Goal: Communication & Community: Answer question/provide support

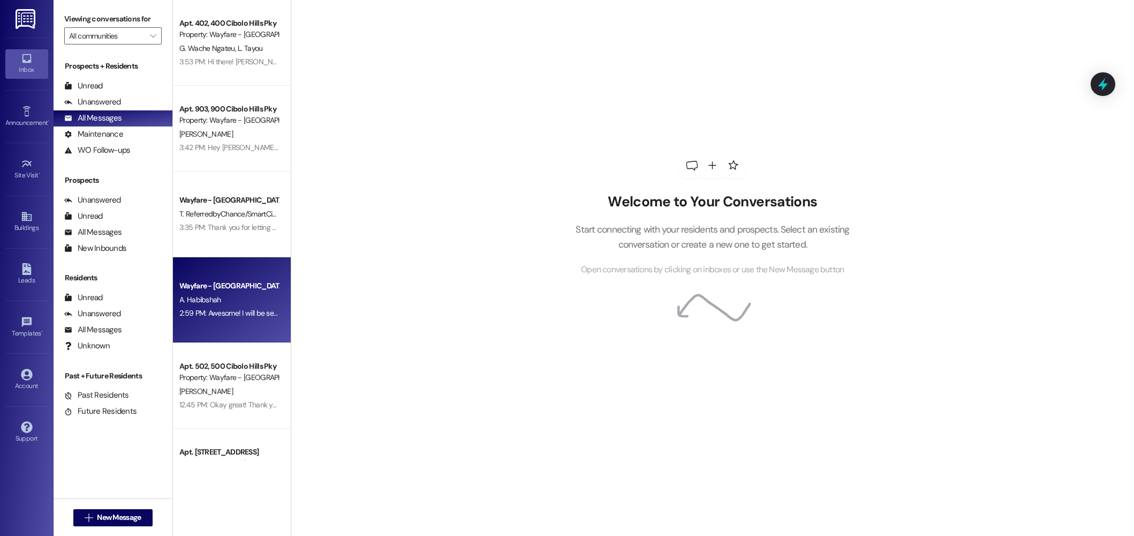
click at [227, 290] on div "Wayfare - [GEOGRAPHIC_DATA]" at bounding box center [228, 285] width 99 height 11
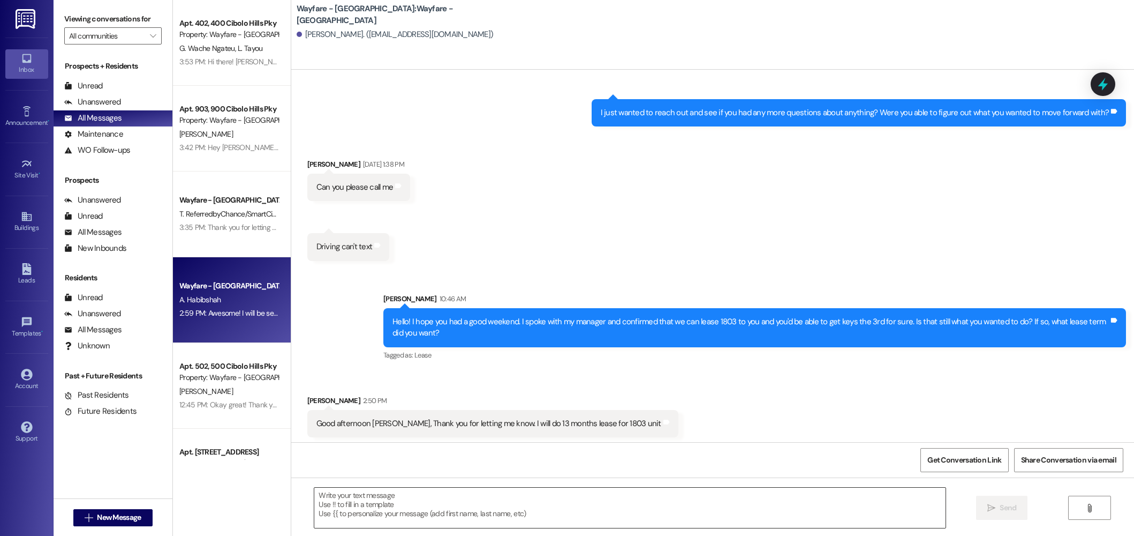
scroll to position [340, 0]
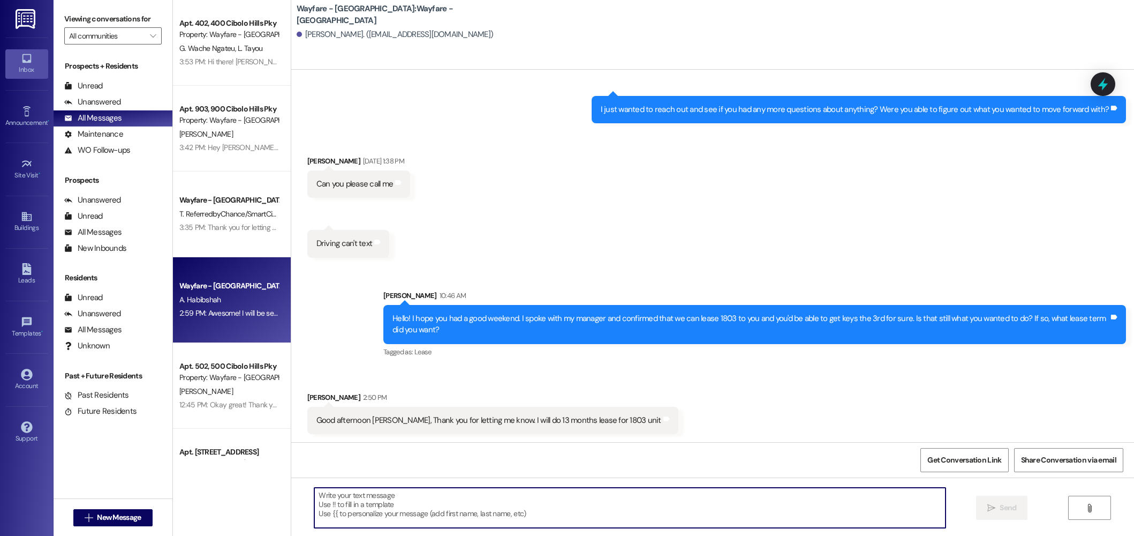
click at [481, 506] on textarea at bounding box center [629, 507] width 631 height 40
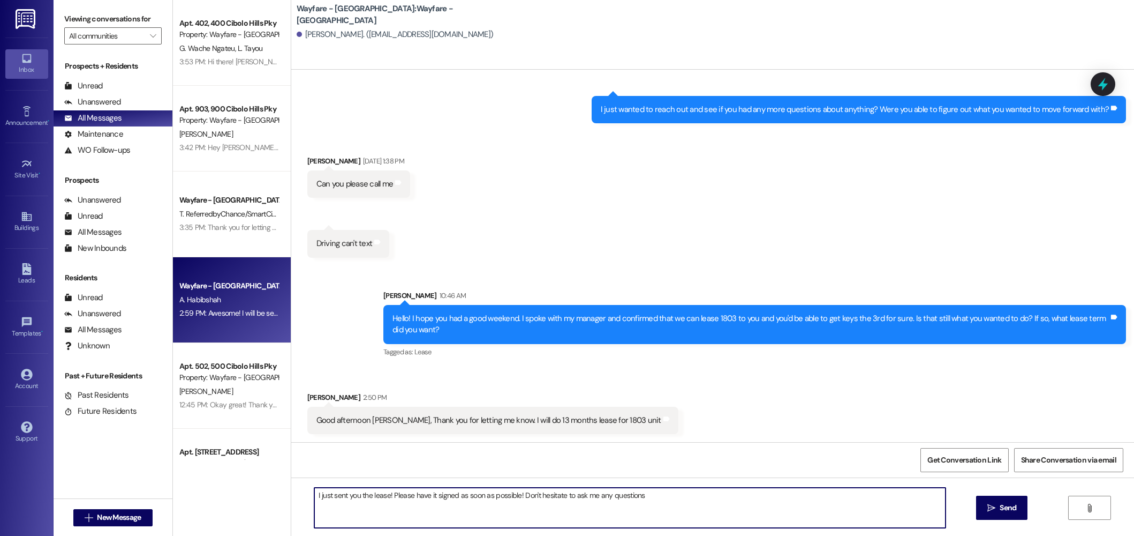
type textarea "I just sent you the lease! Please have it signed as soon as possible! Don't hes…"
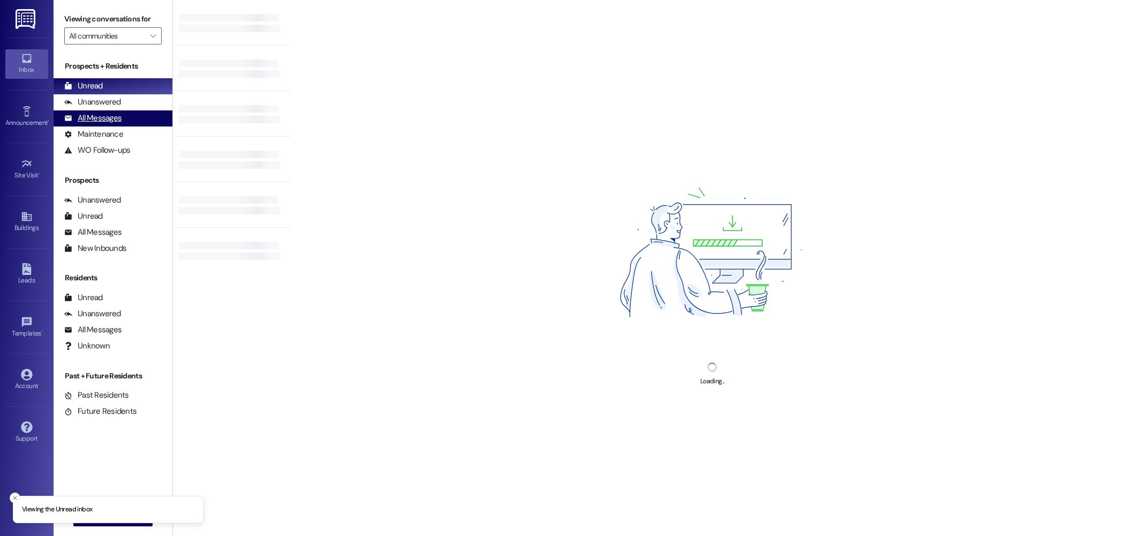
drag, startPoint x: 101, startPoint y: 121, endPoint x: 123, endPoint y: 125, distance: 22.0
click at [101, 121] on div "All Messages" at bounding box center [92, 117] width 57 height 11
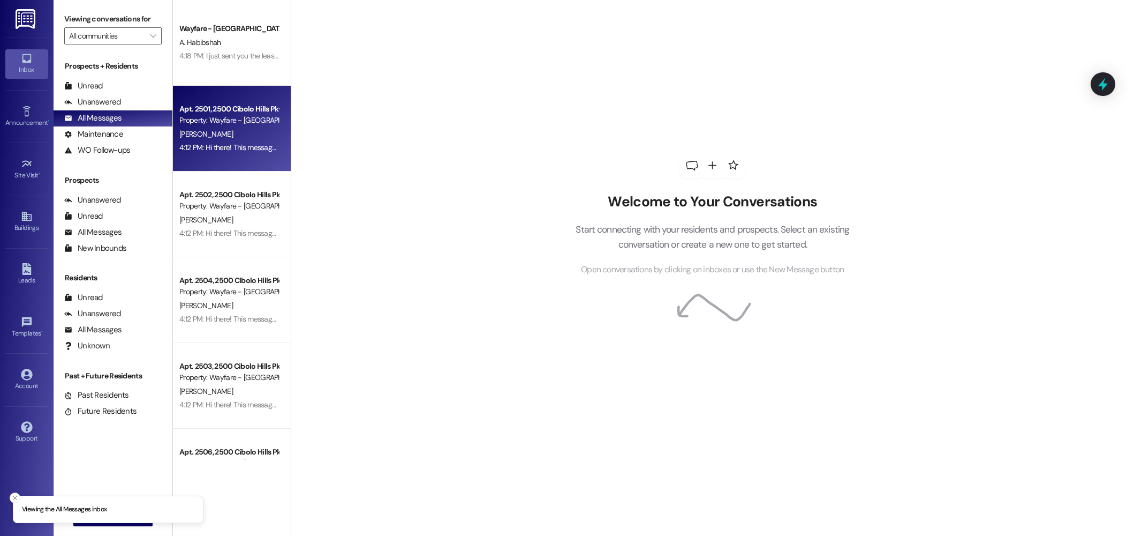
click at [202, 134] on div "[PERSON_NAME]" at bounding box center [228, 133] width 101 height 13
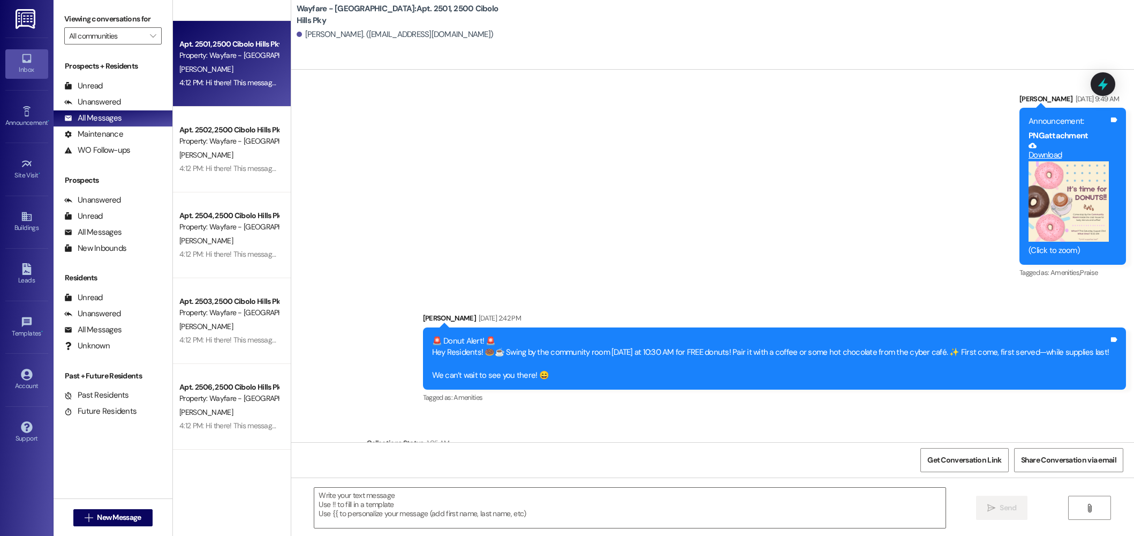
scroll to position [23601, 0]
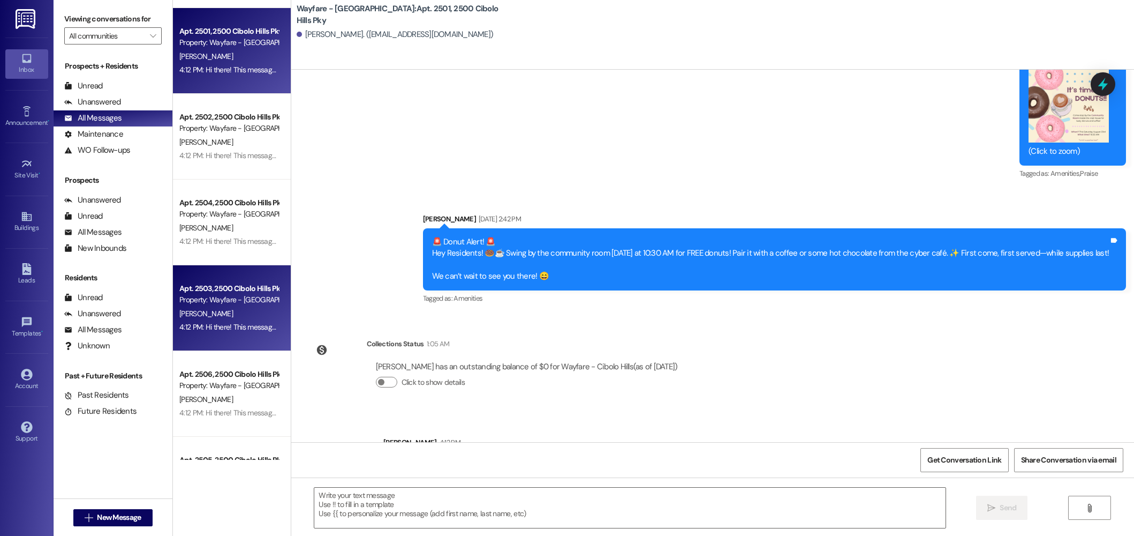
click at [245, 305] on div "Property: Wayfare - [GEOGRAPHIC_DATA]" at bounding box center [228, 299] width 99 height 11
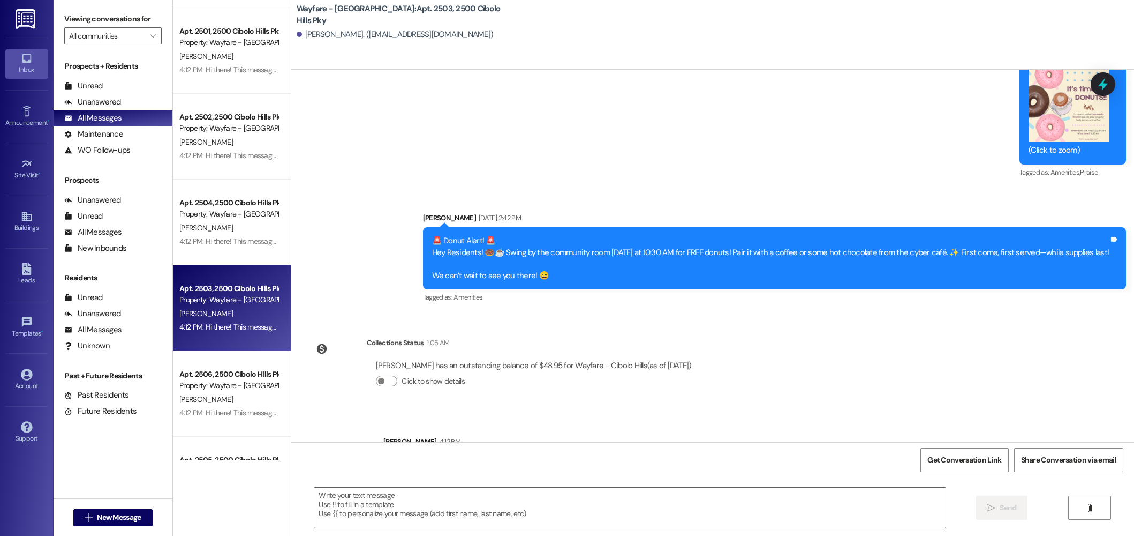
scroll to position [3589, 0]
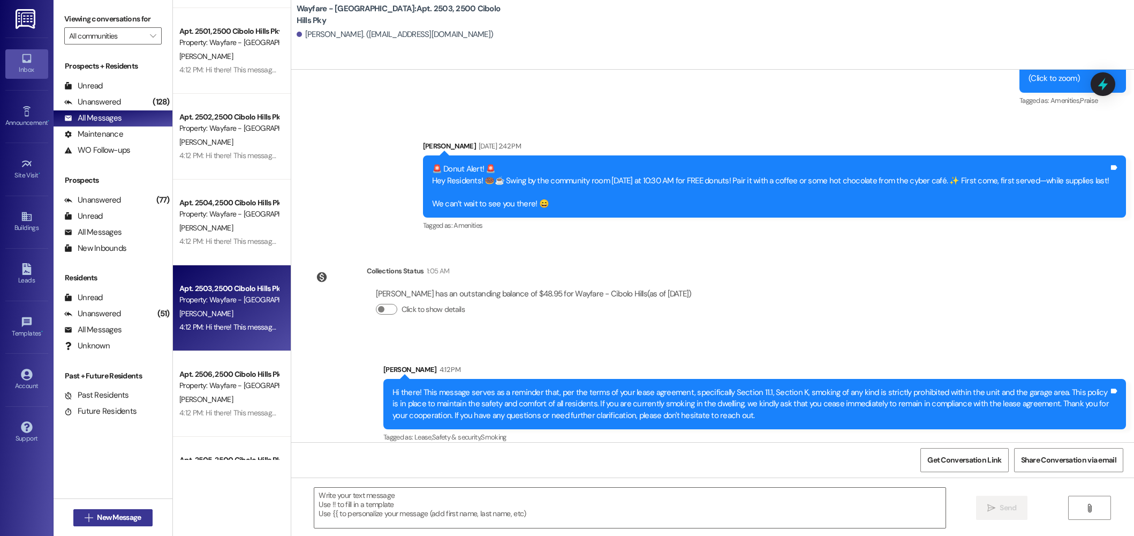
click at [134, 514] on span "New Message" at bounding box center [119, 516] width 44 height 11
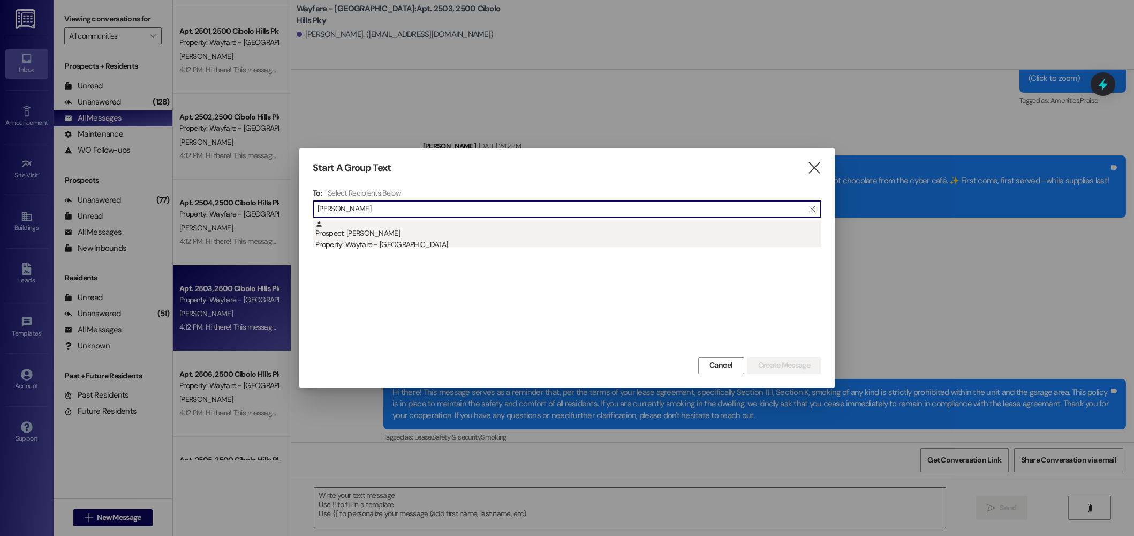
type input "serna"
click at [424, 242] on div "Property: Wayfare - [GEOGRAPHIC_DATA]" at bounding box center [568, 244] width 506 height 11
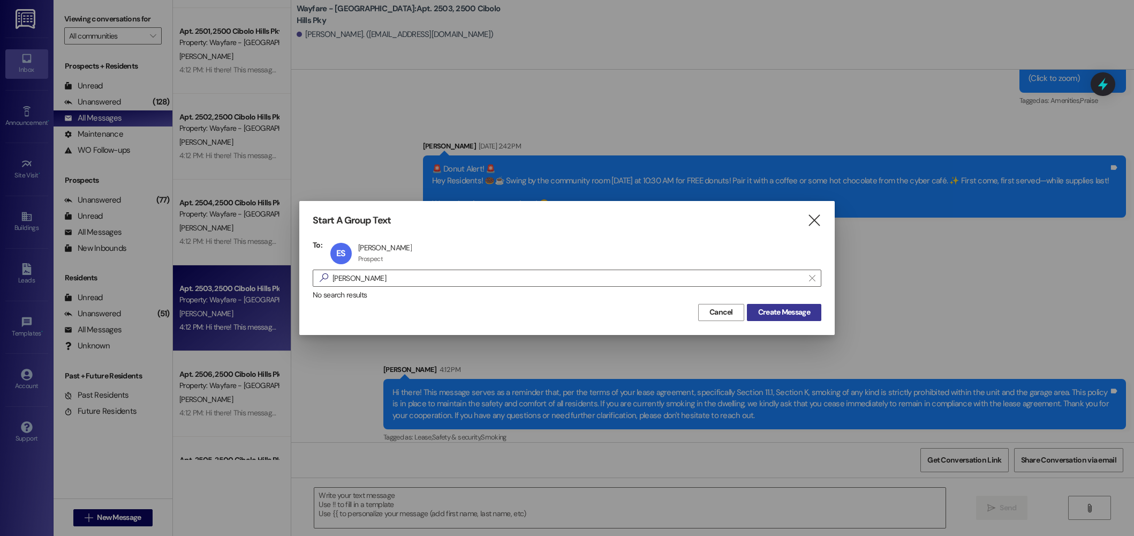
click at [764, 316] on span "Create Message" at bounding box center [784, 311] width 52 height 11
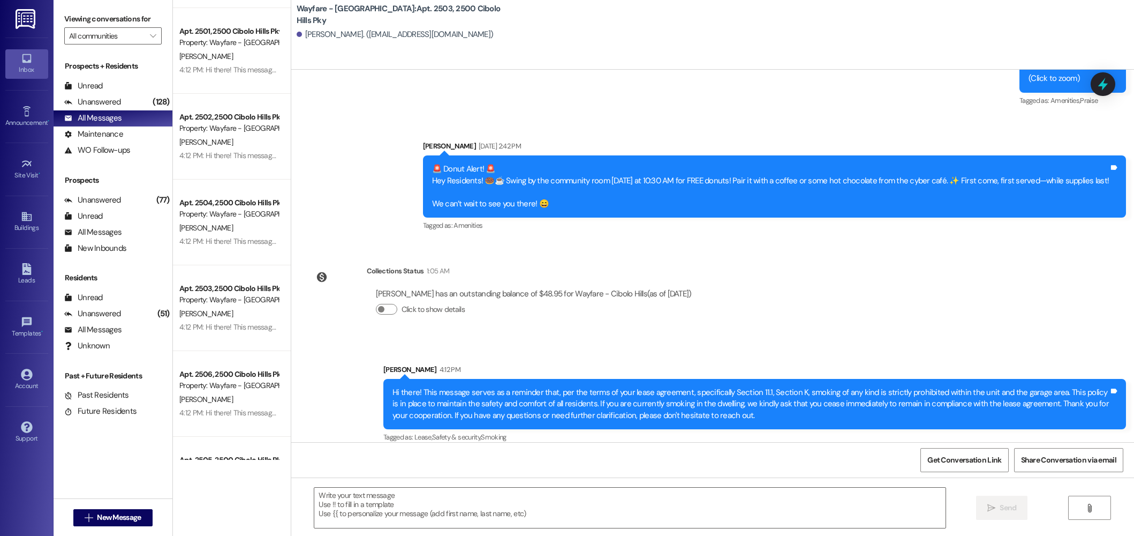
scroll to position [410, 0]
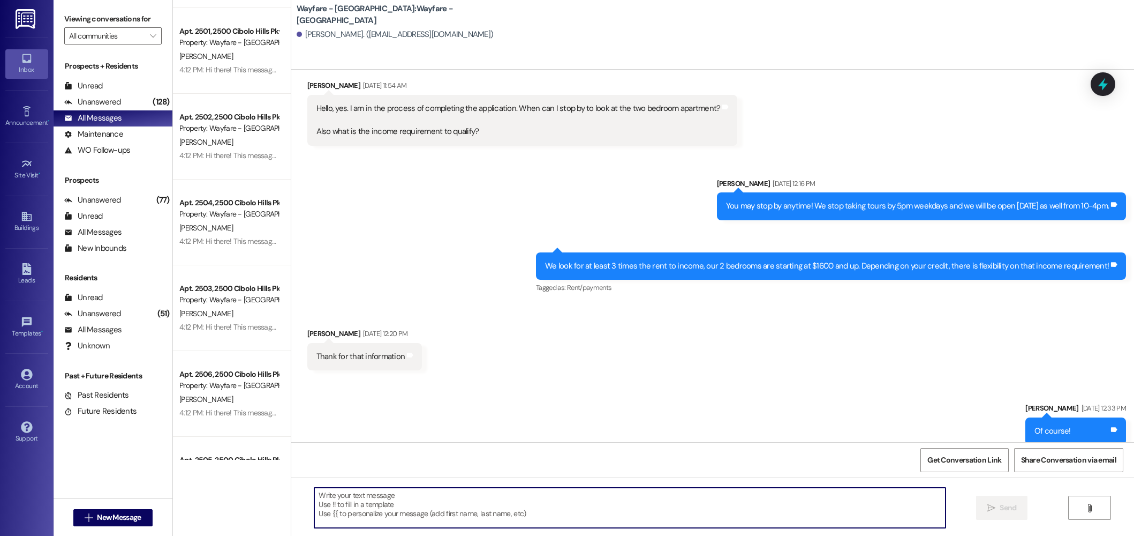
click at [703, 520] on textarea at bounding box center [629, 507] width 631 height 40
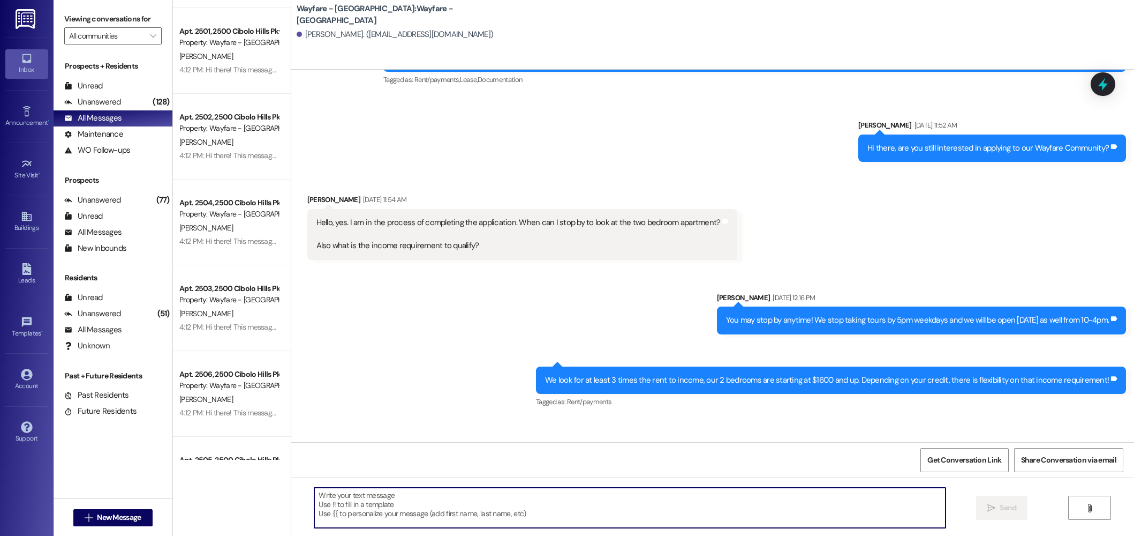
scroll to position [277, 0]
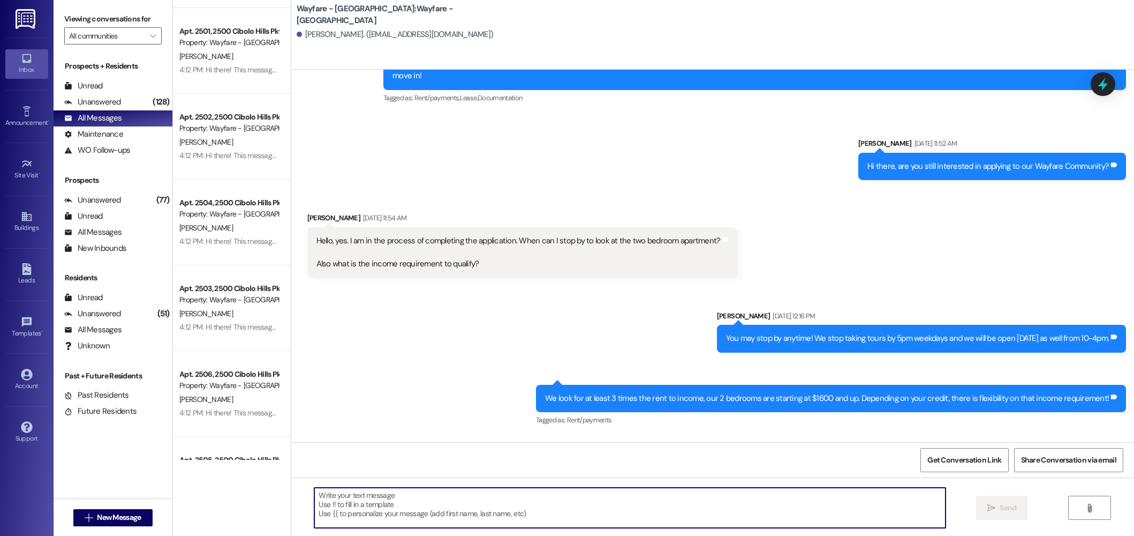
drag, startPoint x: 635, startPoint y: 505, endPoint x: 621, endPoint y: 395, distance: 110.7
click at [634, 502] on textarea at bounding box center [629, 507] width 631 height 40
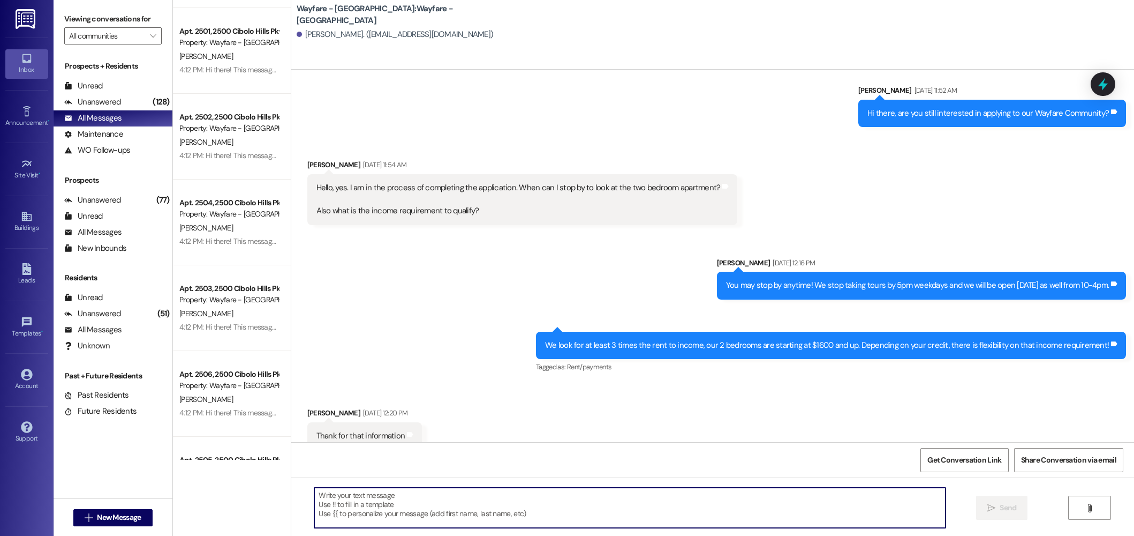
scroll to position [410, 0]
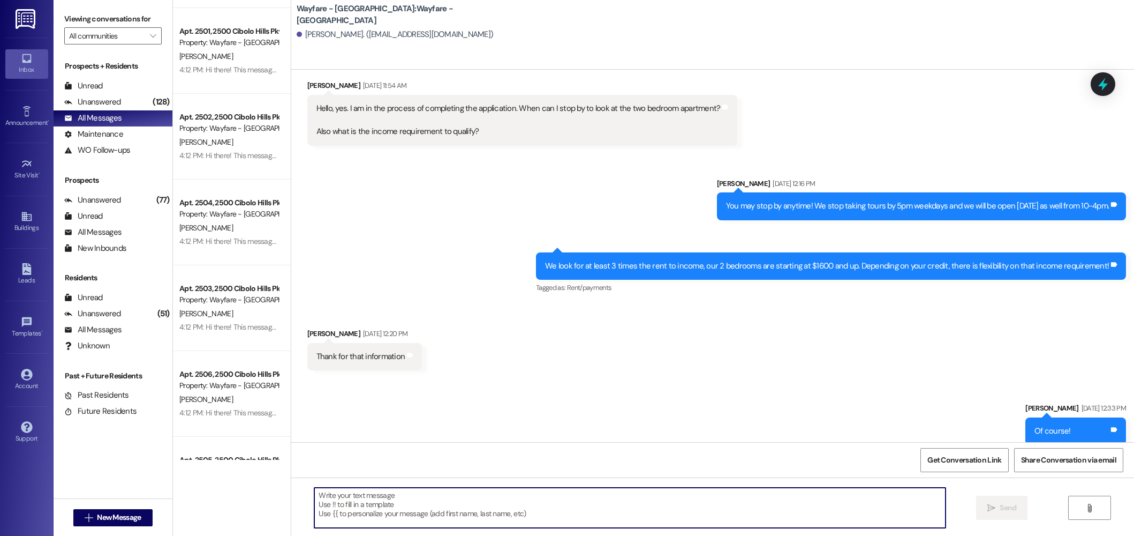
drag, startPoint x: 590, startPoint y: 516, endPoint x: 588, endPoint y: 510, distance: 5.8
click at [590, 515] on textarea at bounding box center [629, 507] width 631 height 40
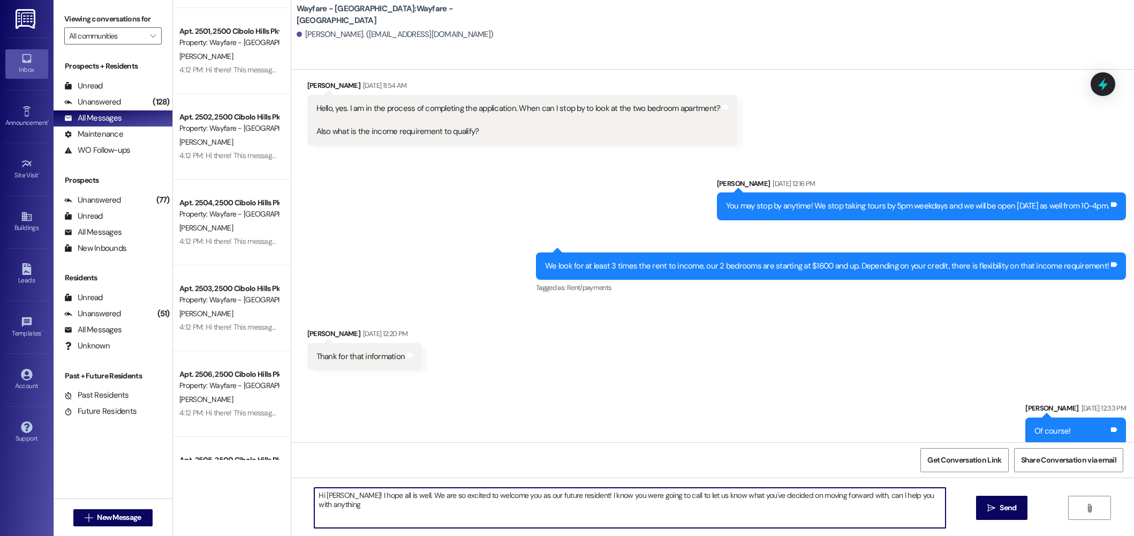
type textarea "Hi [PERSON_NAME]! I hope all is well. We are so excited to welcome you as our f…"
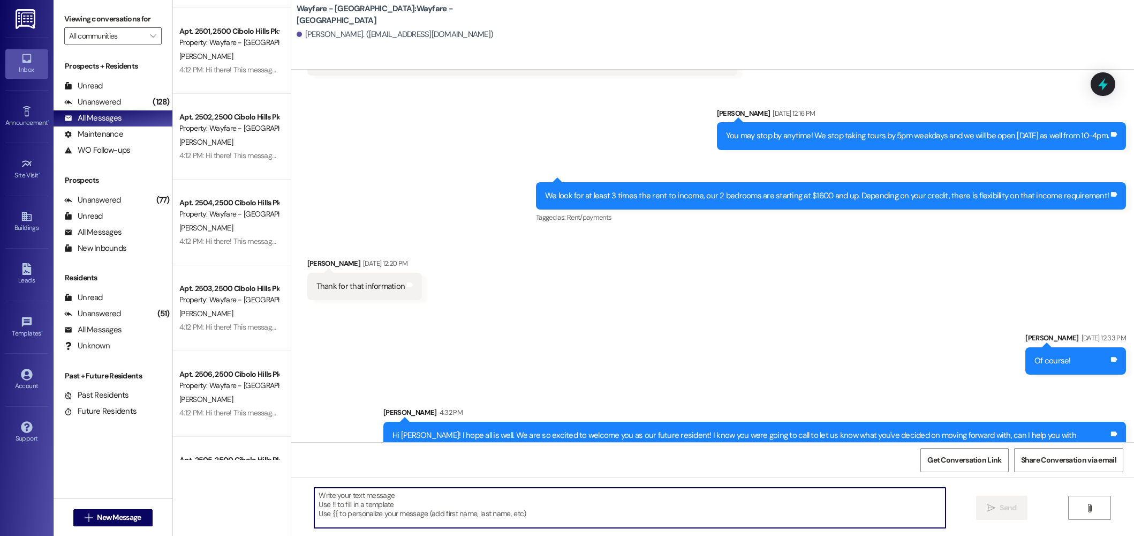
scroll to position [484, 0]
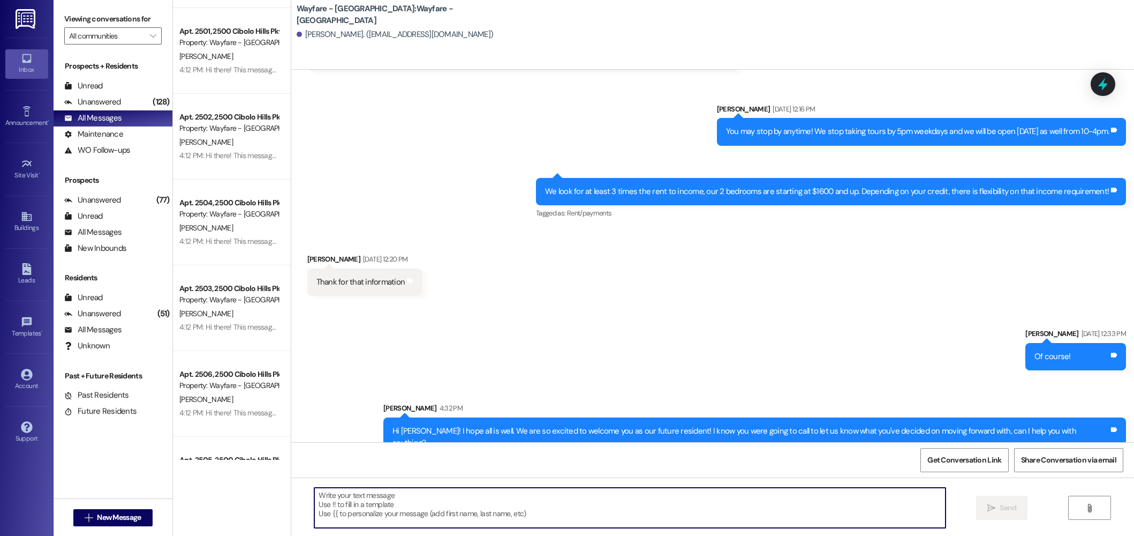
click at [747, 425] on div "Hi [PERSON_NAME]! I hope all is well. We are so excited to welcome you as our f…" at bounding box center [751, 436] width 717 height 23
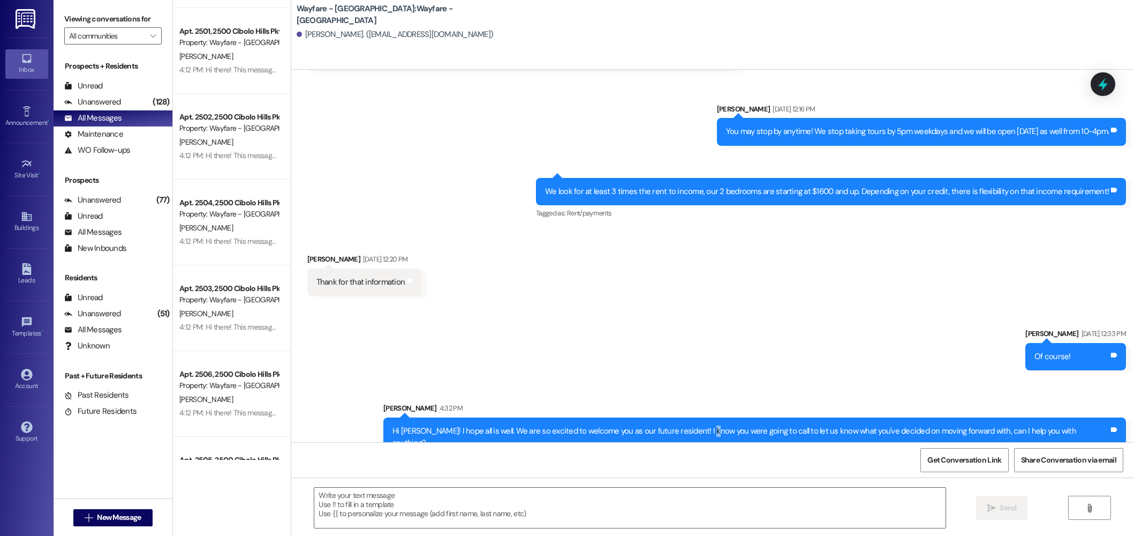
click at [747, 425] on div "Hi [PERSON_NAME]! I hope all is well. We are so excited to welcome you as our f…" at bounding box center [751, 436] width 717 height 23
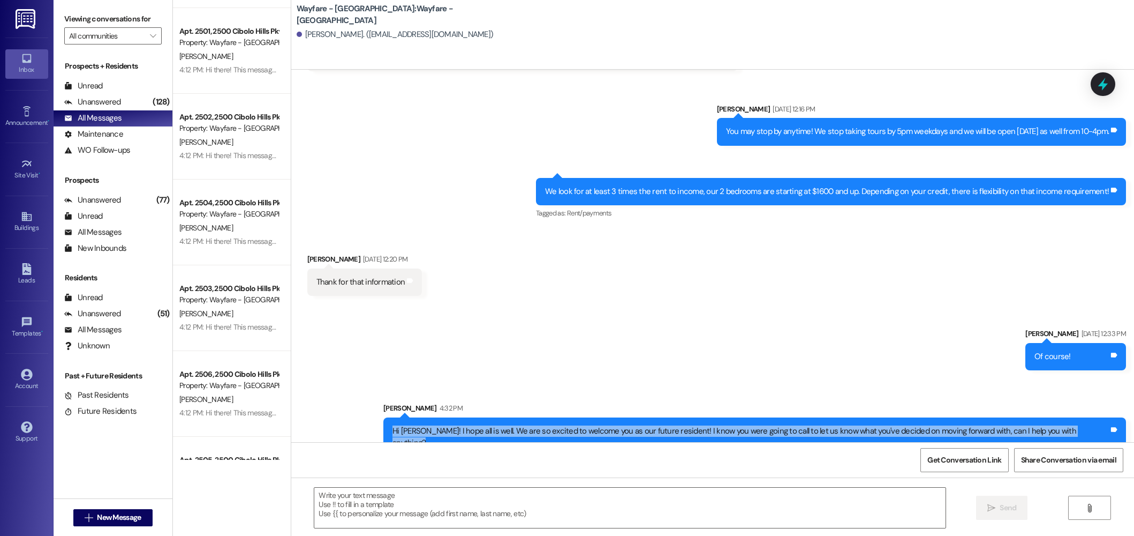
click at [747, 425] on div "Hi [PERSON_NAME]! I hope all is well. We are so excited to welcome you as our f…" at bounding box center [751, 436] width 717 height 23
copy div "Hi Erika! I hope all is well. We are so excited to welcome you as our future re…"
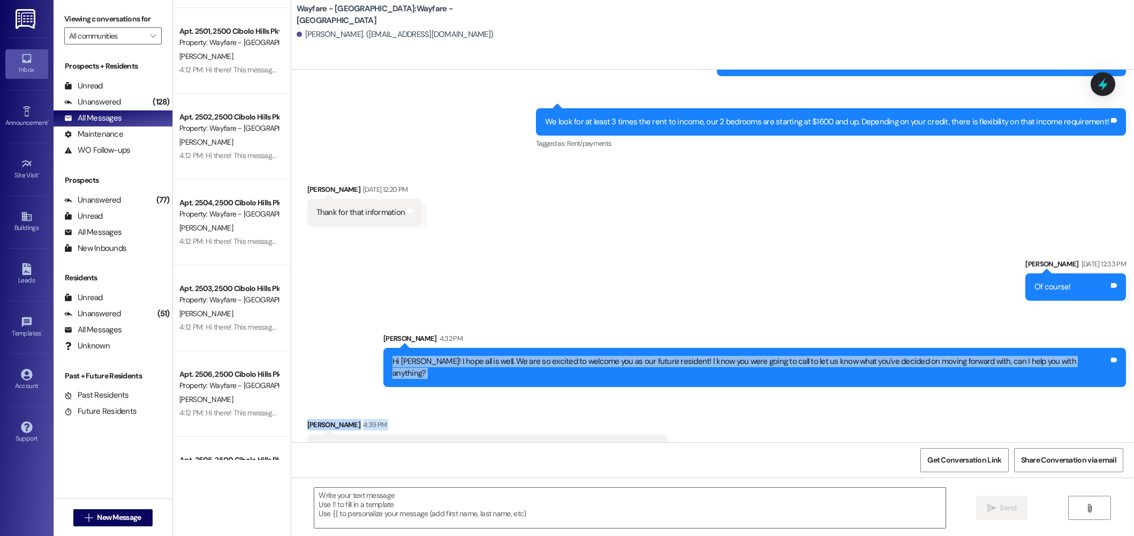
scroll to position [582, 0]
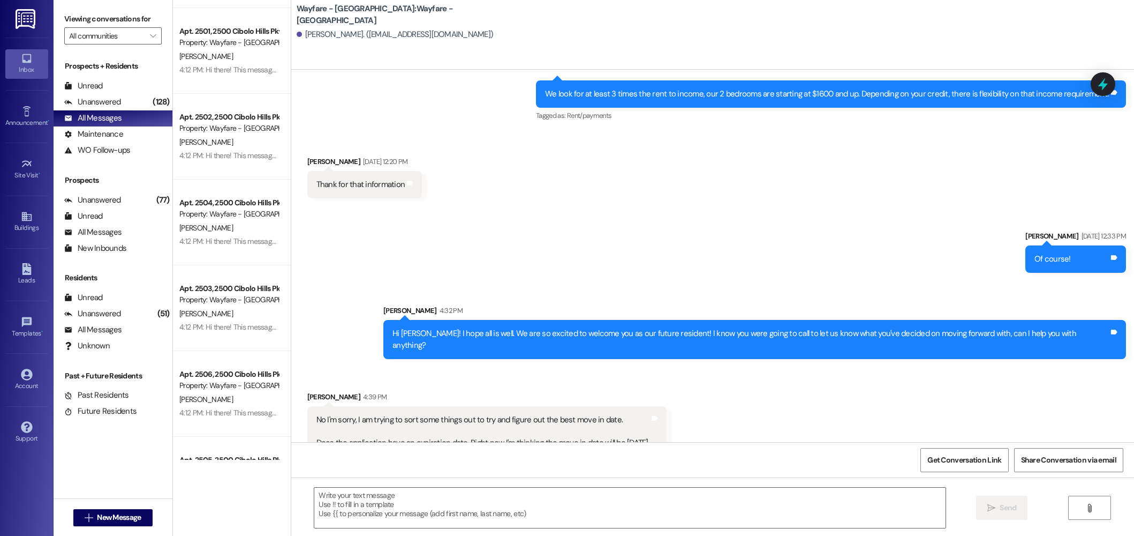
click at [478, 165] on div "Received via SMS Erika Serna Aug 22, 2025 at 12:20 PM Thank for that informatio…" at bounding box center [712, 169] width 843 height 74
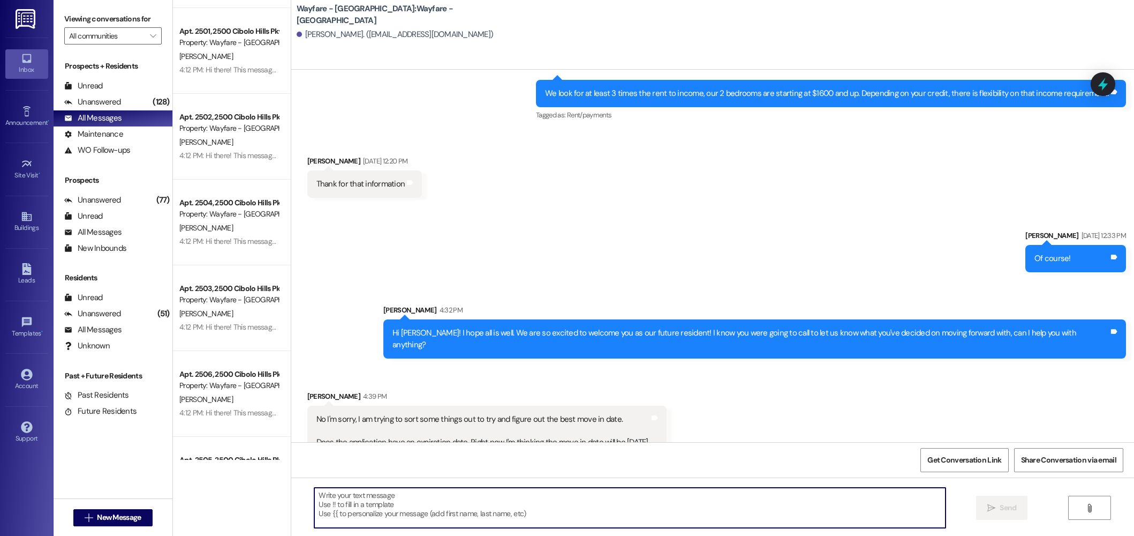
click at [587, 509] on textarea at bounding box center [629, 507] width 631 height 40
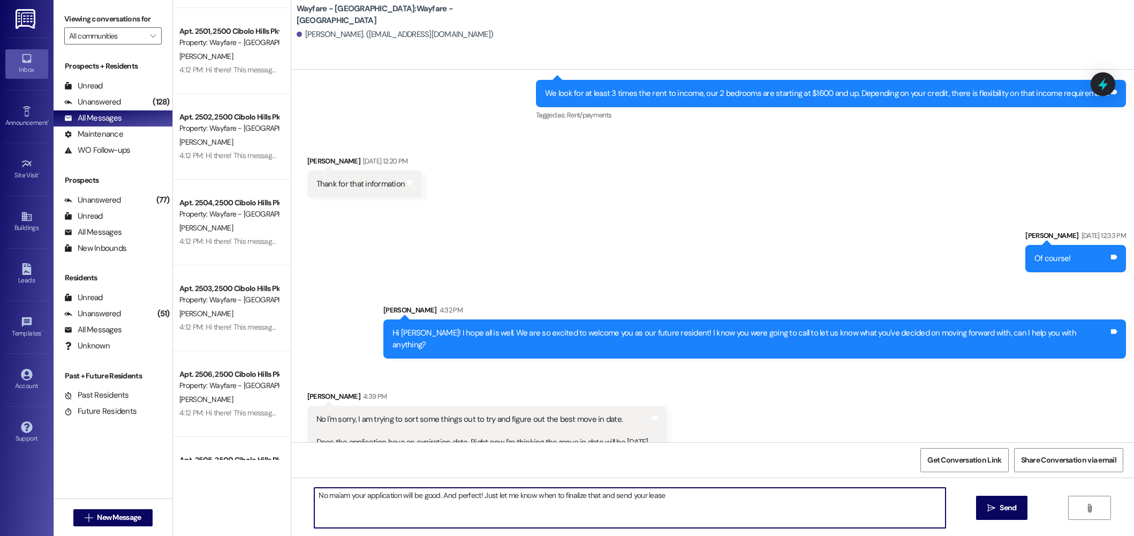
type textarea "No ma'am your application will be good. And perfect! Just let me know when to f…"
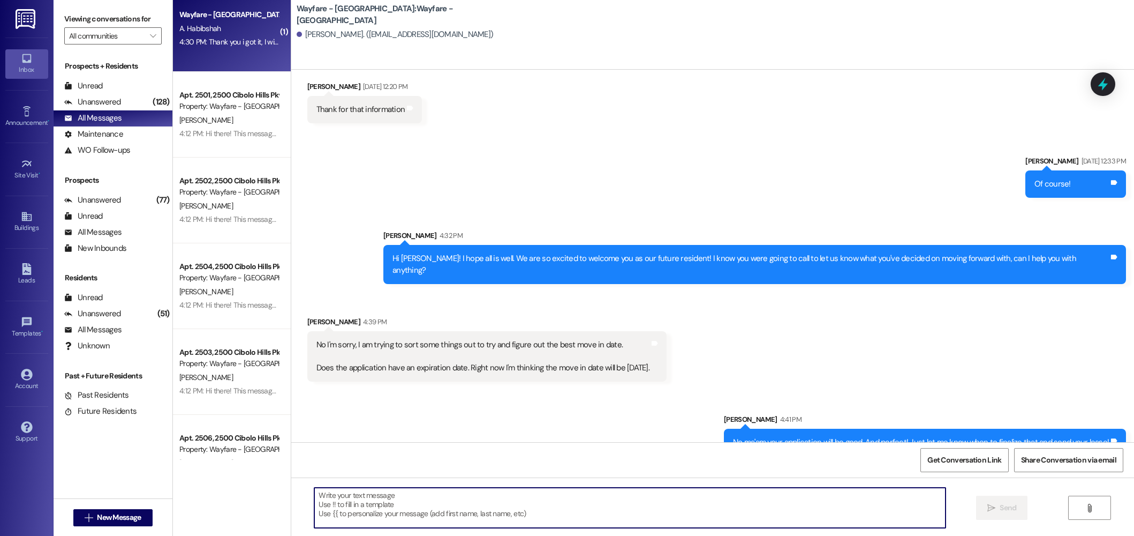
scroll to position [0, 0]
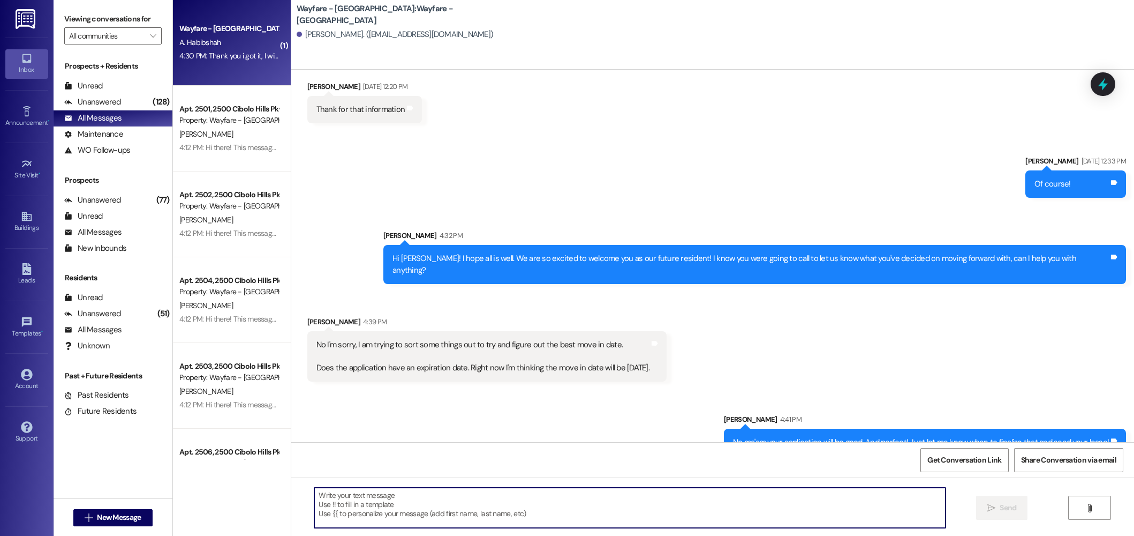
click at [199, 46] on span "A. Habibshah" at bounding box center [200, 42] width 42 height 10
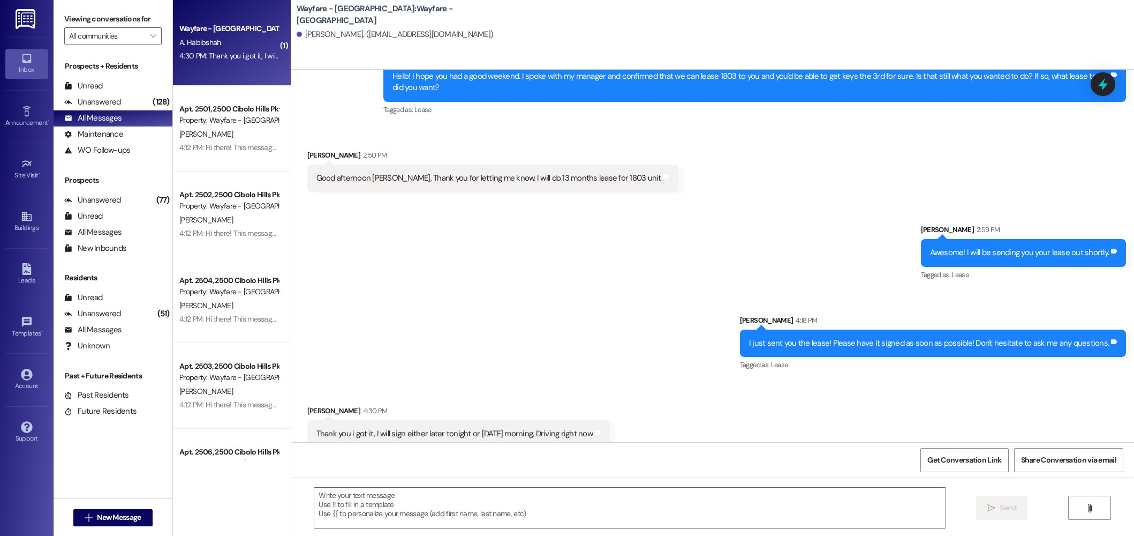
scroll to position [596, 0]
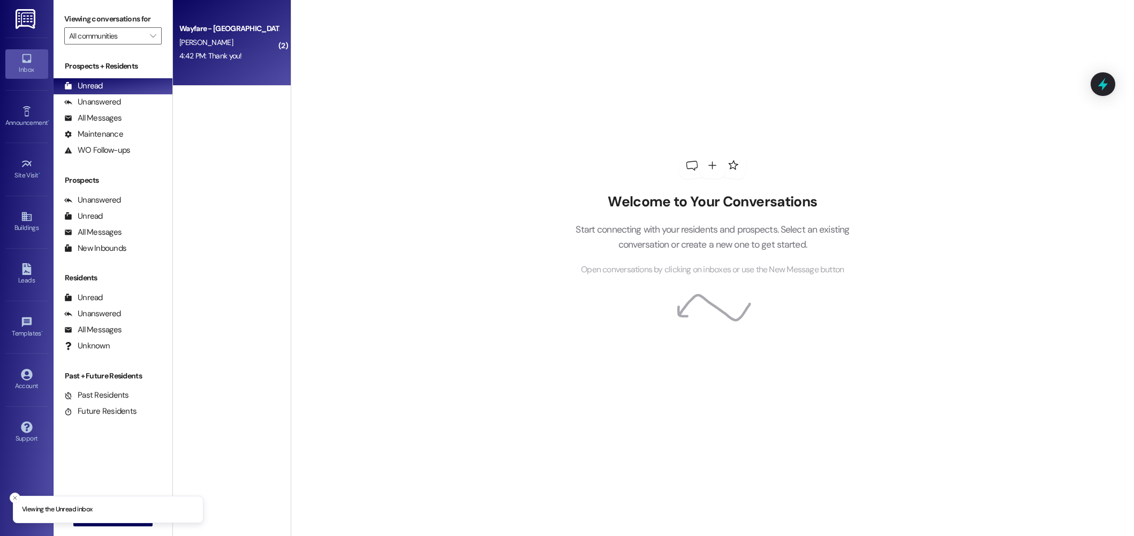
click at [201, 76] on div "Wayfare - [GEOGRAPHIC_DATA] [PERSON_NAME] 4:42 PM: Thank you! 4:42 PM: Thank yo…" at bounding box center [232, 43] width 118 height 86
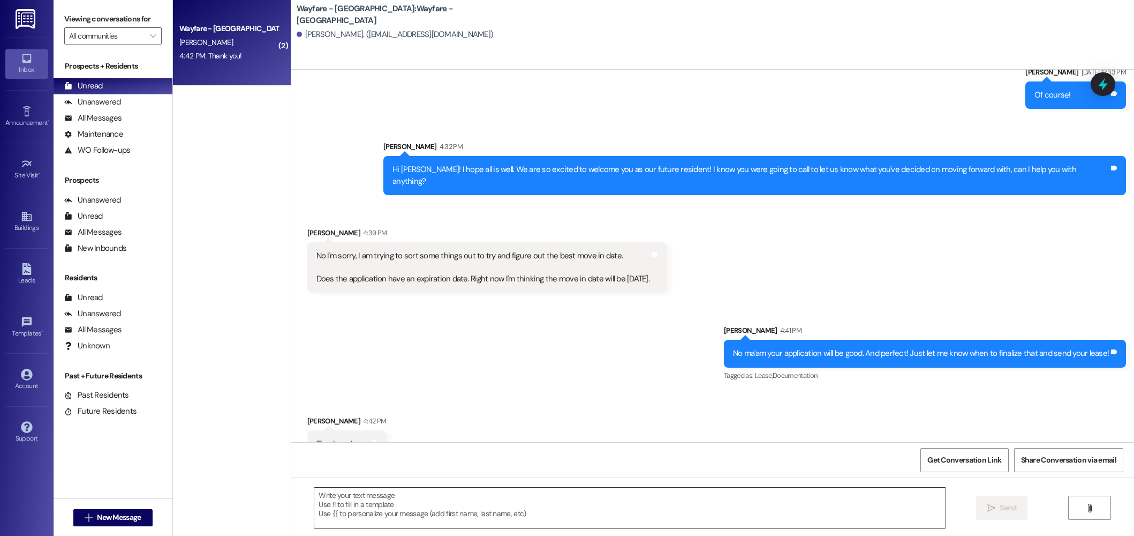
scroll to position [747, 0]
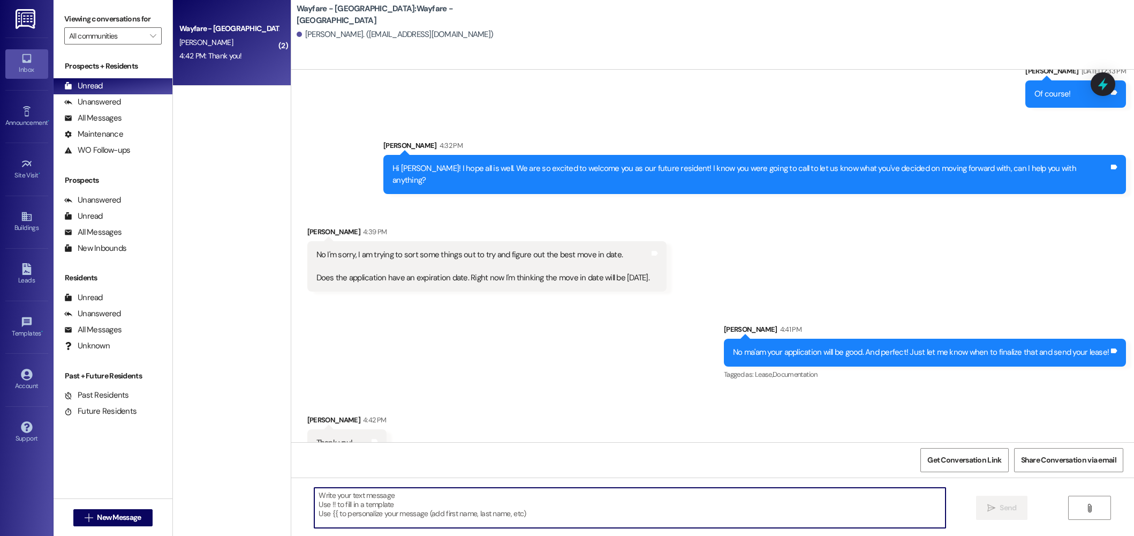
click at [537, 502] on textarea at bounding box center [629, 507] width 631 height 40
type textarea "Absolutley!!"
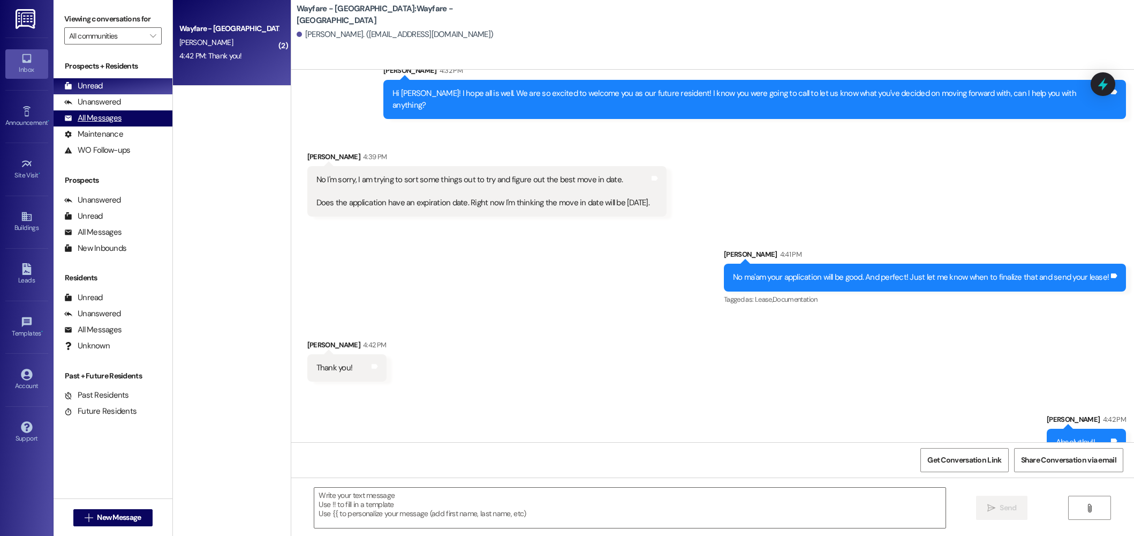
click at [95, 115] on div "All Messages" at bounding box center [92, 117] width 57 height 11
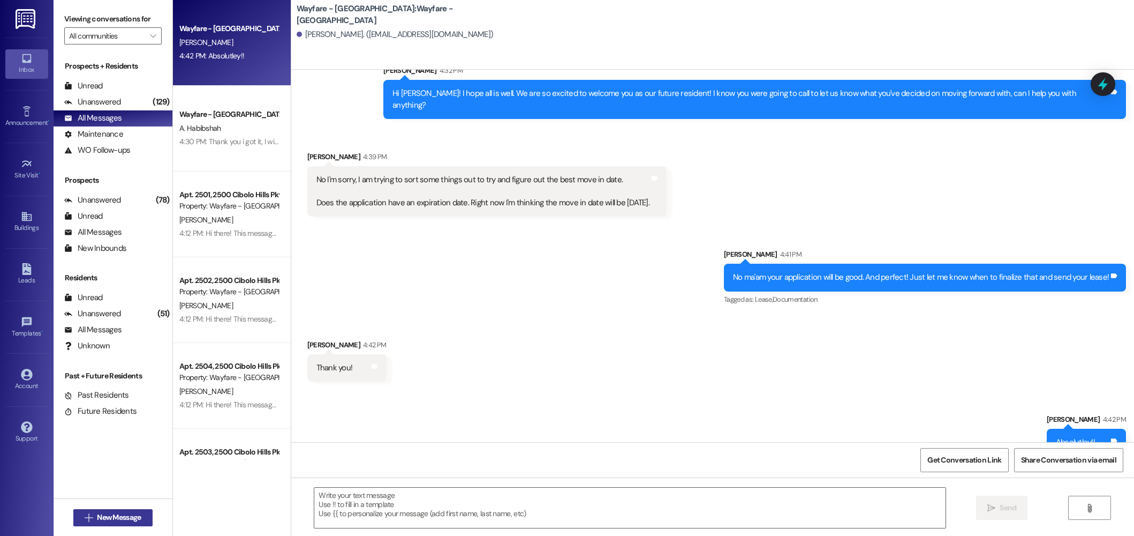
click at [108, 513] on span "New Message" at bounding box center [119, 516] width 44 height 11
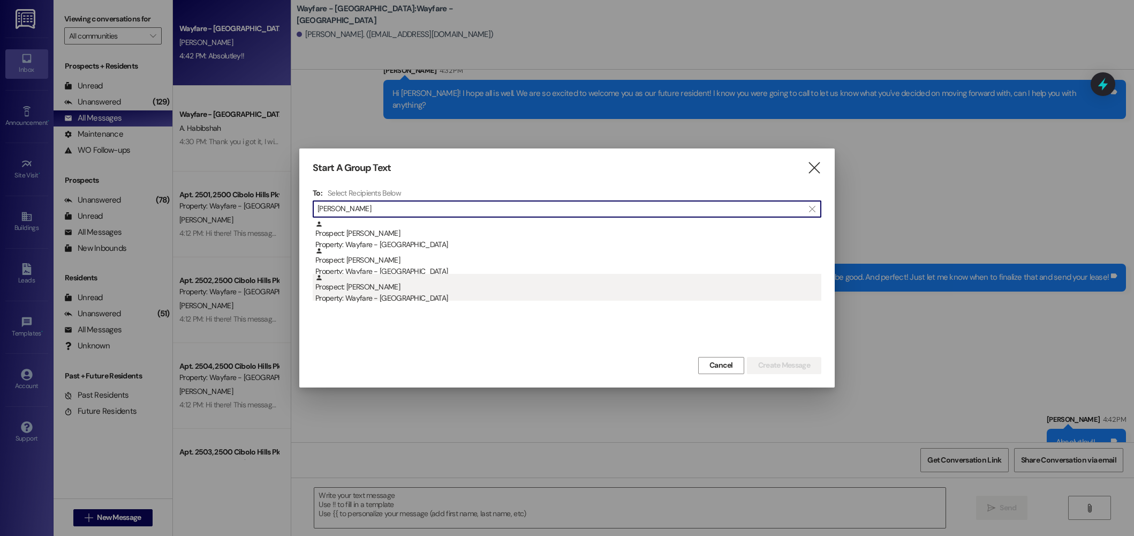
type input "[PERSON_NAME]"
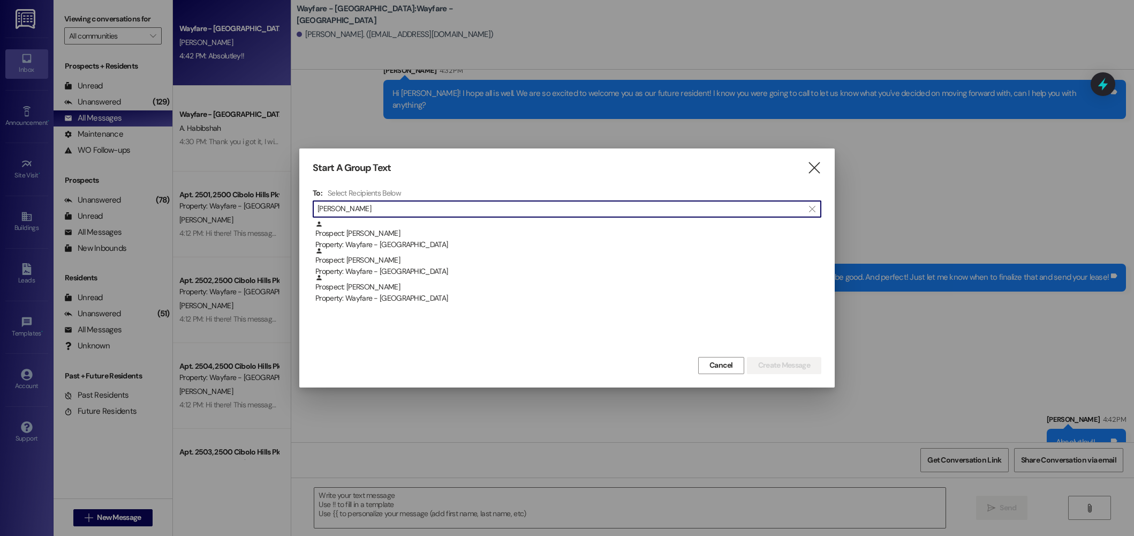
drag, startPoint x: 365, startPoint y: 288, endPoint x: 354, endPoint y: 288, distance: 10.7
click at [365, 288] on div "Prospect: [PERSON_NAME] Property: Wayfare - [GEOGRAPHIC_DATA]" at bounding box center [568, 289] width 506 height 31
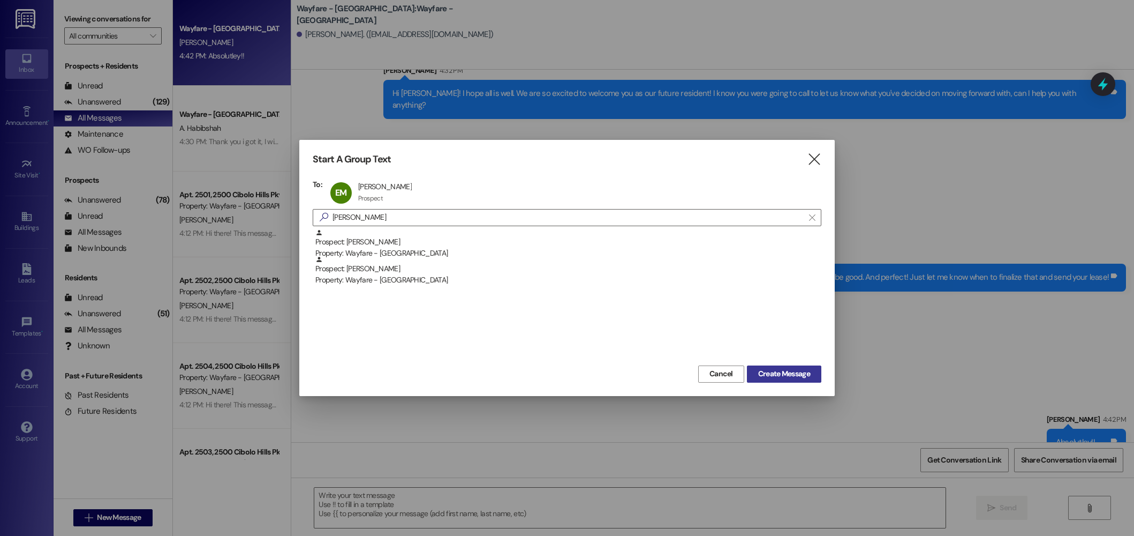
click at [781, 375] on span "Create Message" at bounding box center [784, 373] width 52 height 11
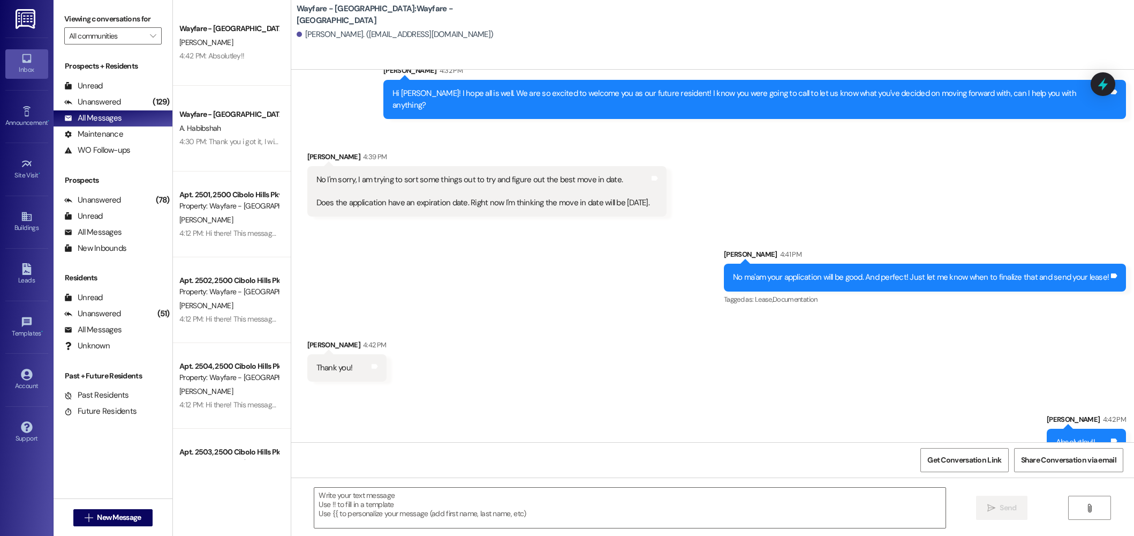
scroll to position [1, 0]
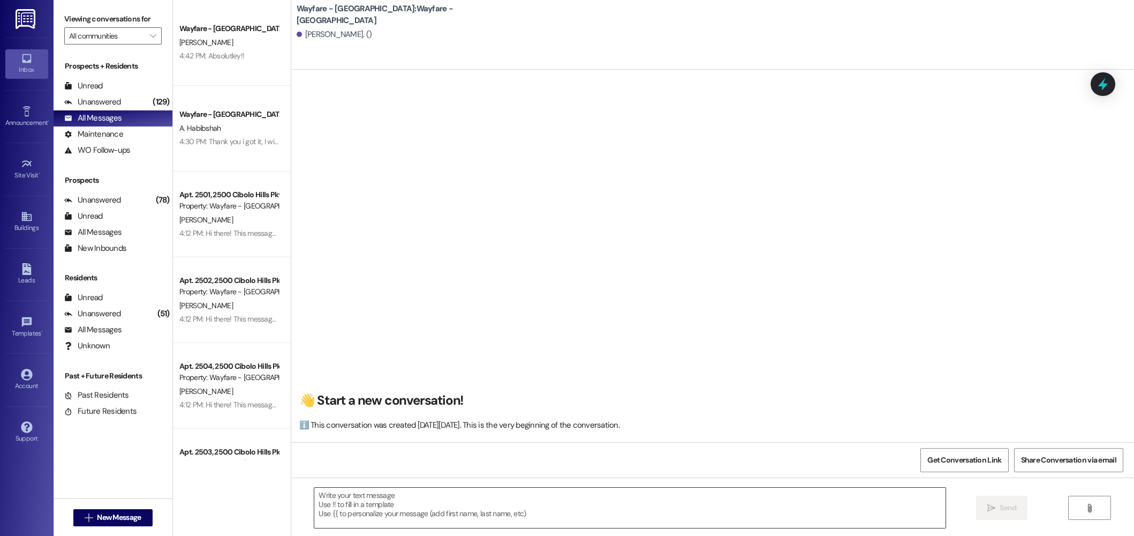
click at [702, 508] on textarea at bounding box center [629, 507] width 631 height 40
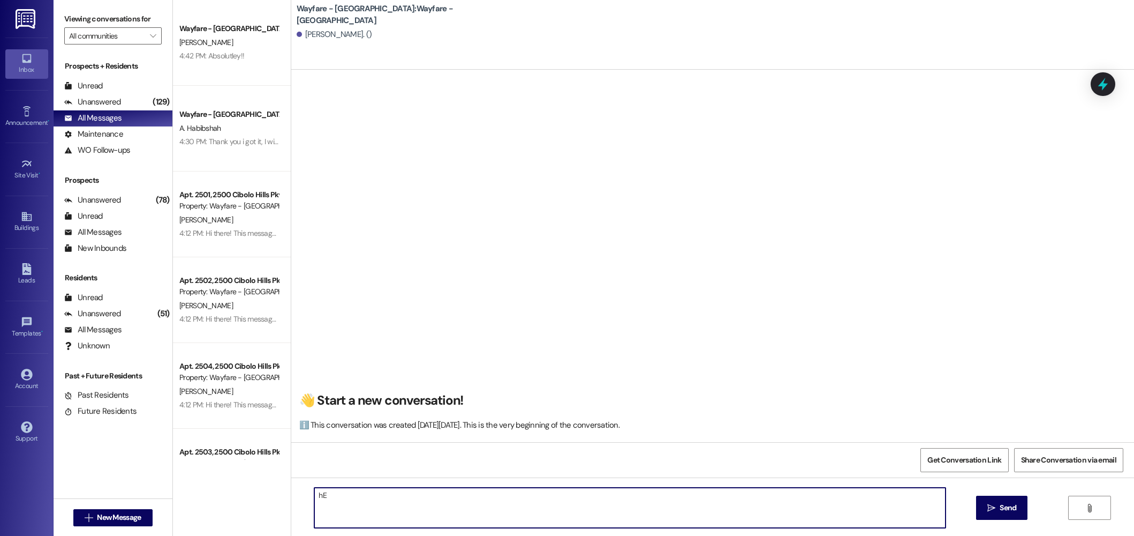
type textarea "h"
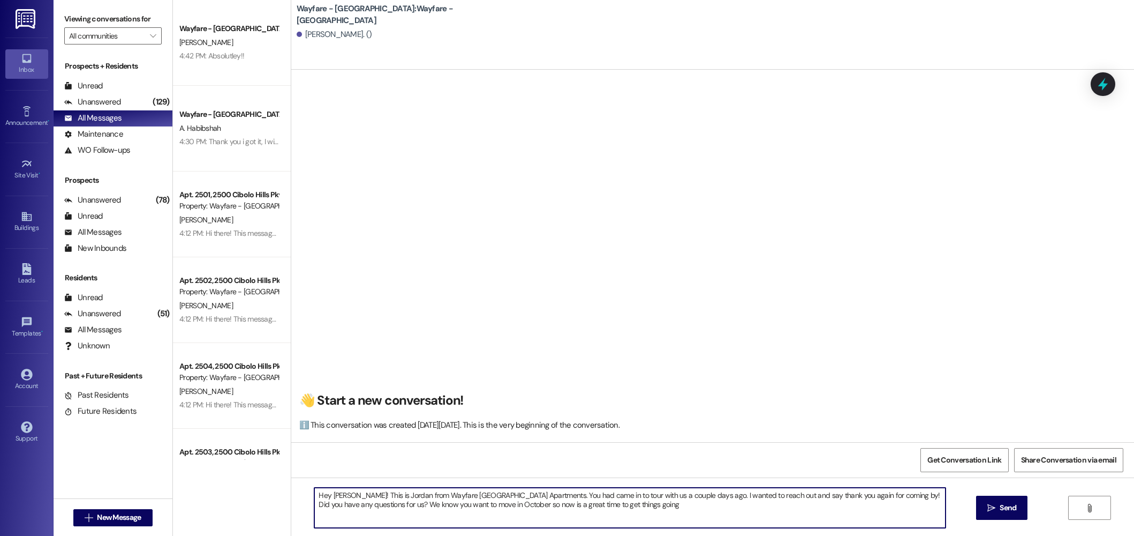
type textarea "Hey [PERSON_NAME]! This is Jordan from Wayfare [GEOGRAPHIC_DATA] Apartments. Yo…"
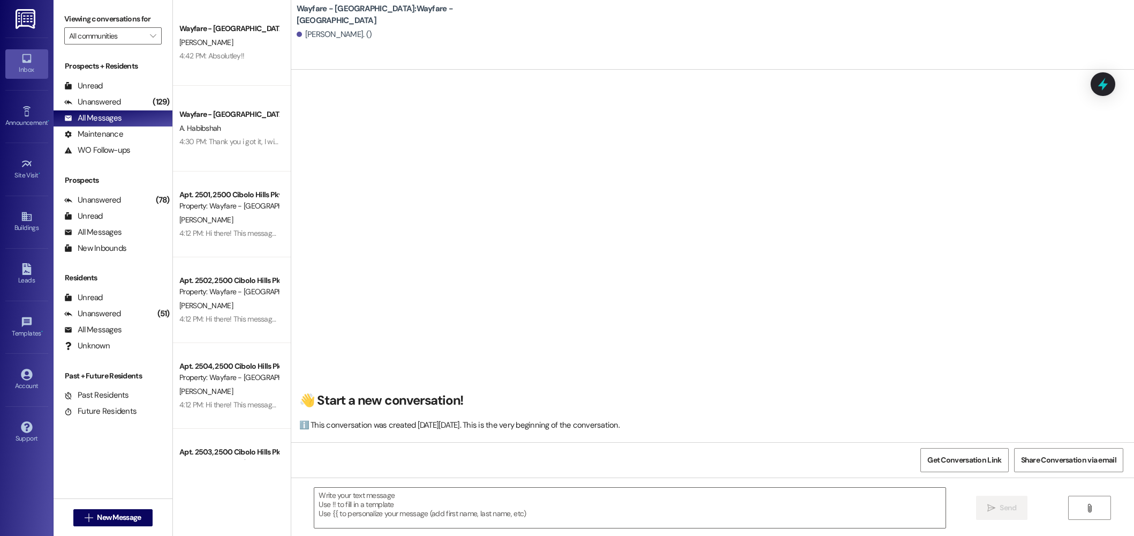
click at [614, 189] on div "👋 Start a new conversation! ℹ️ This conversation was created [DATE][DATE]. This…" at bounding box center [712, 260] width 843 height 364
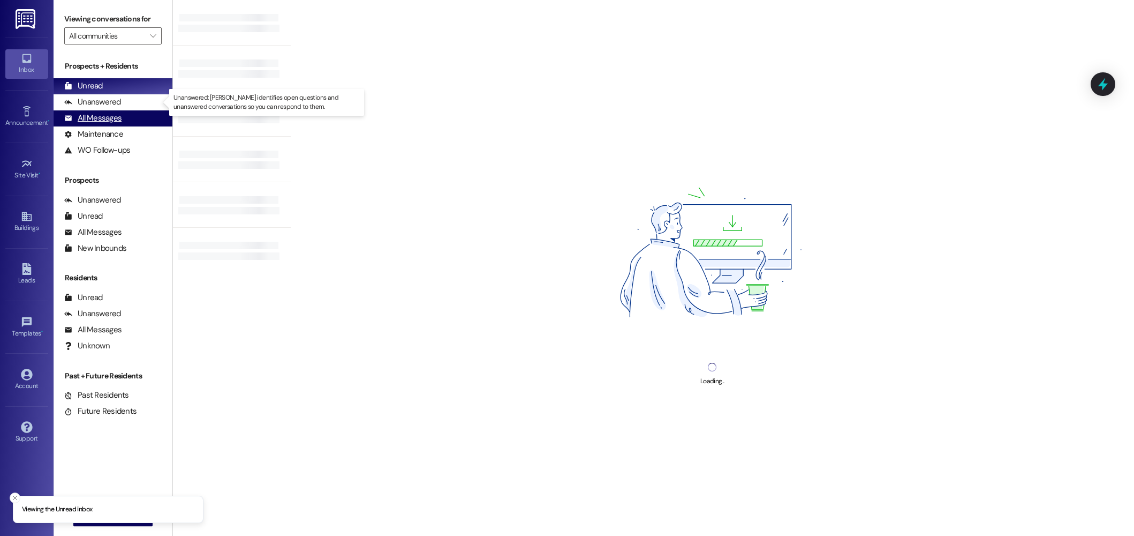
drag, startPoint x: 104, startPoint y: 106, endPoint x: 102, endPoint y: 114, distance: 7.8
click at [104, 106] on div "Unanswered" at bounding box center [92, 101] width 57 height 11
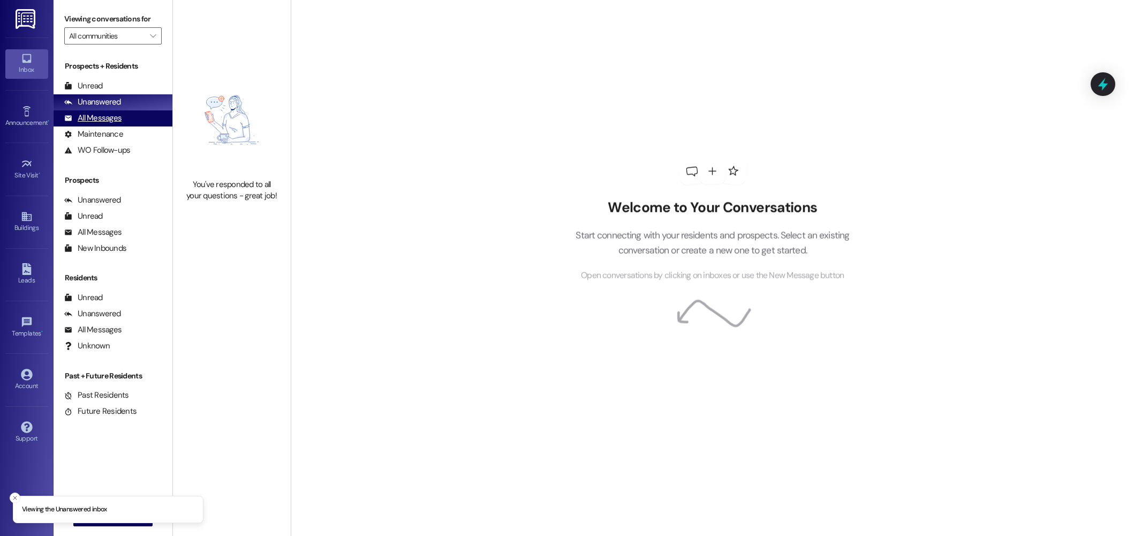
drag, startPoint x: 100, startPoint y: 116, endPoint x: 112, endPoint y: 118, distance: 12.4
click at [100, 116] on div "All Messages" at bounding box center [92, 117] width 57 height 11
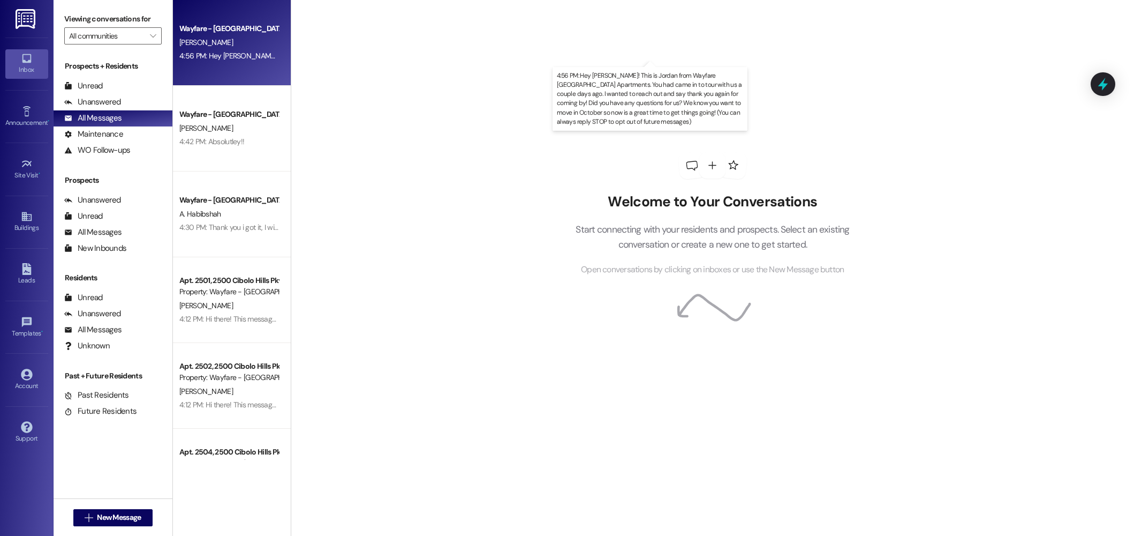
click at [249, 52] on div "4:56 PM: Hey Erik! This is Jordan from Wayfare Cibolo Hills Apartments. You had…" at bounding box center [779, 56] width 1200 height 10
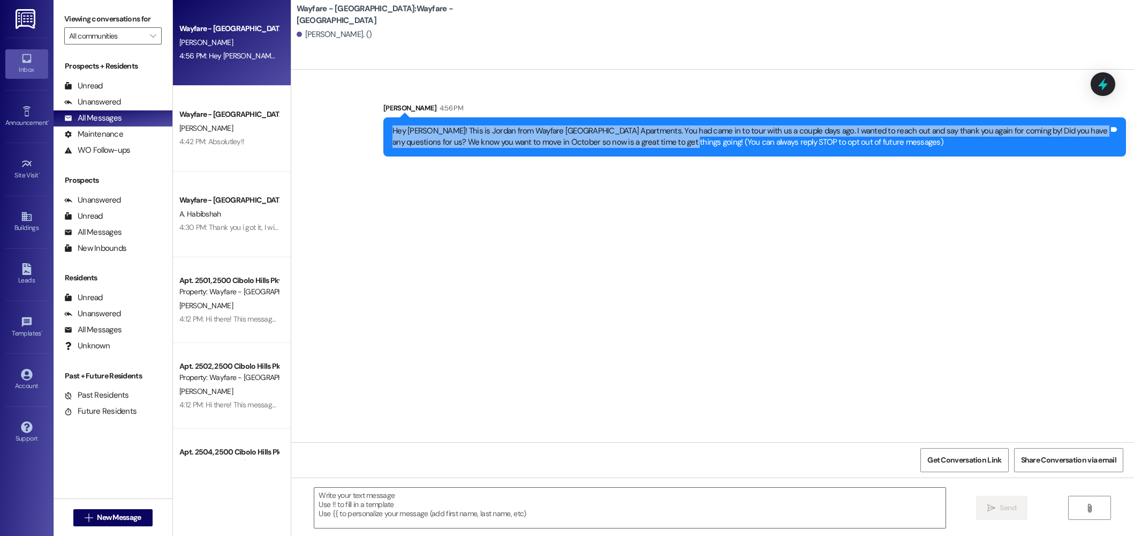
drag, startPoint x: 641, startPoint y: 143, endPoint x: 362, endPoint y: 124, distance: 279.7
click at [362, 124] on div "Sent via SMS Jordan Arnold 4:56 PM Hey Erik! This is Jordan from Wayfare Cibolo…" at bounding box center [712, 121] width 843 height 86
copy div "Hey [PERSON_NAME]! This is Jordan from Wayfare [GEOGRAPHIC_DATA] Apartments. Yo…"
click at [109, 521] on span "New Message" at bounding box center [119, 516] width 44 height 11
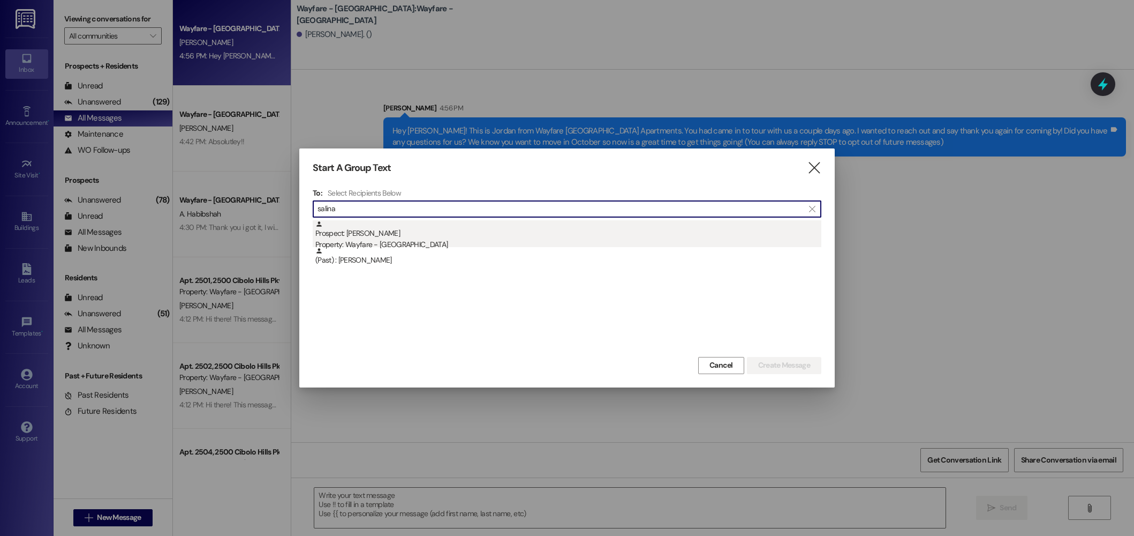
type input "salina"
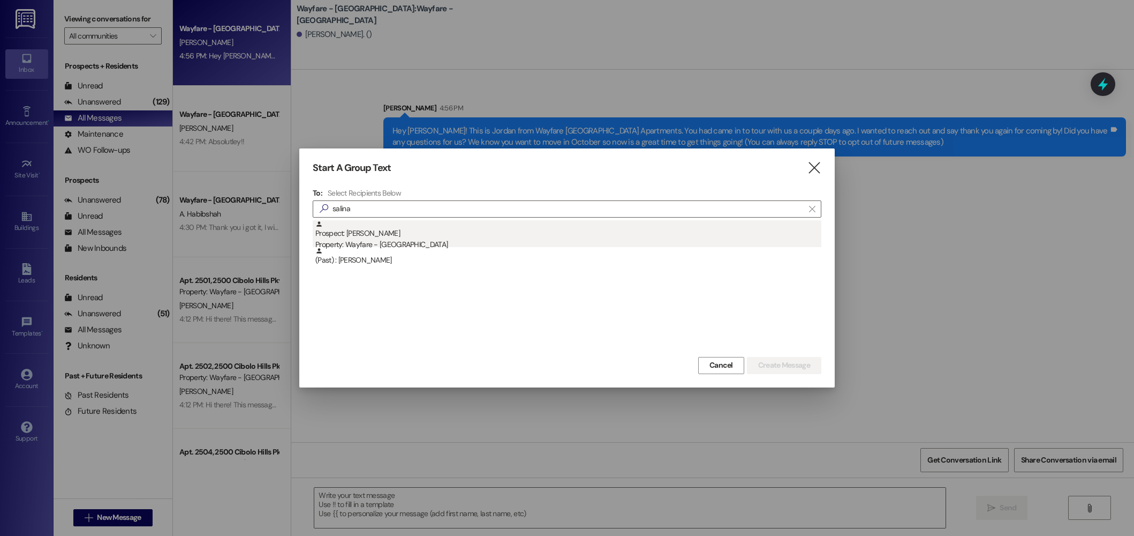
click at [468, 232] on div "Prospect: Salina Davis Property: Wayfare - Cibolo Hills" at bounding box center [568, 235] width 506 height 31
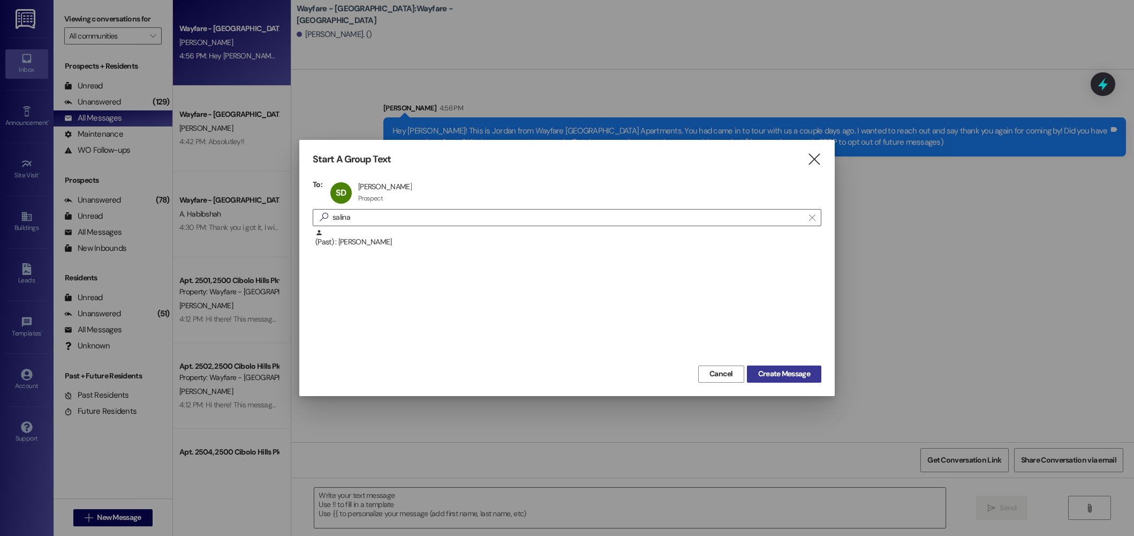
click at [773, 379] on span "Create Message" at bounding box center [784, 373] width 52 height 11
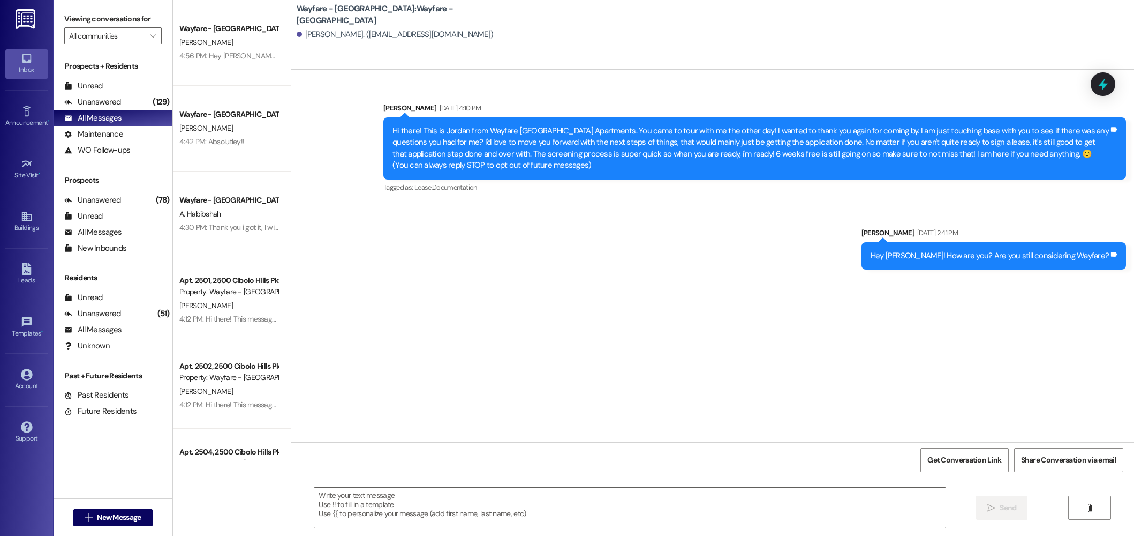
drag, startPoint x: 475, startPoint y: 520, endPoint x: 457, endPoint y: 436, distance: 85.4
click at [475, 520] on textarea at bounding box center [629, 507] width 631 height 40
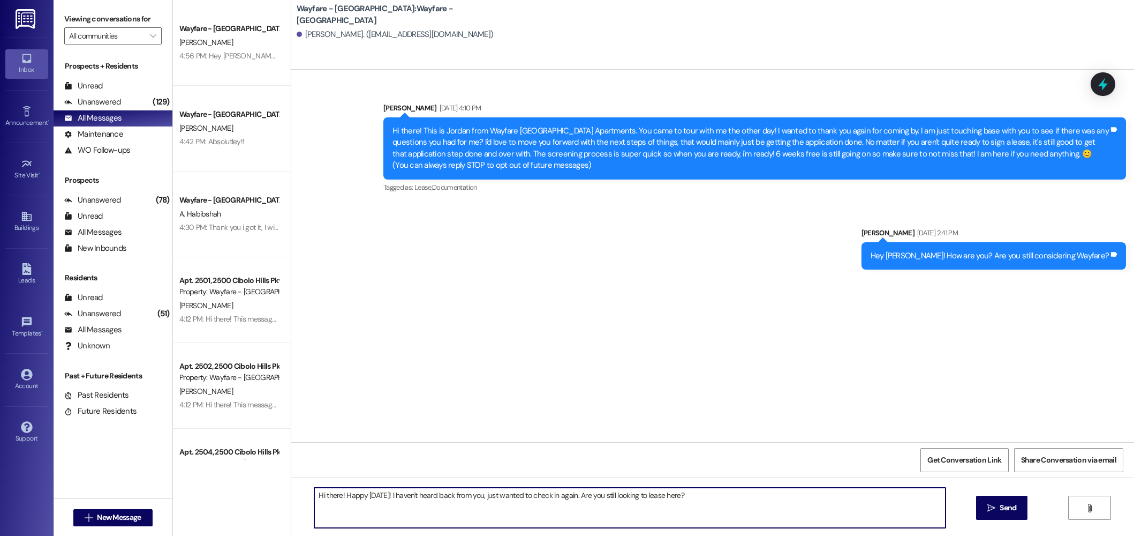
click at [732, 506] on textarea "Hi there! Happy Monday! I haven't heard back from you, just wanted to check in …" at bounding box center [629, 507] width 631 height 40
click at [760, 505] on textarea "Hi there! Happy Monday! I haven't heard back from you, just wanted to check in …" at bounding box center [629, 507] width 631 height 40
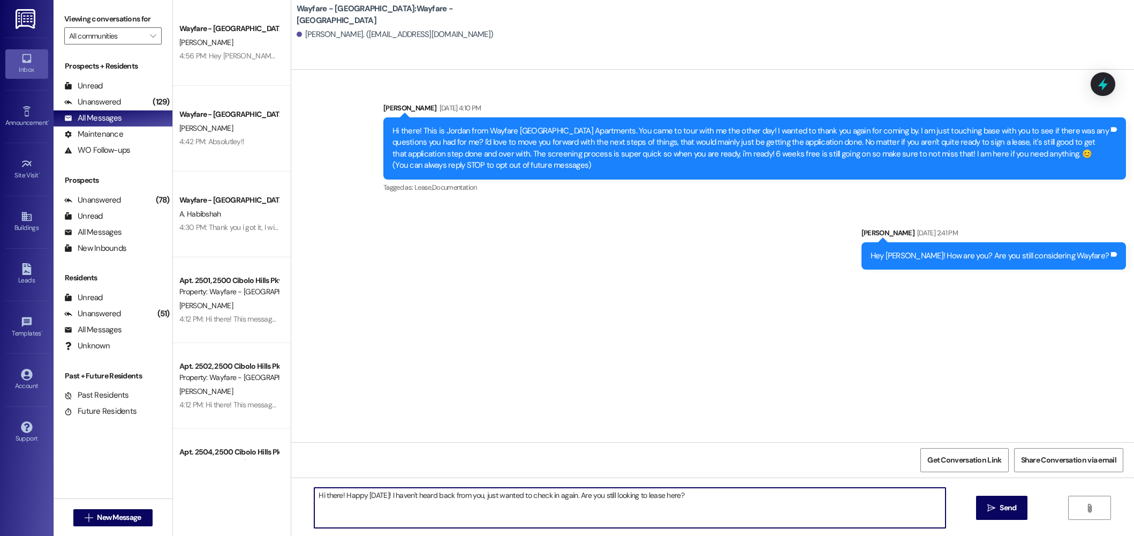
click at [716, 504] on textarea "Hi there! Happy Monday! I haven't heard back from you, just wanted to check in …" at bounding box center [629, 507] width 631 height 40
type textarea "Hi there! Happy Monday! I haven't heard back from you, just wanted to check in …"
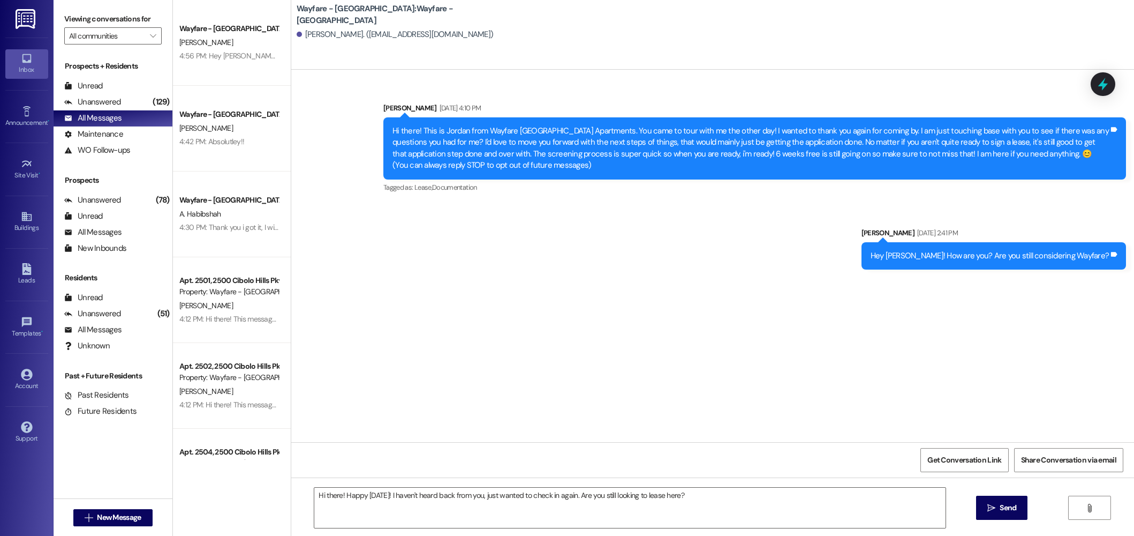
drag, startPoint x: 1017, startPoint y: 510, endPoint x: 781, endPoint y: 392, distance: 264.0
click at [1017, 510] on span "Send" at bounding box center [1008, 507] width 21 height 11
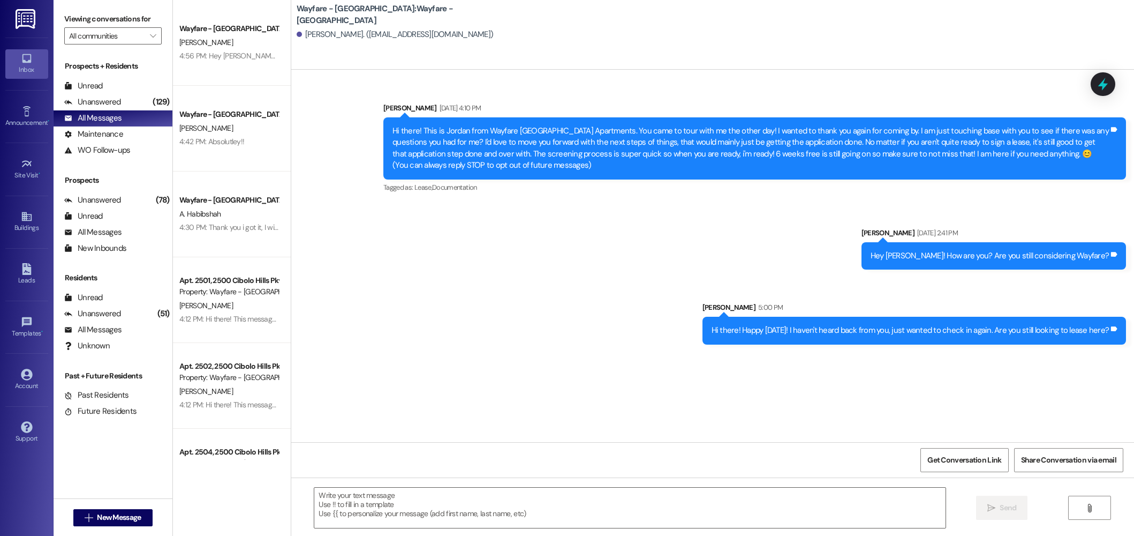
click at [905, 331] on div "Hi there! Happy Monday! I haven't heard back from you, just wanted to check in …" at bounding box center [911, 330] width 398 height 11
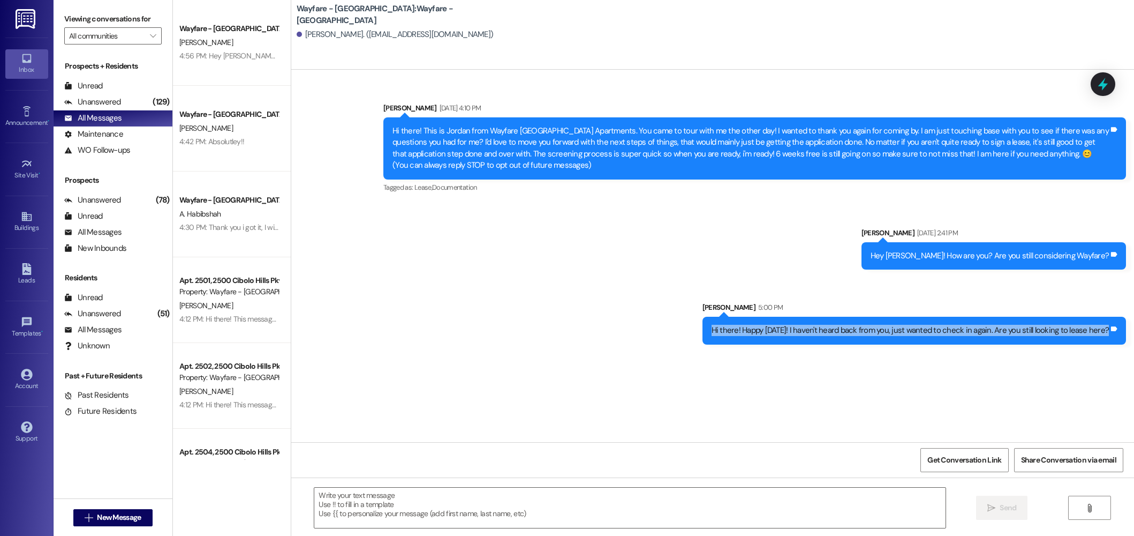
click at [905, 331] on div "Hi there! Happy Monday! I haven't heard back from you, just wanted to check in …" at bounding box center [911, 330] width 398 height 11
copy div "Hi there! Happy Monday! I haven't heard back from you, just wanted to check in …"
click at [131, 517] on span "New Message" at bounding box center [119, 516] width 44 height 11
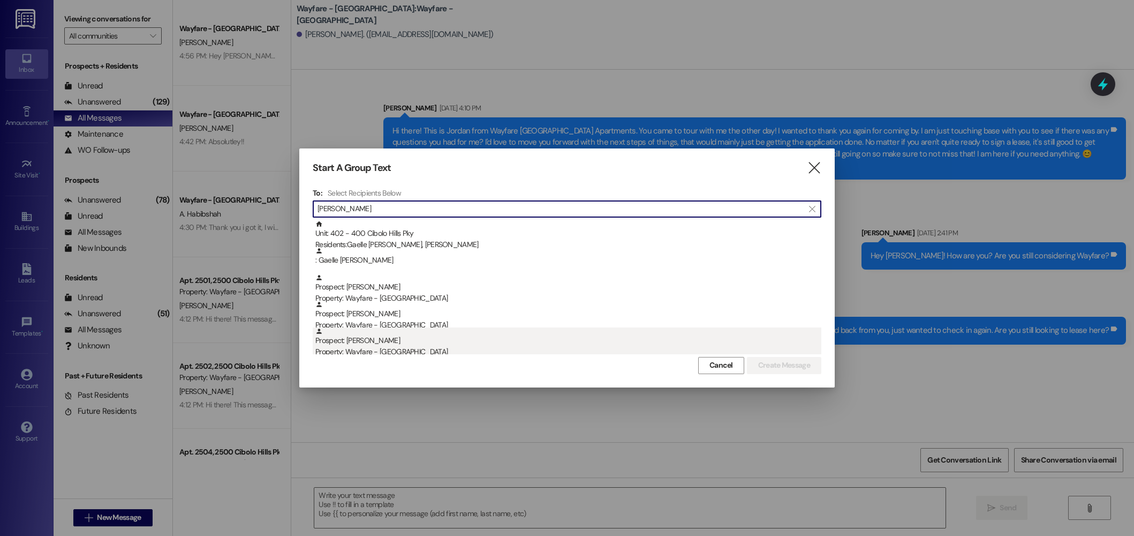
type input "vanessa"
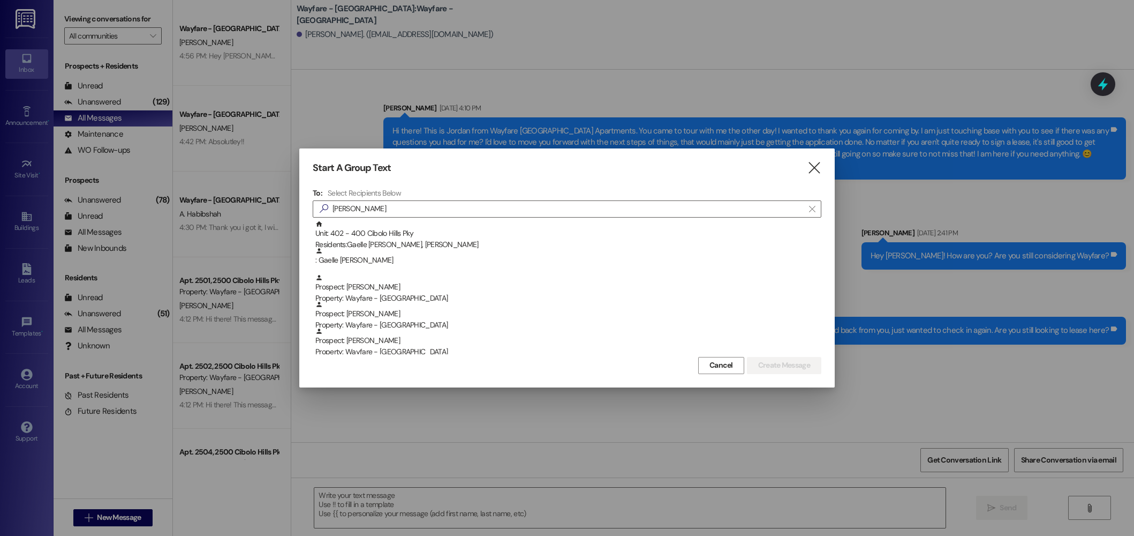
drag, startPoint x: 446, startPoint y: 338, endPoint x: 800, endPoint y: 392, distance: 358.5
click at [447, 338] on div "Prospect: Vanessa Basaldu Property: Wayfare - Cibolo Hills" at bounding box center [568, 342] width 506 height 31
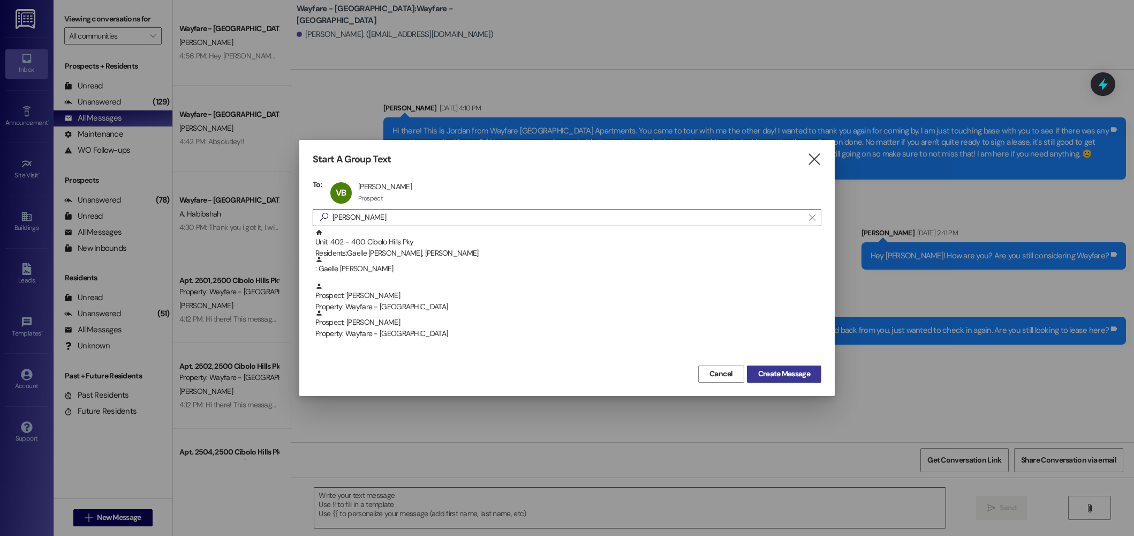
drag, startPoint x: 811, startPoint y: 365, endPoint x: 804, endPoint y: 372, distance: 10.2
click at [811, 365] on button "Create Message" at bounding box center [784, 373] width 74 height 17
drag, startPoint x: 804, startPoint y: 372, endPoint x: 800, endPoint y: 368, distance: 6.1
click at [804, 372] on div "Sent via SMS Jordan Arnold Aug 11, 2025 at 4:10 PM Hi there! This is Jordan fro…" at bounding box center [712, 256] width 843 height 372
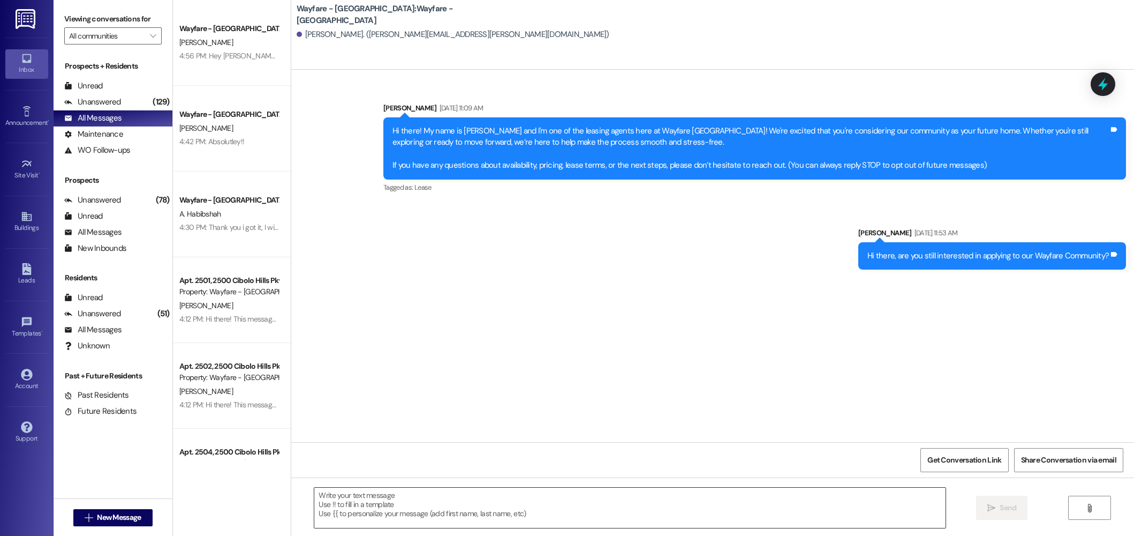
click at [801, 516] on textarea at bounding box center [629, 507] width 631 height 40
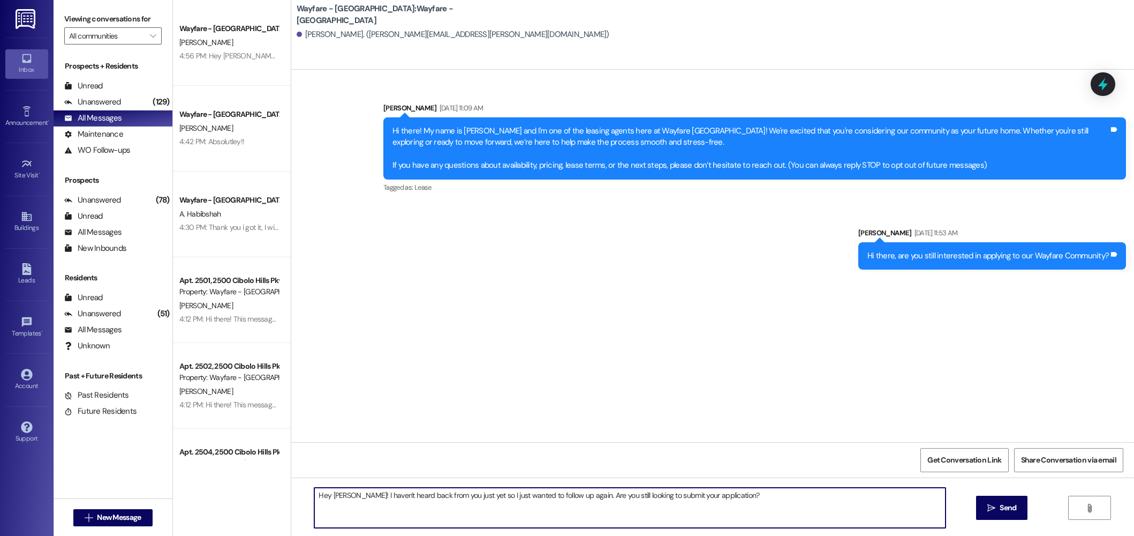
type textarea "Hey Vanessa! I haven't heard back from you just yet so I just wanted to follow …"
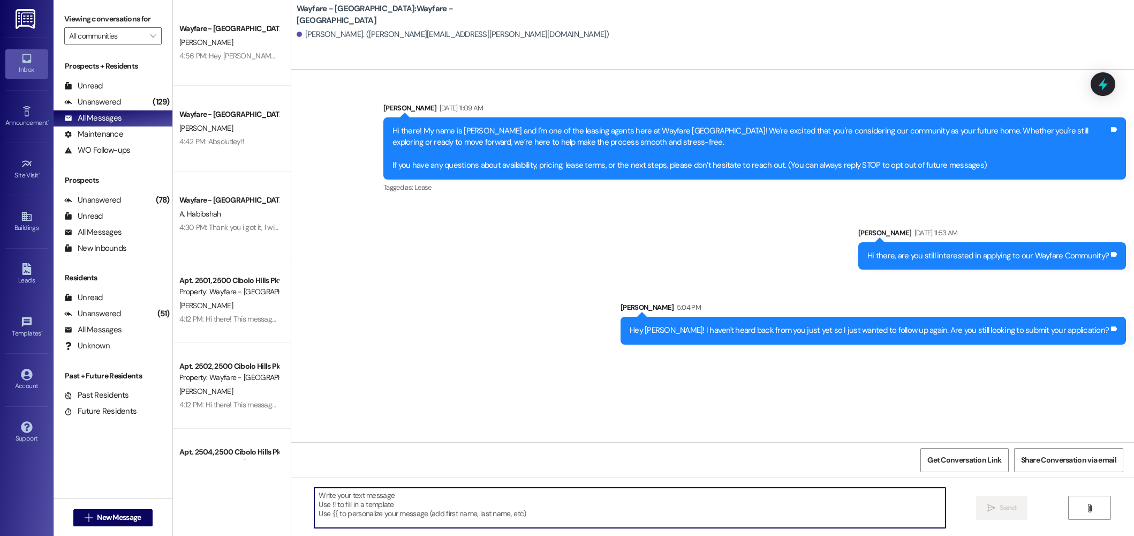
click at [833, 332] on div "Hey Vanessa! I haven't heard back from you just yet so I just wanted to follow …" at bounding box center [869, 330] width 479 height 11
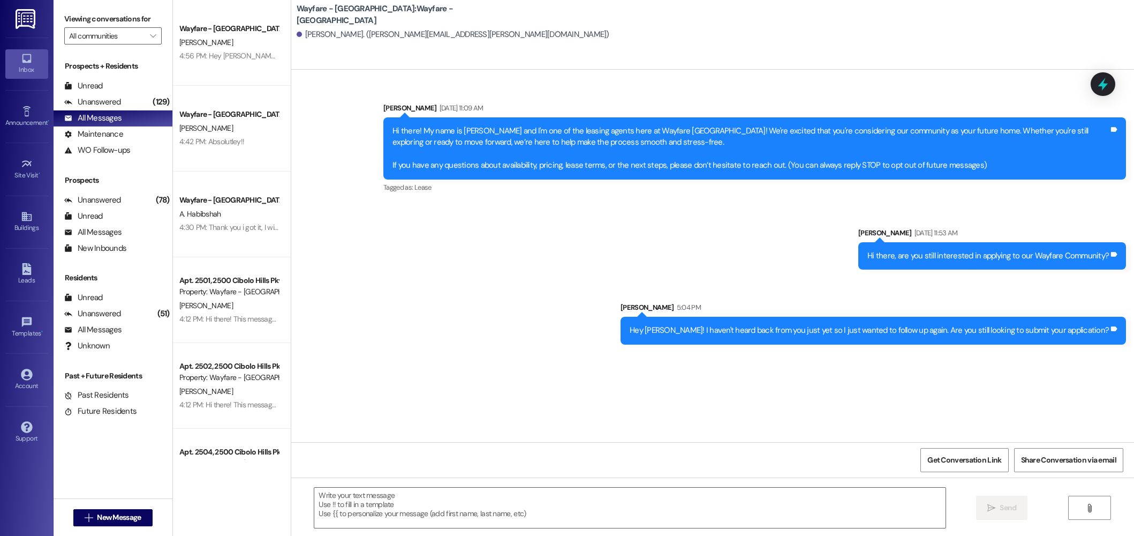
click at [833, 332] on div "Hey Vanessa! I haven't heard back from you just yet so I just wanted to follow …" at bounding box center [869, 330] width 479 height 11
click at [824, 333] on div "Hey Vanessa! I haven't heard back from you just yet so I just wanted to follow …" at bounding box center [869, 330] width 479 height 11
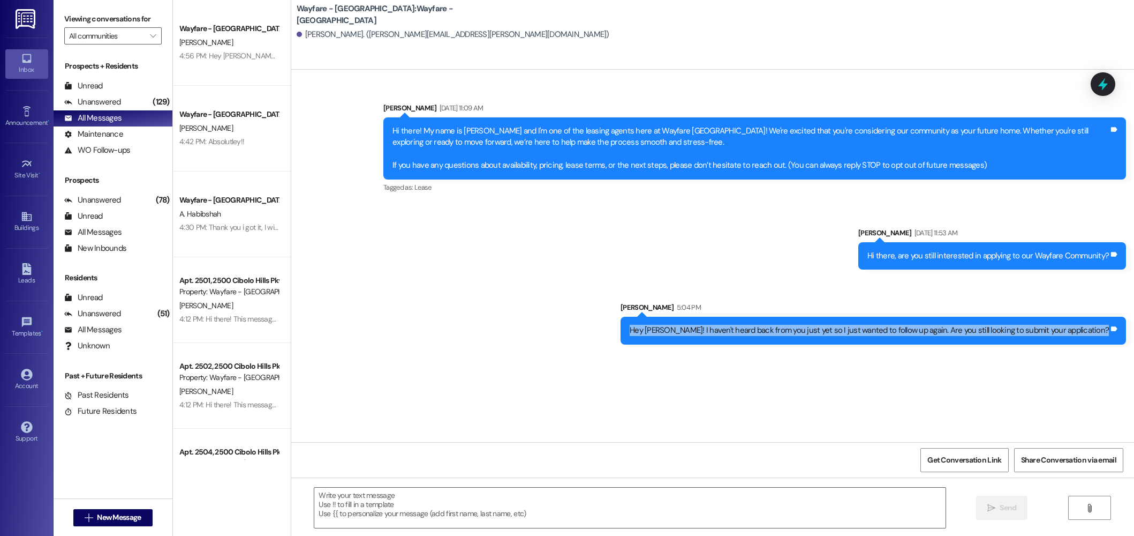
click at [824, 333] on div "Hey Vanessa! I haven't heard back from you just yet so I just wanted to follow …" at bounding box center [869, 330] width 479 height 11
copy div "Hey Vanessa! I haven't heard back from you just yet so I just wanted to follow …"
click at [121, 518] on span "New Message" at bounding box center [119, 516] width 44 height 11
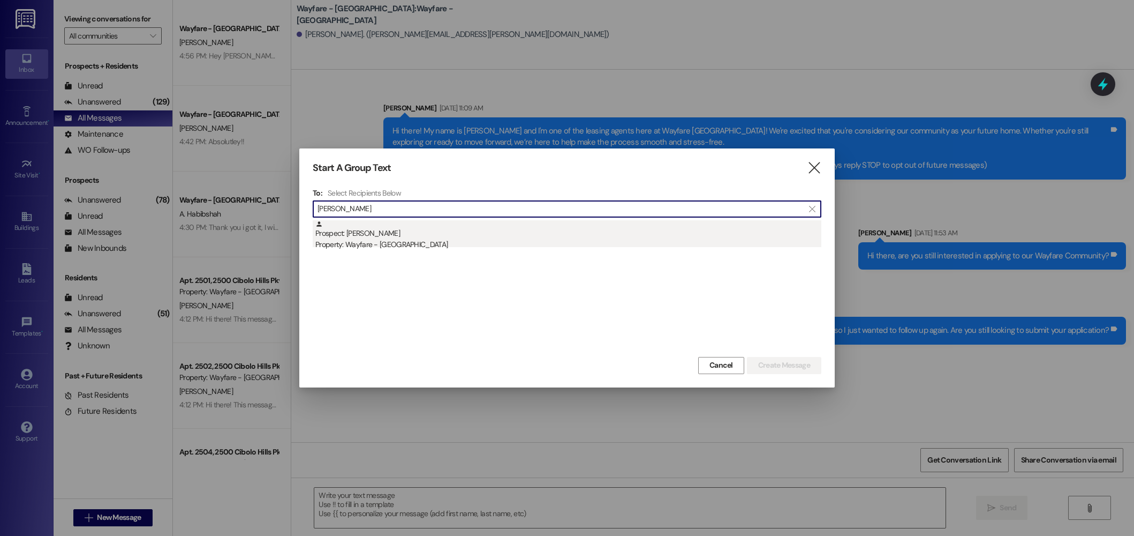
type input "copelan"
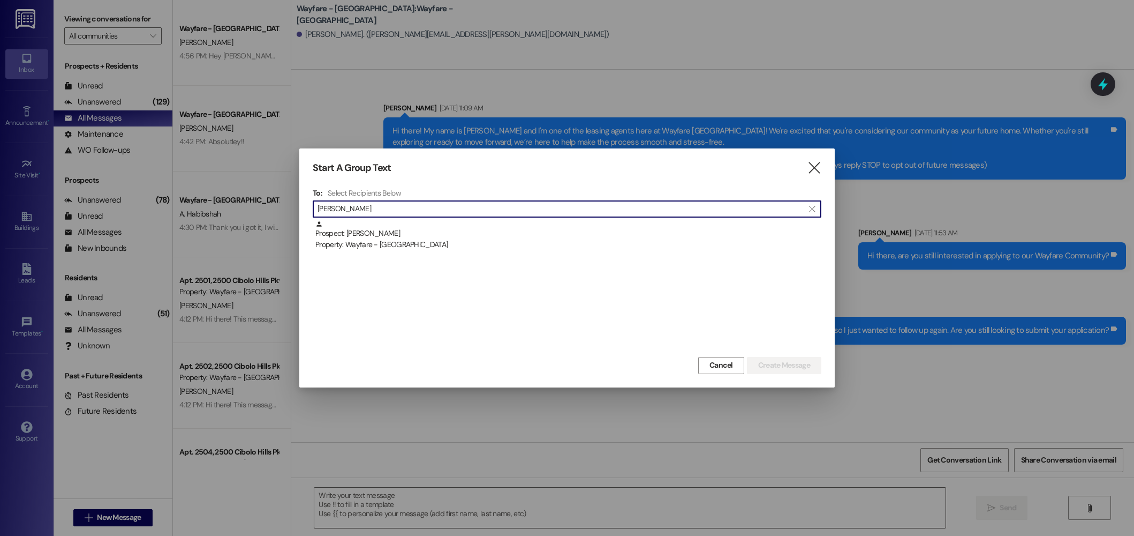
drag, startPoint x: 401, startPoint y: 239, endPoint x: 593, endPoint y: 260, distance: 192.9
click at [401, 239] on div "Property: Wayfare - [GEOGRAPHIC_DATA]" at bounding box center [568, 244] width 506 height 11
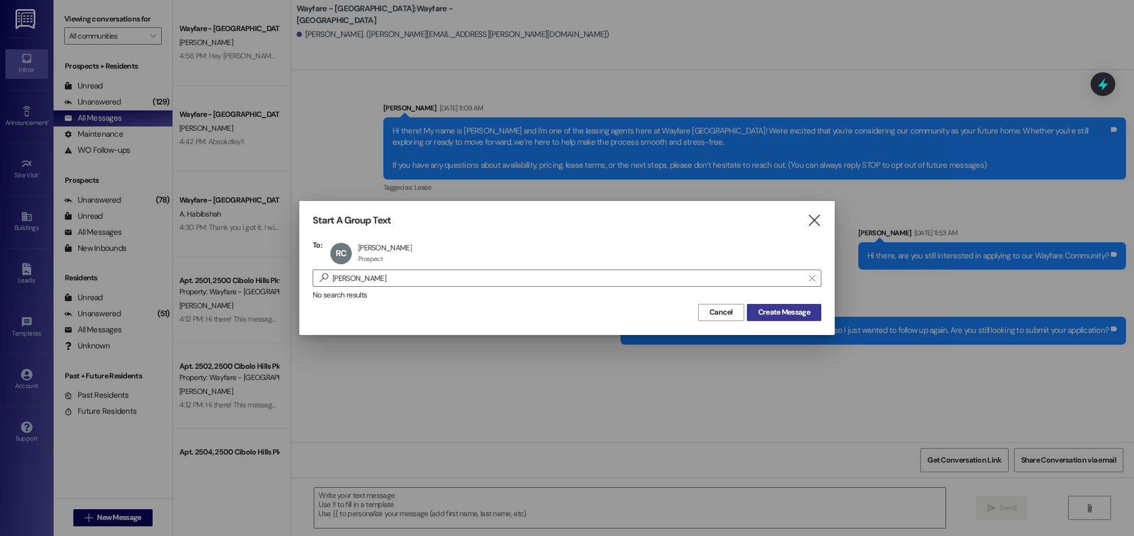
click at [759, 307] on span "Create Message" at bounding box center [784, 311] width 52 height 11
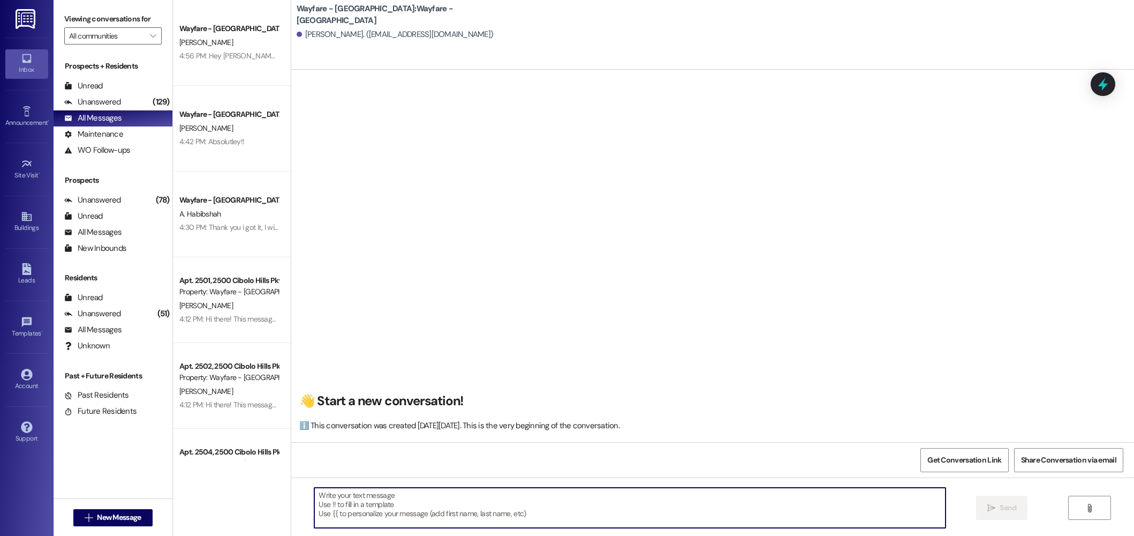
click at [650, 513] on textarea at bounding box center [629, 507] width 631 height 40
paste textarea "Hi there! My name is ____ and I'm one of the leasing agents here at Wayfare Cib…"
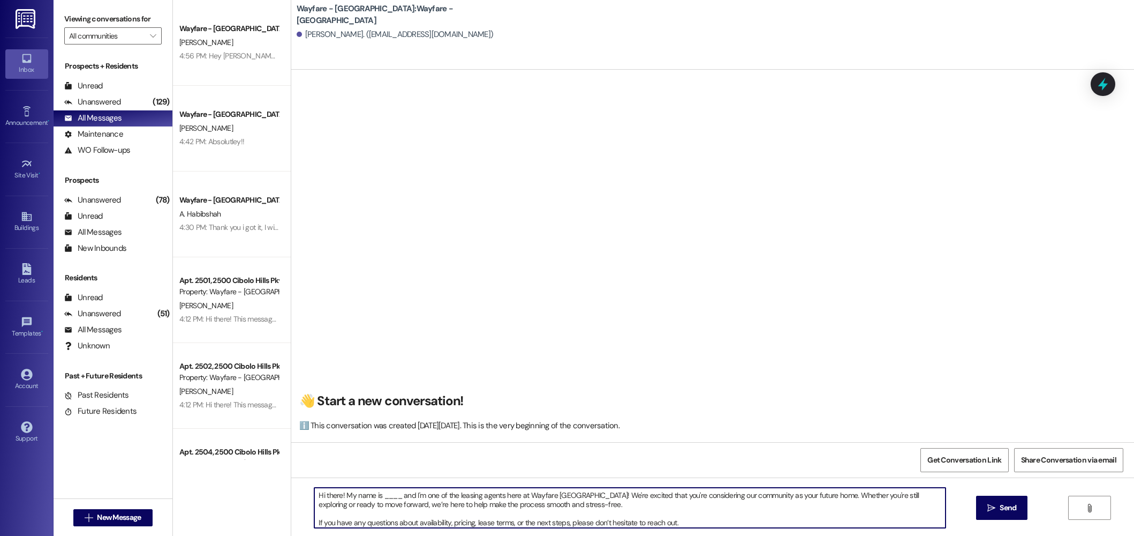
drag, startPoint x: 395, startPoint y: 498, endPoint x: 375, endPoint y: 498, distance: 19.3
click at [376, 498] on textarea "Hi there! My name is ____ and I'm one of the leasing agents here at Wayfare Cib…" at bounding box center [629, 507] width 631 height 40
type textarea "Hi there! My name is Jordan and I'm one of the leasing agents here at Wayfare C…"
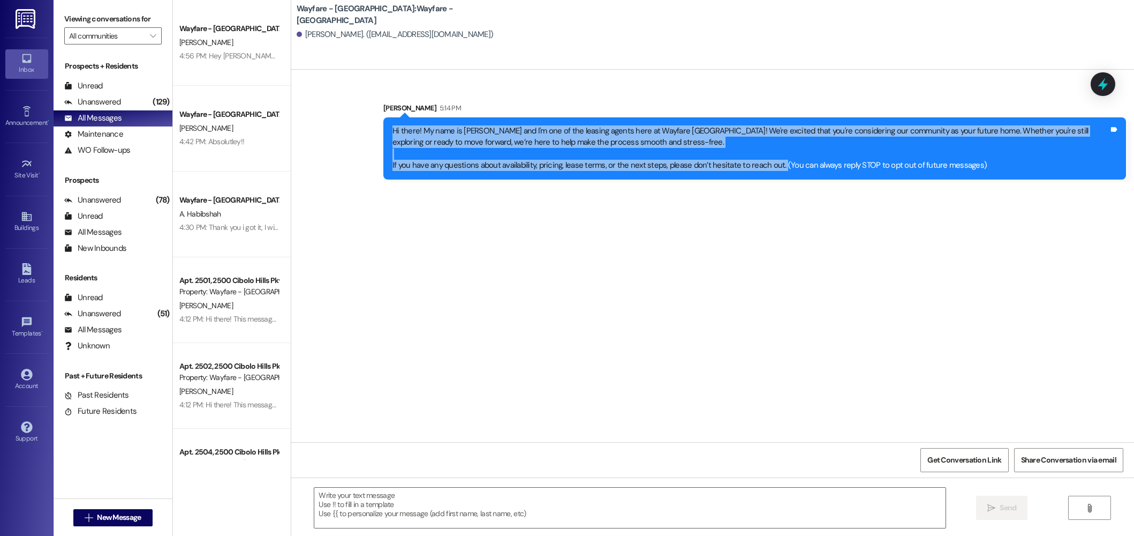
drag, startPoint x: 752, startPoint y: 169, endPoint x: 427, endPoint y: 136, distance: 326.8
click at [375, 128] on div "Sent via SMS Jordan Arnold 5:14 PM Hi there! My name is Jordan and I'm one of t…" at bounding box center [754, 140] width 759 height 93
copy div "Hi there! My name is Jordan and I'm one of the leasing agents here at Wayfare C…"
click at [94, 510] on button " New Message" at bounding box center [112, 517] width 79 height 17
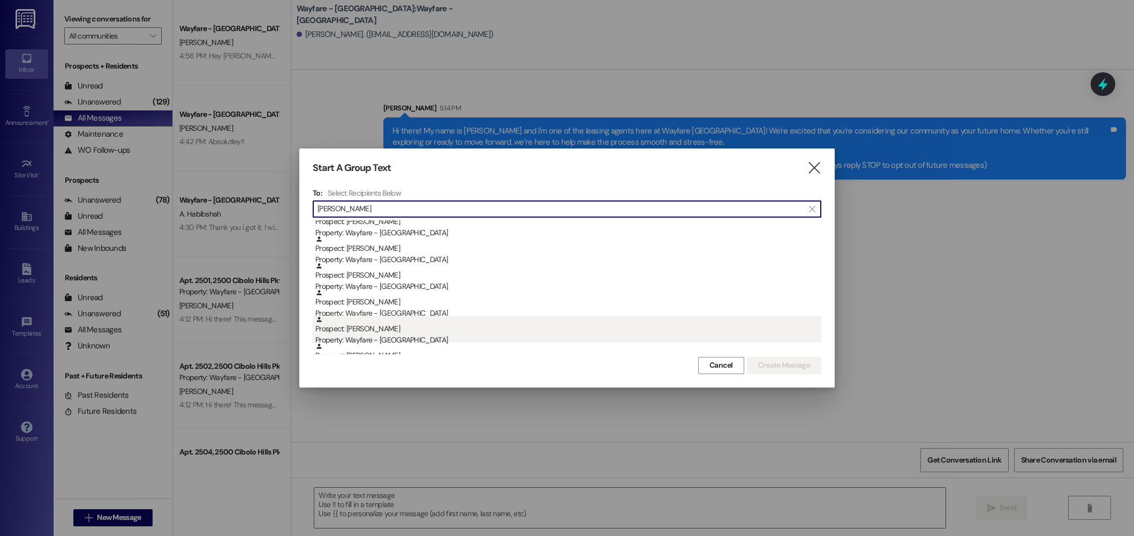
scroll to position [250, 0]
type input "jackson"
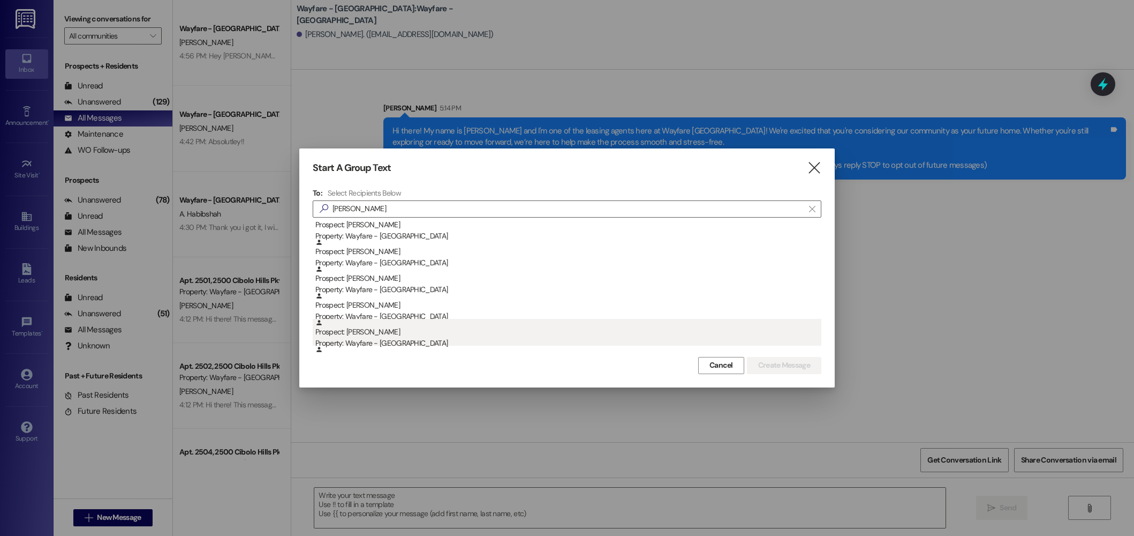
click at [449, 335] on div "Prospect: Trinity Jackson Property: Wayfare - Cibolo Hills" at bounding box center [568, 334] width 506 height 31
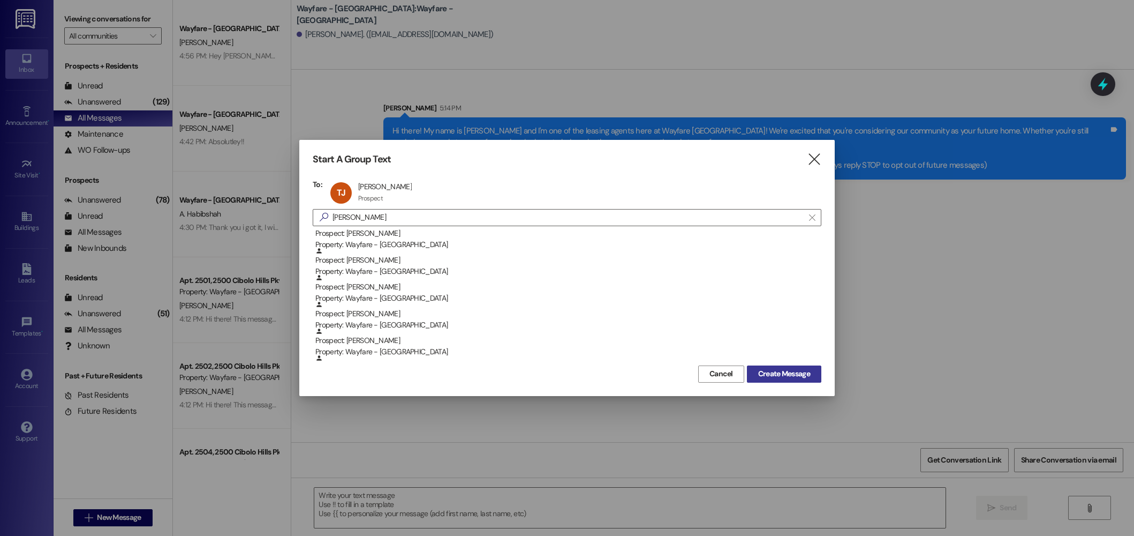
click at [756, 373] on span "Create Message" at bounding box center [784, 373] width 56 height 11
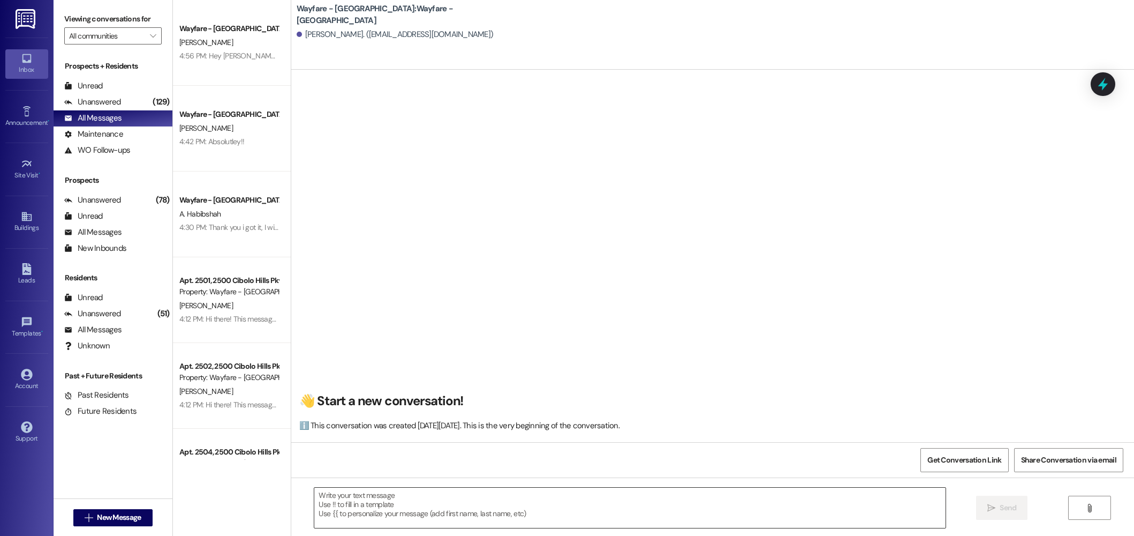
click at [738, 502] on textarea at bounding box center [629, 507] width 631 height 40
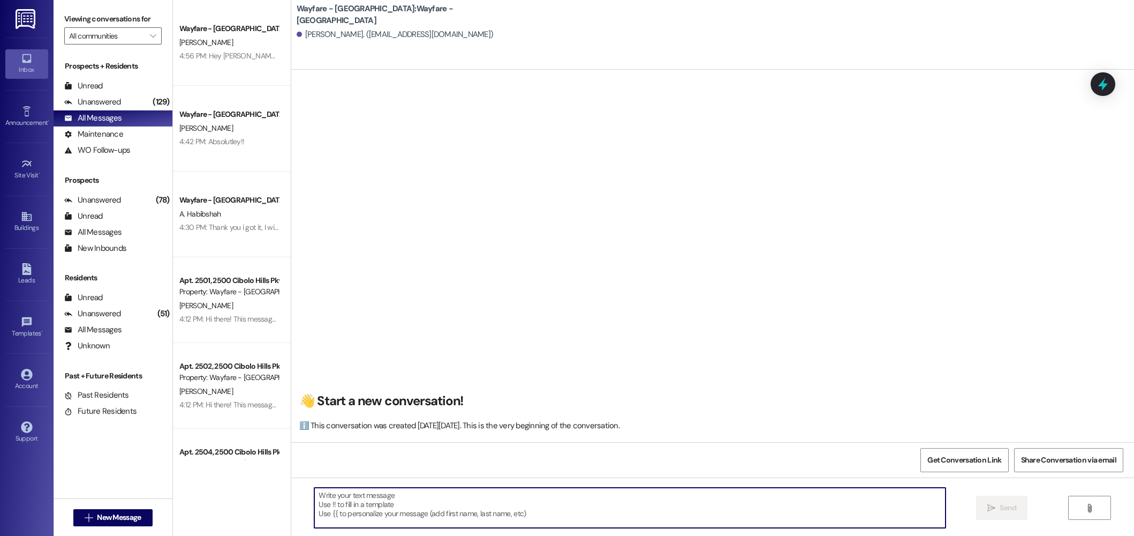
paste textarea "Hi there! My name is Jordan and I'm one of the leasing agents here at Wayfare C…"
type textarea "Hi there! My name is Jordan and I'm one of the leasing agents here at Wayfare C…"
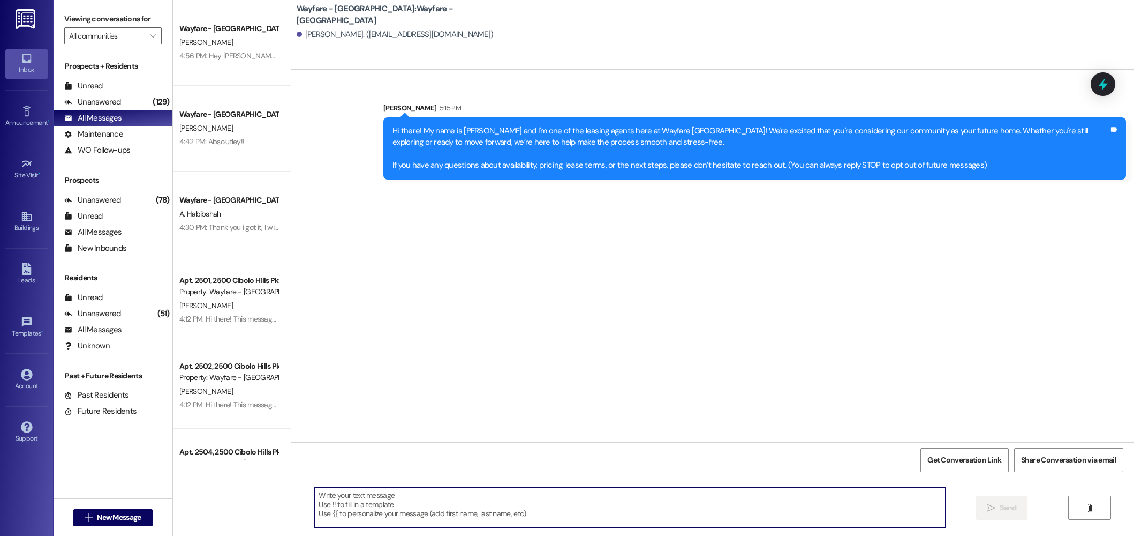
click at [355, 517] on textarea at bounding box center [629, 507] width 631 height 40
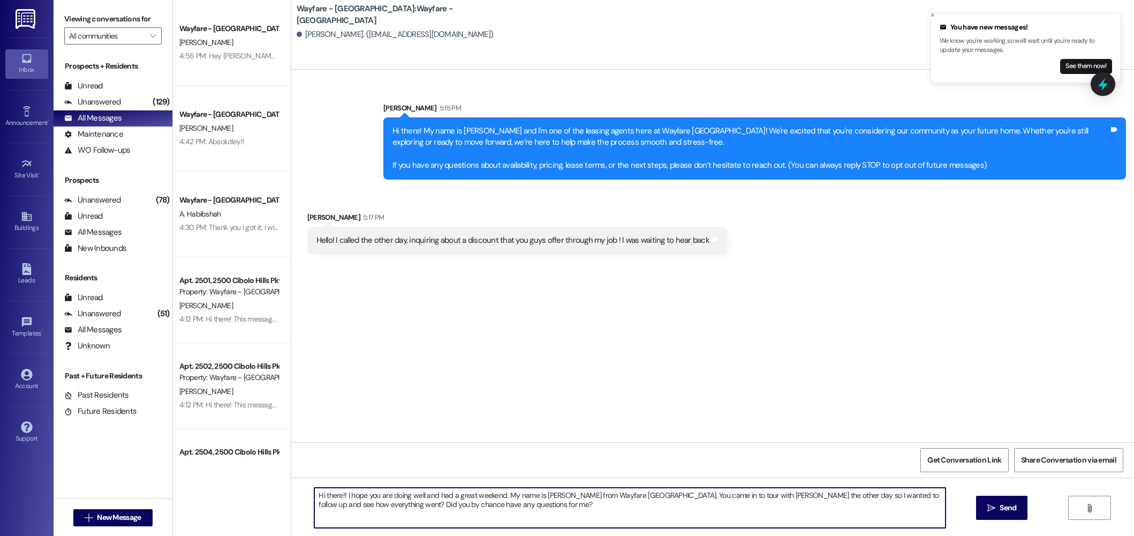
click at [577, 498] on textarea "Hi there!! I hope you are doing well and had a great weekend. My name is Jordan…" at bounding box center [629, 507] width 631 height 40
type textarea "Hi there!! I hope you are doing well and had a great weekend. My name is Jordan…"
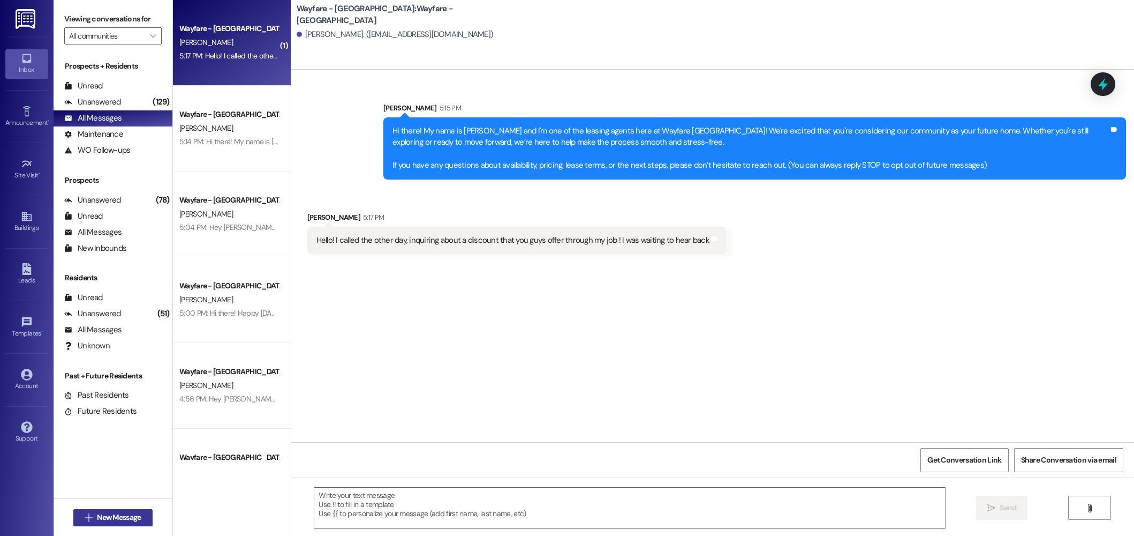
click at [105, 515] on span "New Message" at bounding box center [119, 516] width 44 height 11
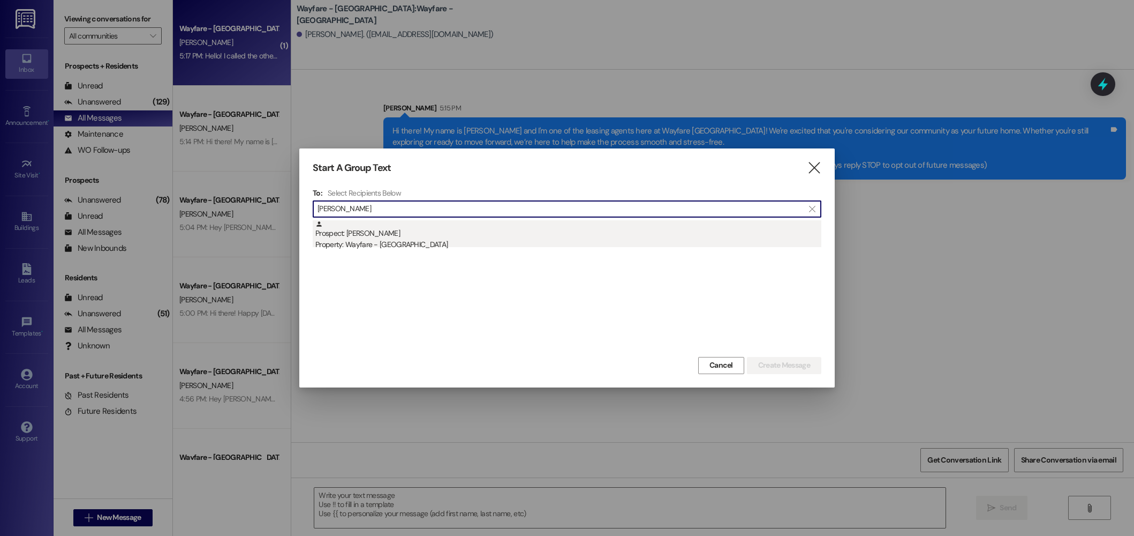
type input "skinner"
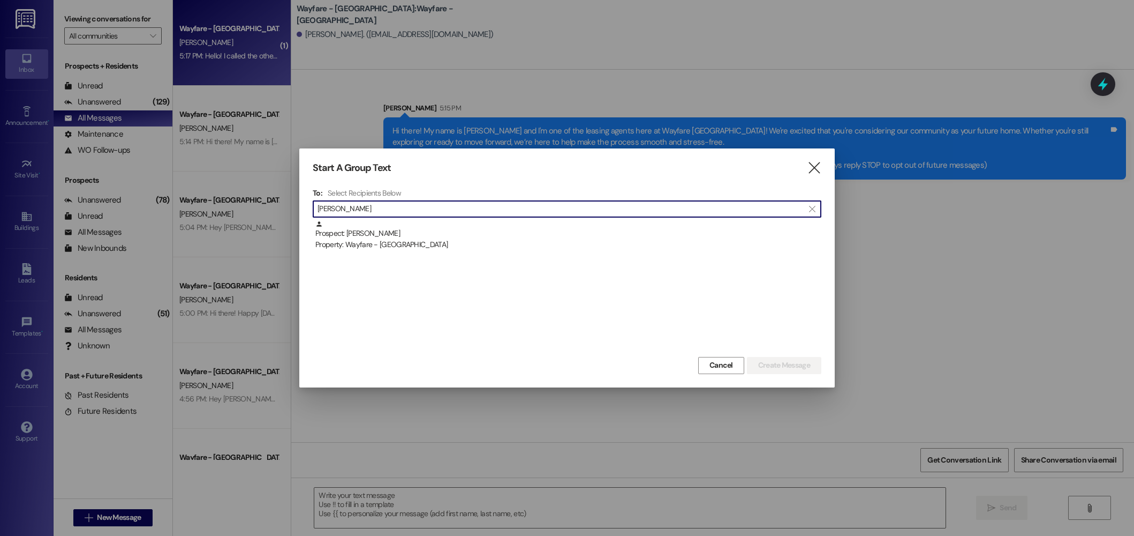
drag, startPoint x: 411, startPoint y: 238, endPoint x: 612, endPoint y: 269, distance: 202.6
click at [411, 238] on div "Prospect: John A Skinner Property: Wayfare - Cibolo Hills" at bounding box center [568, 235] width 506 height 31
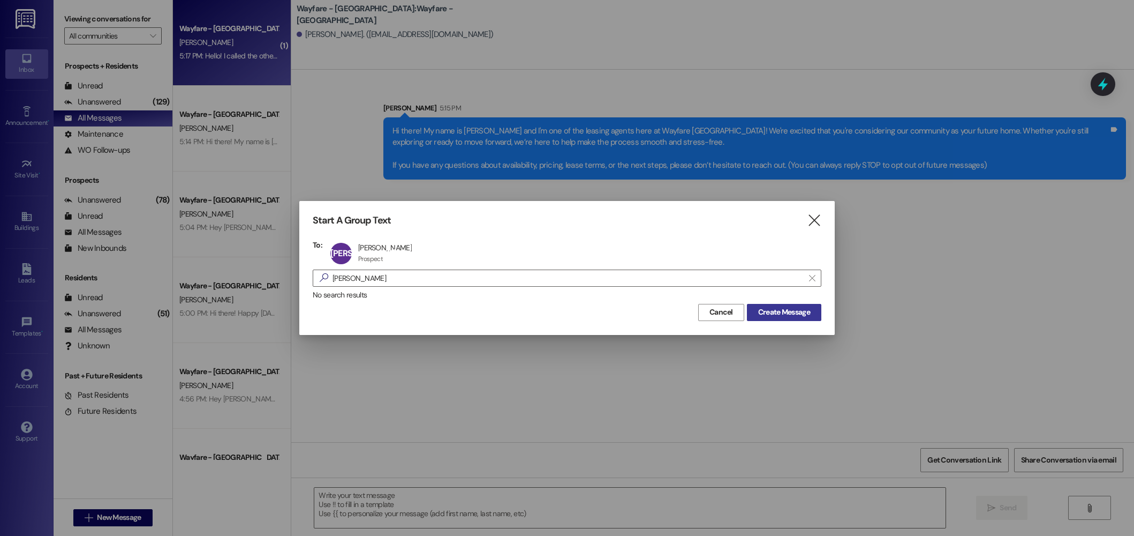
click at [767, 318] on button "Create Message" at bounding box center [784, 312] width 74 height 17
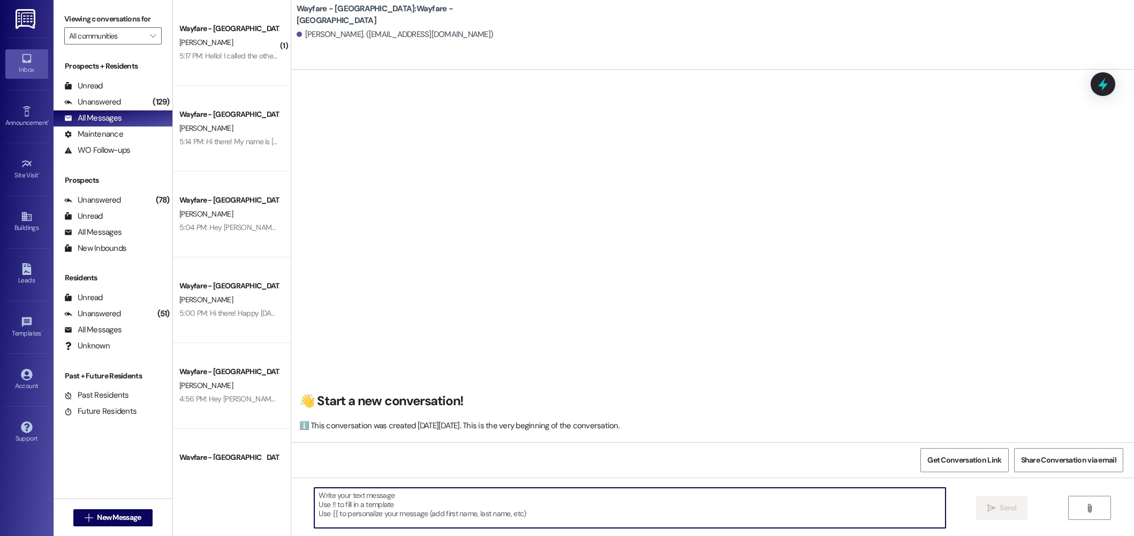
click at [740, 502] on textarea at bounding box center [629, 507] width 631 height 40
paste textarea "Hi there! I hope you’re doing well and had a wonderful weekend. My name is Jord…"
type textarea "Hi there! I hope you’re doing well and had a wonderful weekend. My name is Jord…"
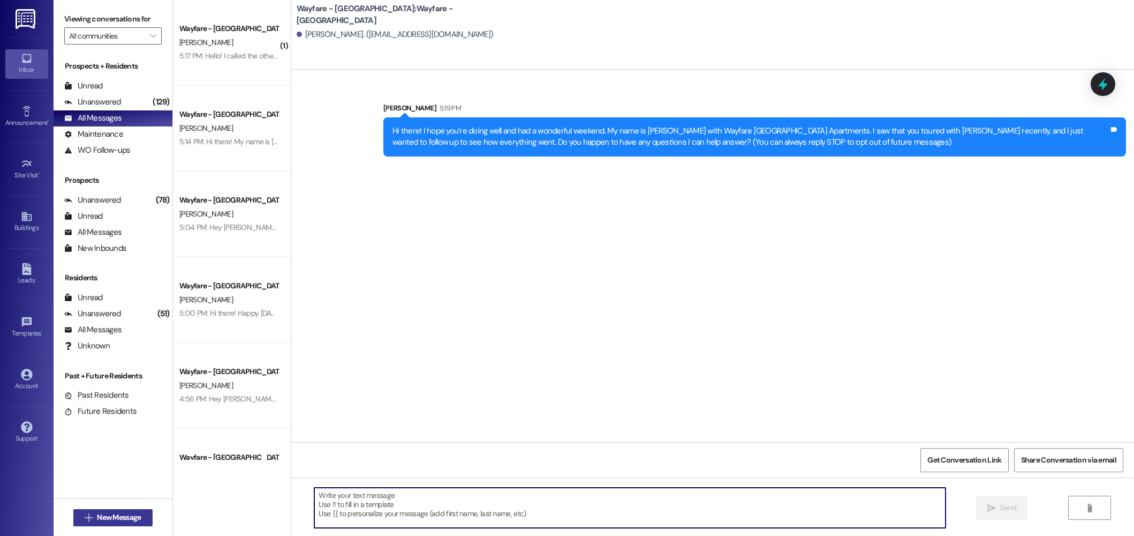
click at [97, 520] on span "New Message" at bounding box center [119, 516] width 44 height 11
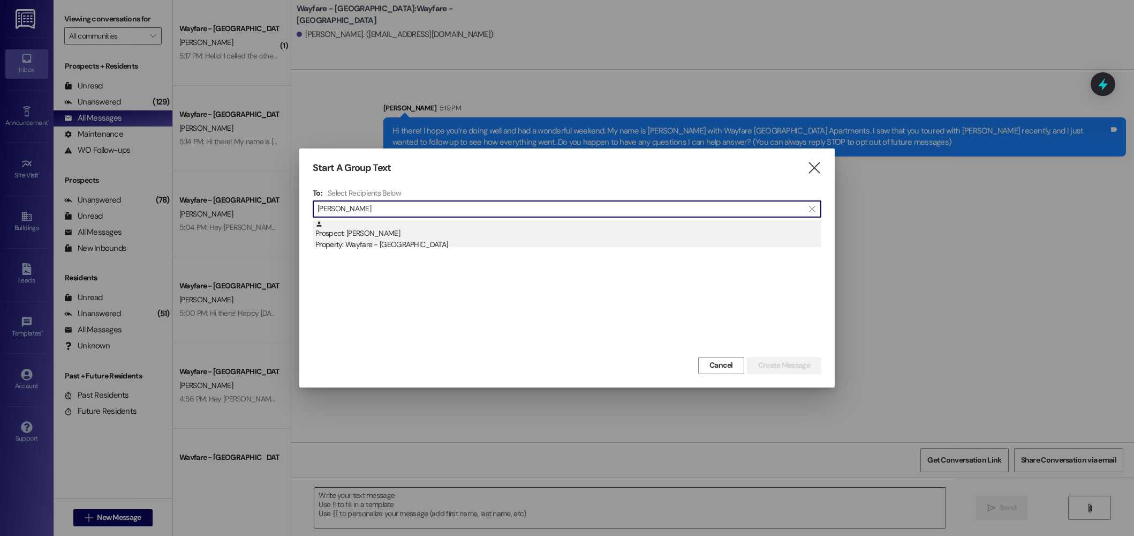
type input "maureen"
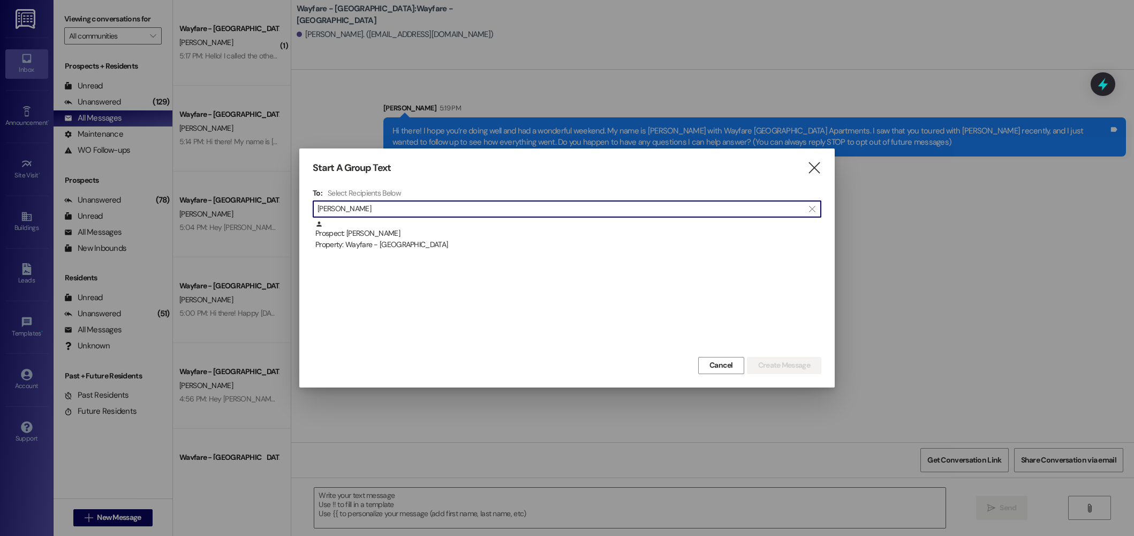
click at [388, 236] on div "Prospect: Maureen Franklin Property: Wayfare - Cibolo Hills" at bounding box center [568, 235] width 506 height 31
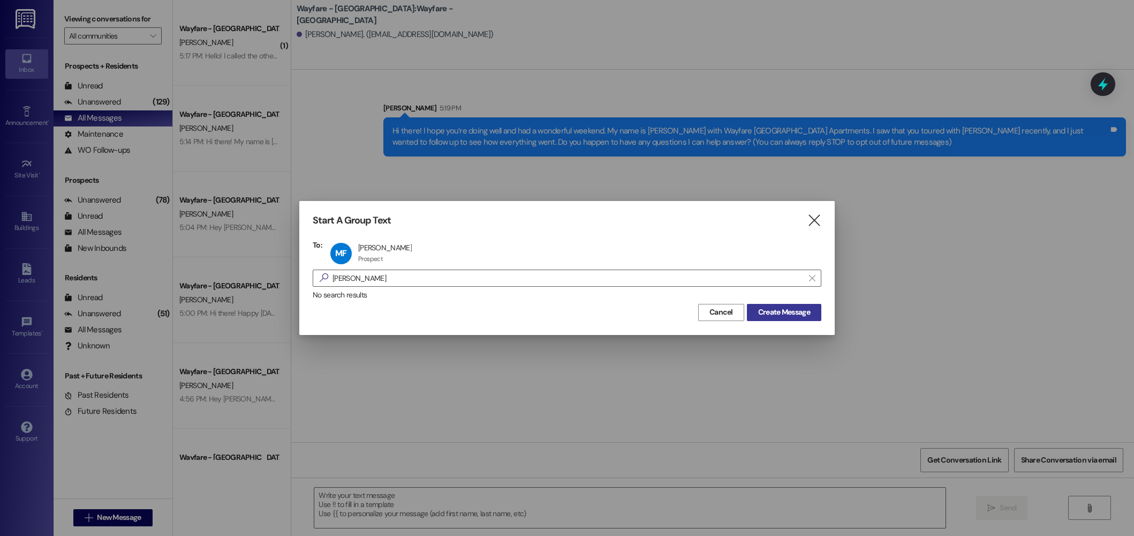
click at [776, 313] on span "Create Message" at bounding box center [784, 311] width 52 height 11
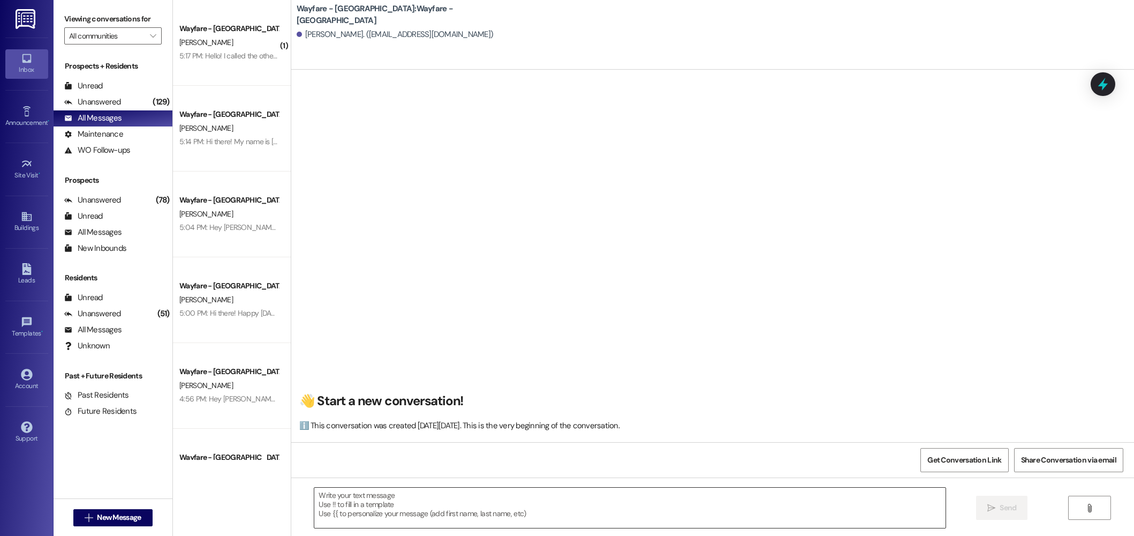
click at [629, 524] on textarea at bounding box center [629, 507] width 631 height 40
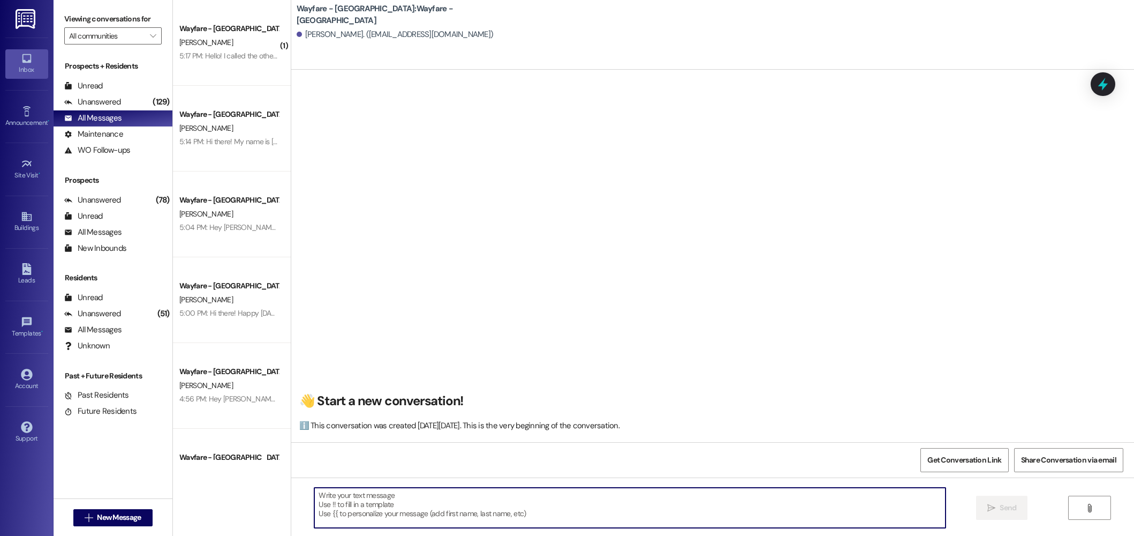
paste textarea "Hi there! I hope you’re doing well and had a wonderful weekend. My name is Jord…"
type textarea "Hi there! I hope you’re doing well and had a wonderful weekend. My name is Jord…"
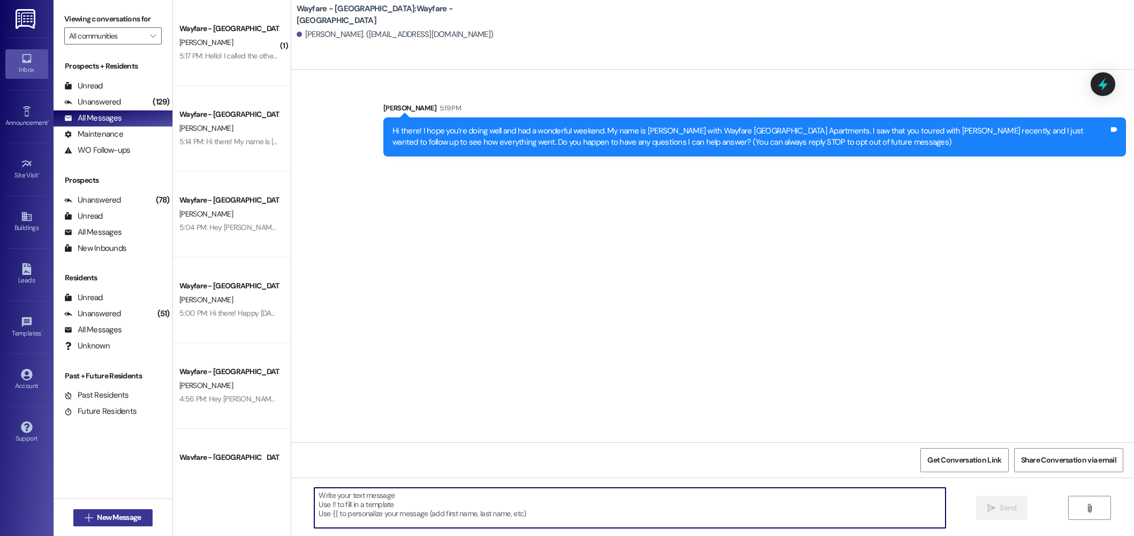
click at [101, 515] on span "New Message" at bounding box center [119, 516] width 44 height 11
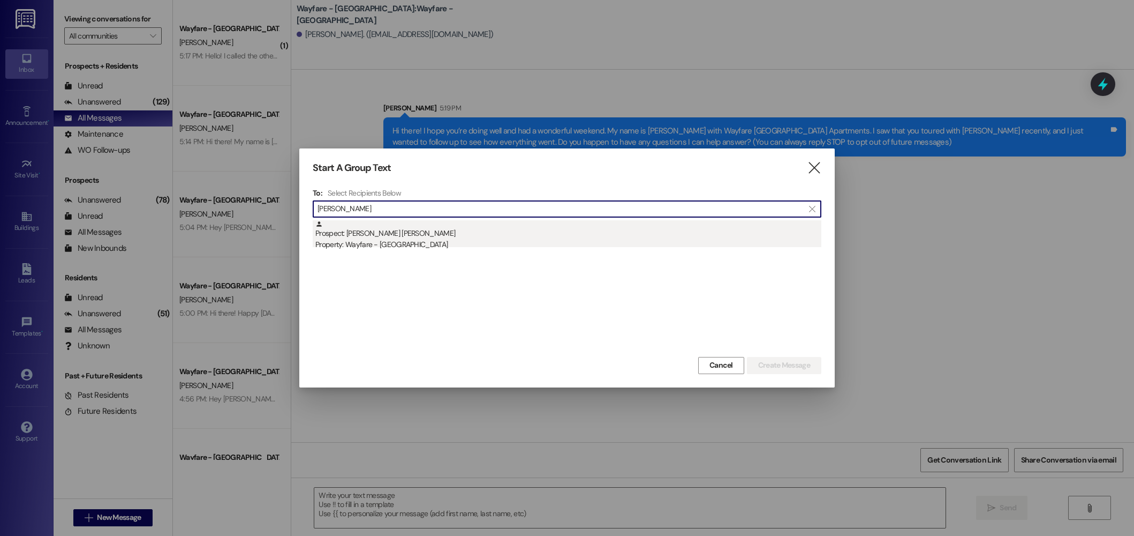
type input "lenny"
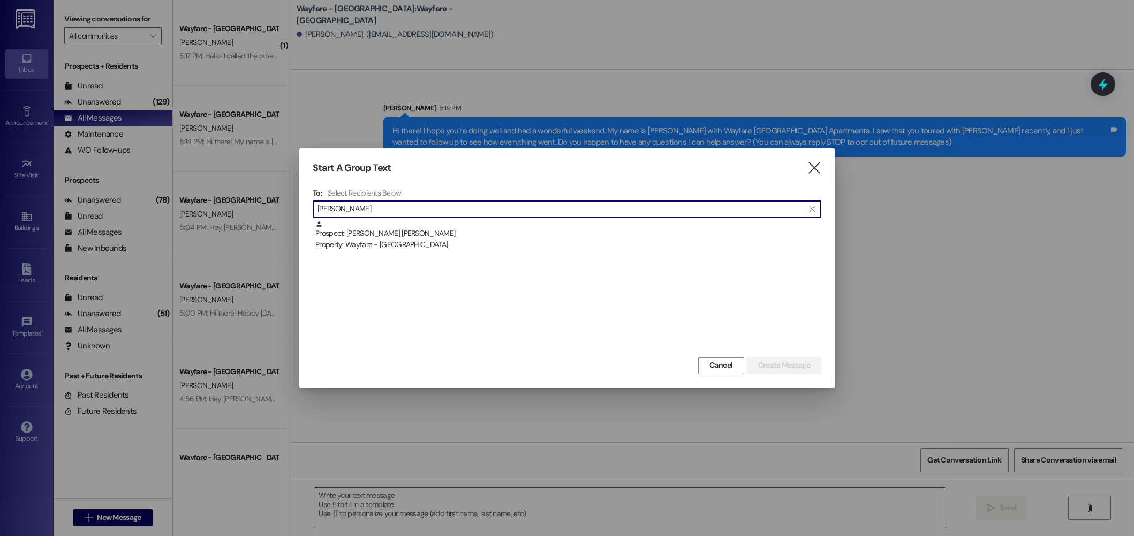
drag, startPoint x: 469, startPoint y: 230, endPoint x: 458, endPoint y: 229, distance: 10.8
click at [469, 230] on div "Prospect: Victoria Lenny Property: Wayfare - Cibolo Hills" at bounding box center [568, 235] width 506 height 31
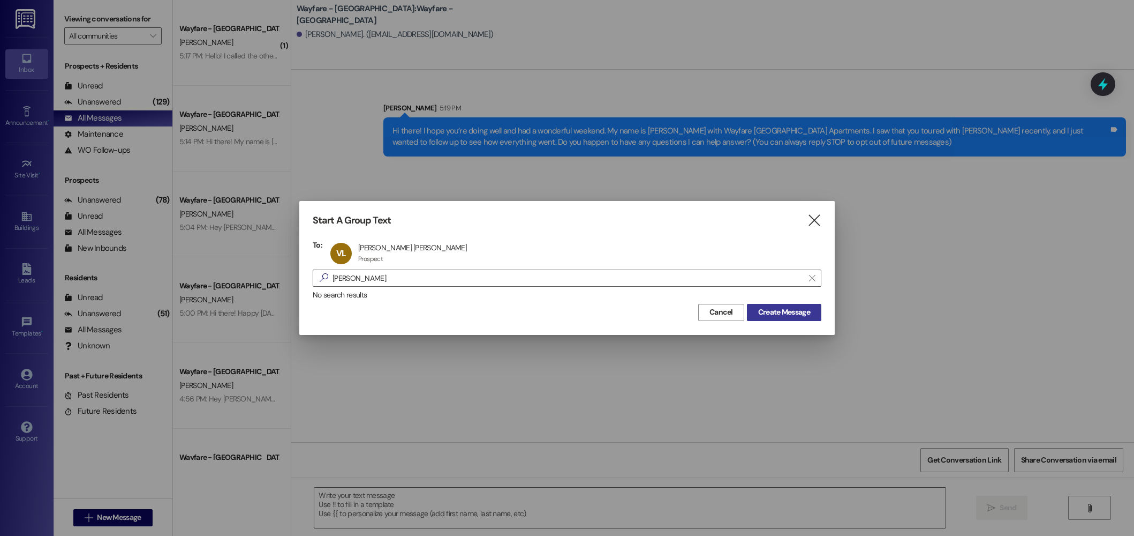
click at [802, 319] on button "Create Message" at bounding box center [784, 312] width 74 height 17
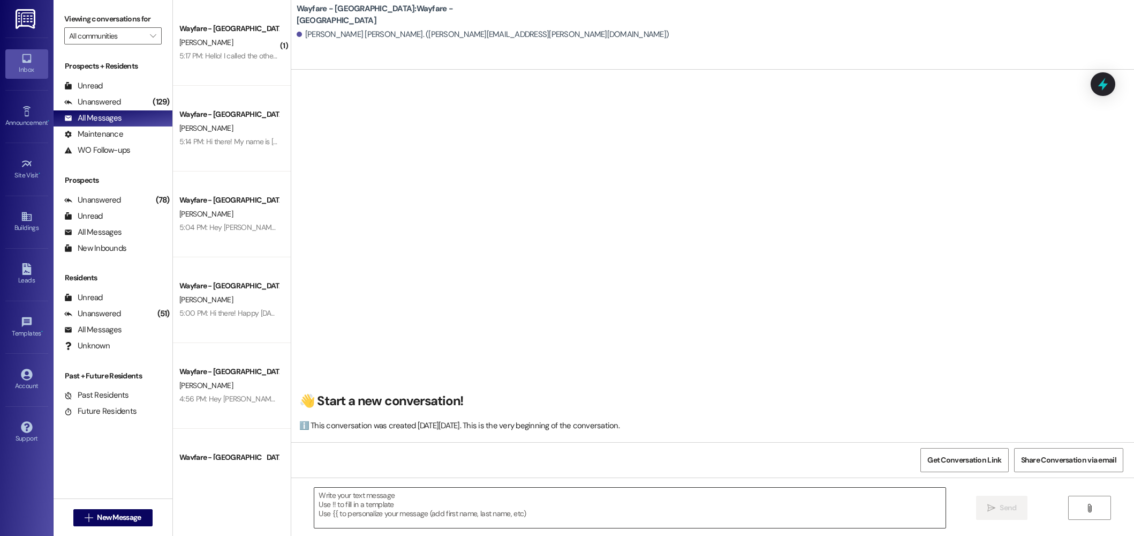
click at [686, 502] on textarea at bounding box center [629, 507] width 631 height 40
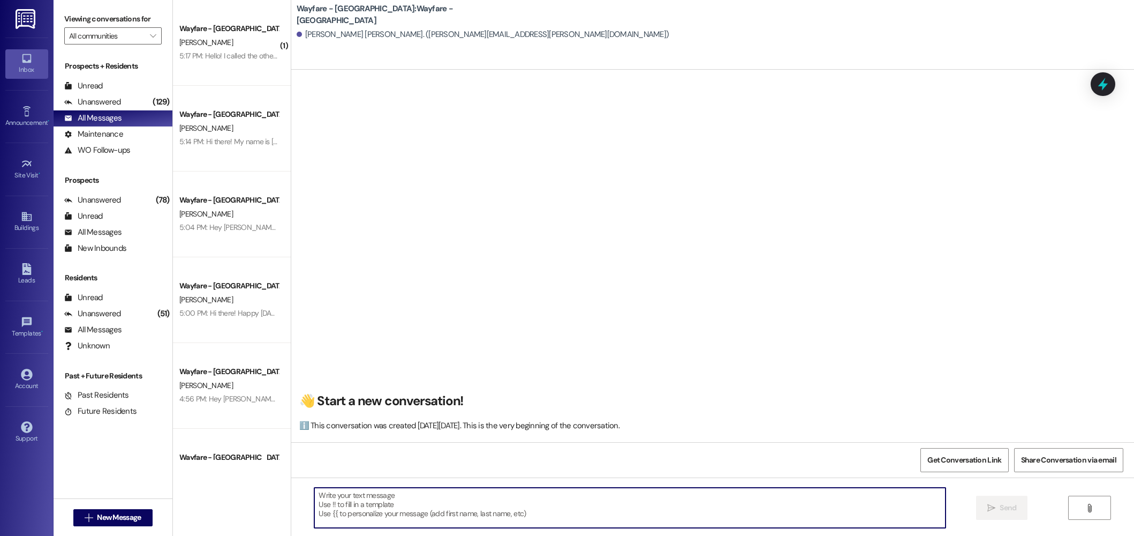
paste textarea "Hi there! I hope you’re doing well and had a wonderful weekend. My name is Jord…"
type textarea "Hi there! I hope you’re doing well and had a wonderful weekend. My name is Jord…"
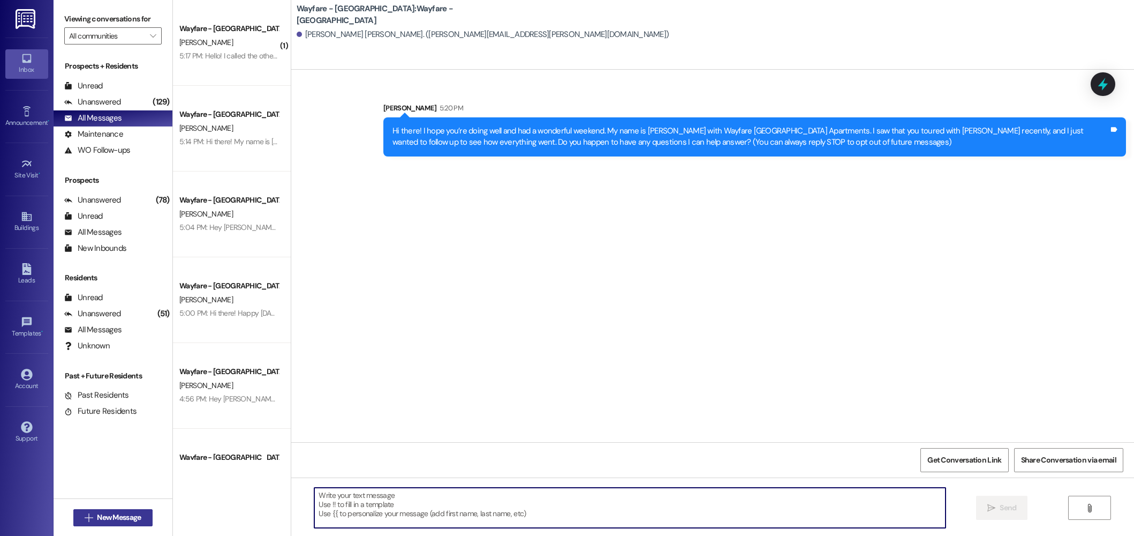
click at [97, 512] on span "New Message" at bounding box center [119, 516] width 44 height 11
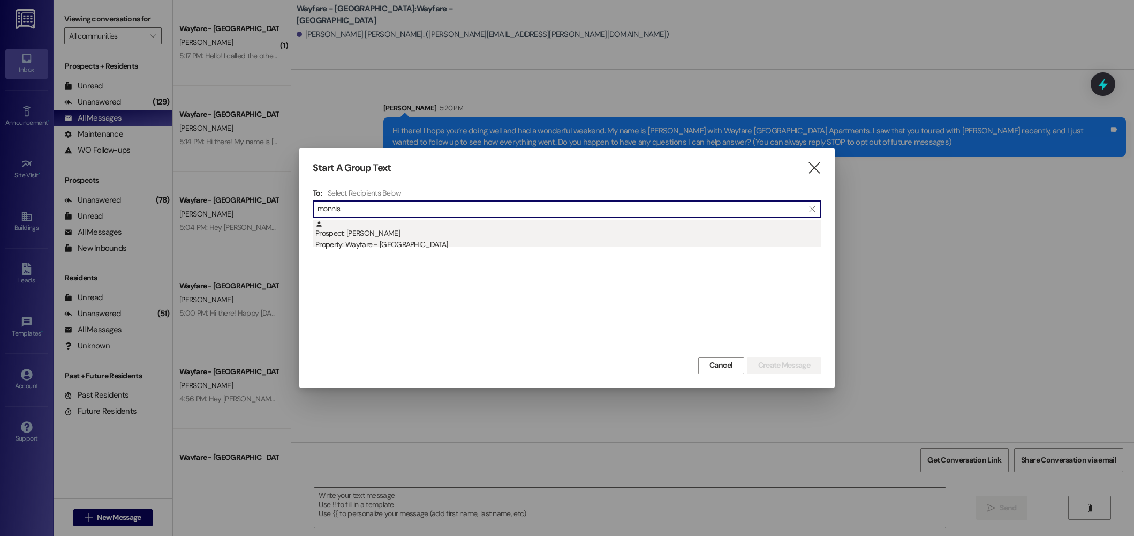
type input "monnis"
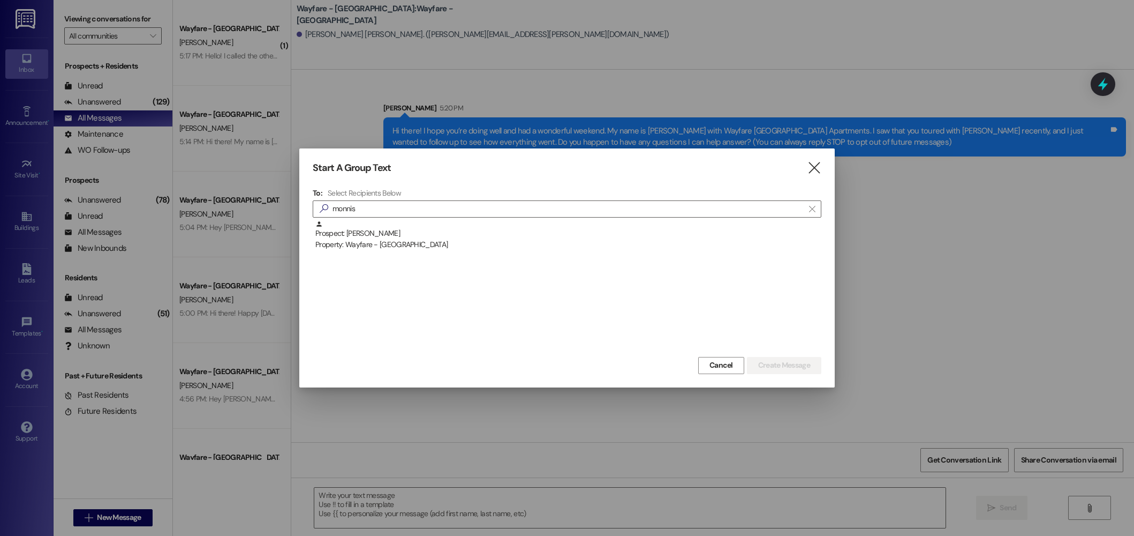
drag, startPoint x: 379, startPoint y: 237, endPoint x: 459, endPoint y: 247, distance: 80.4
click at [390, 238] on div "Prospect: Monnise Jennings Property: Wayfare - Cibolo Hills" at bounding box center [568, 235] width 506 height 31
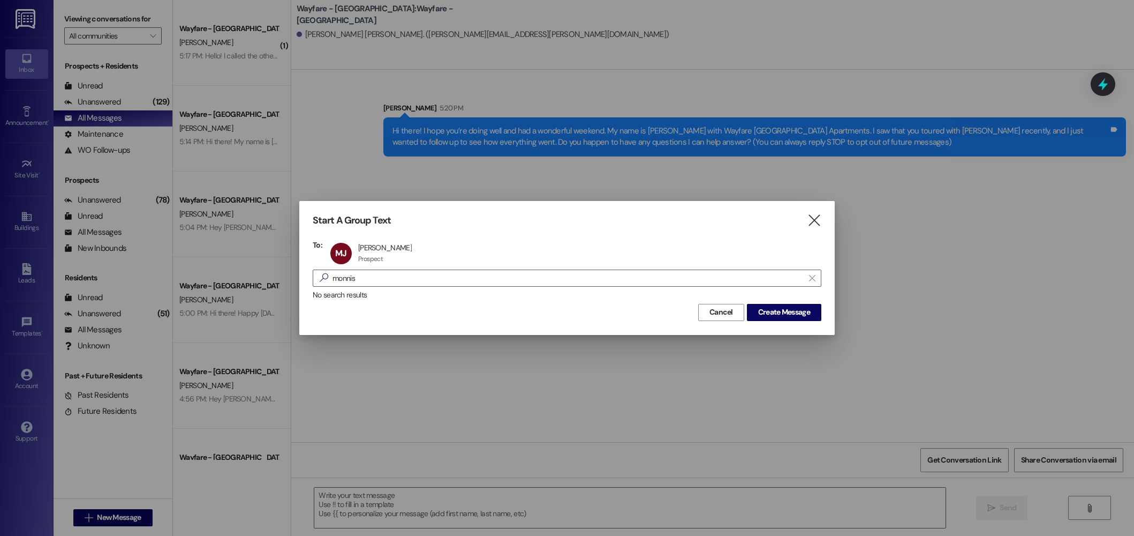
drag, startPoint x: 791, startPoint y: 312, endPoint x: 784, endPoint y: 383, distance: 71.6
click at [791, 312] on span "Create Message" at bounding box center [784, 311] width 52 height 11
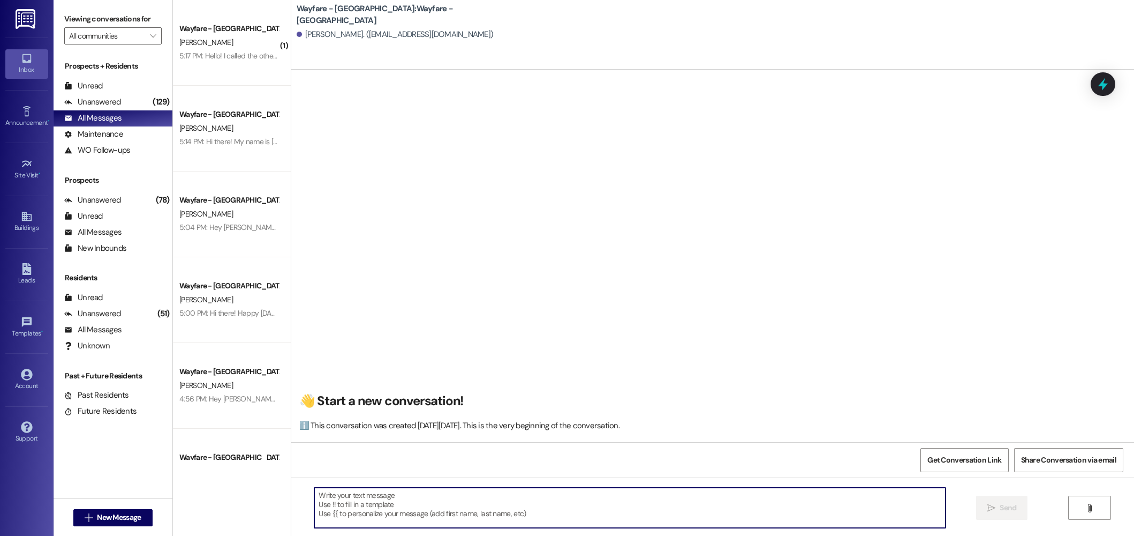
click at [746, 503] on textarea at bounding box center [629, 507] width 631 height 40
paste textarea "Hi there! My name is ____ and I'm one of the leasing agents here at Wayfare Cib…"
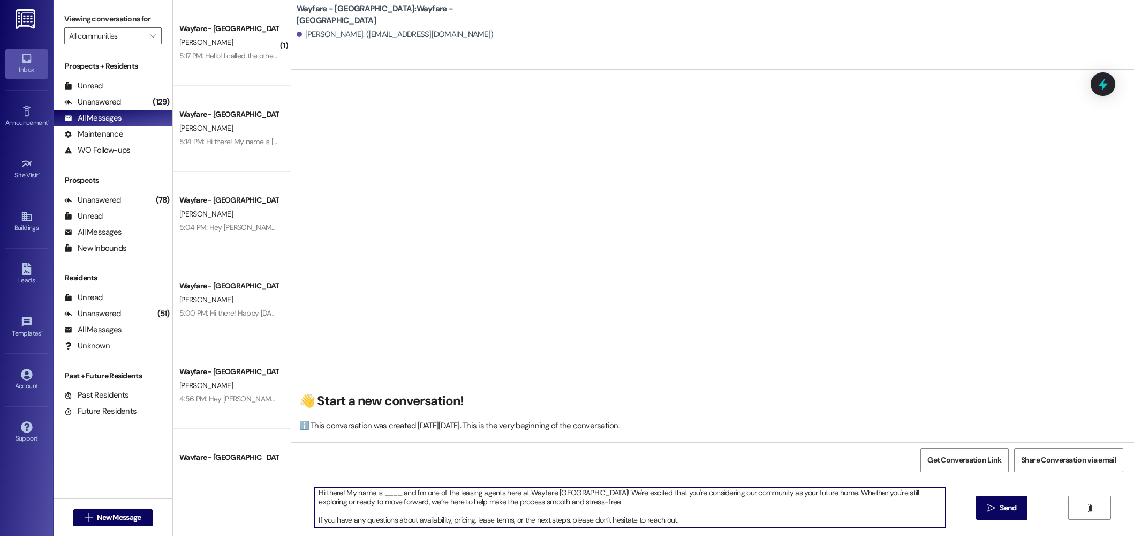
scroll to position [0, 0]
drag, startPoint x: 394, startPoint y: 499, endPoint x: 376, endPoint y: 498, distance: 18.2
click at [377, 498] on textarea "Hi there! My name is ____ and I'm one of the leasing agents here at Wayfare Cib…" at bounding box center [629, 507] width 631 height 40
type textarea "Hi there! My name is Jordan and I'm one of the leasing agents here at Wayfare C…"
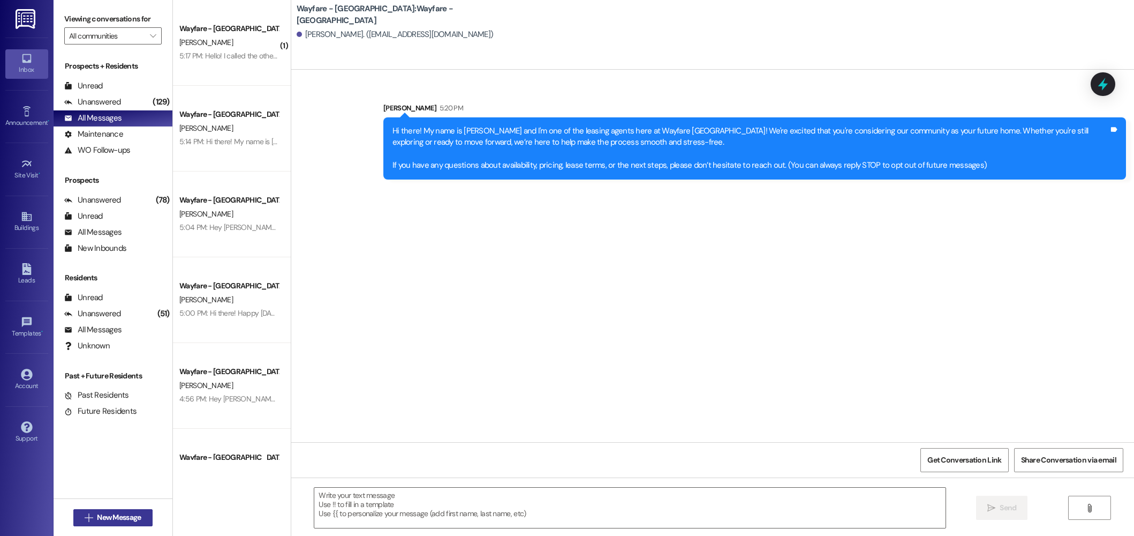
click at [95, 514] on span "New Message" at bounding box center [119, 516] width 48 height 11
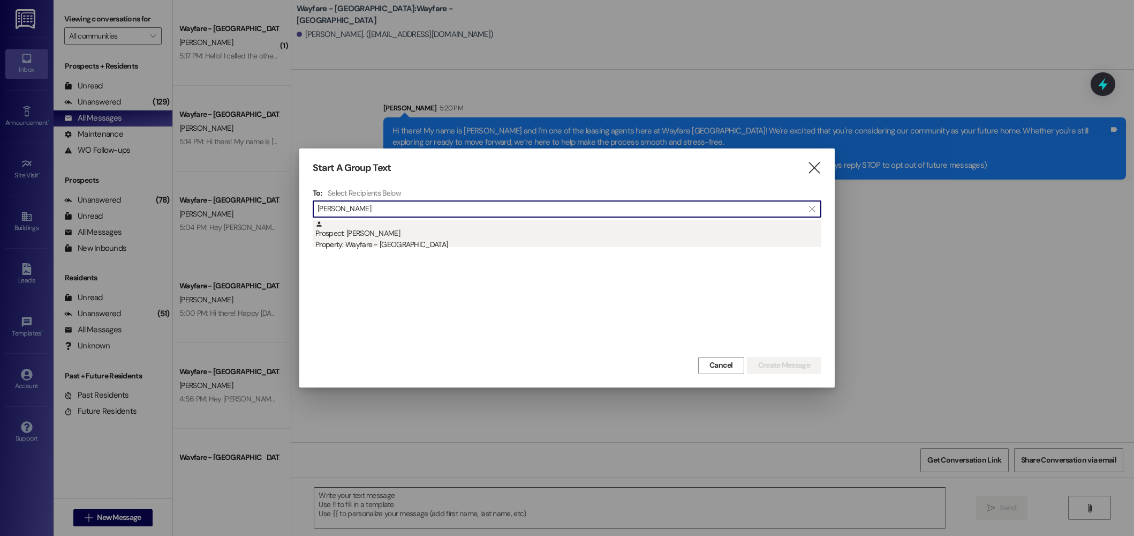
type input "menden"
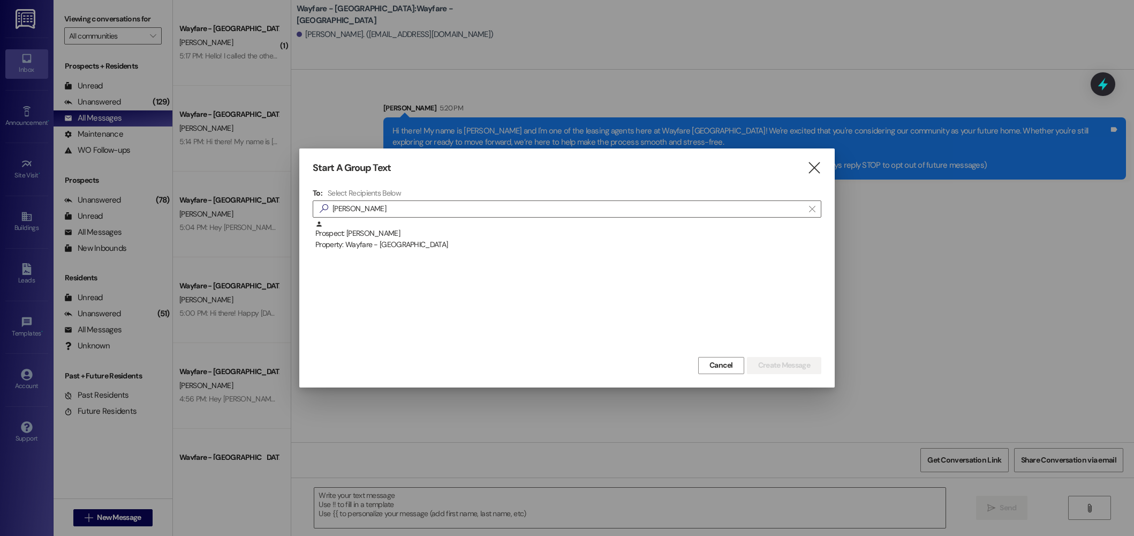
drag, startPoint x: 353, startPoint y: 241, endPoint x: 574, endPoint y: 257, distance: 221.8
click at [353, 241] on div "Property: Wayfare - [GEOGRAPHIC_DATA]" at bounding box center [568, 244] width 506 height 11
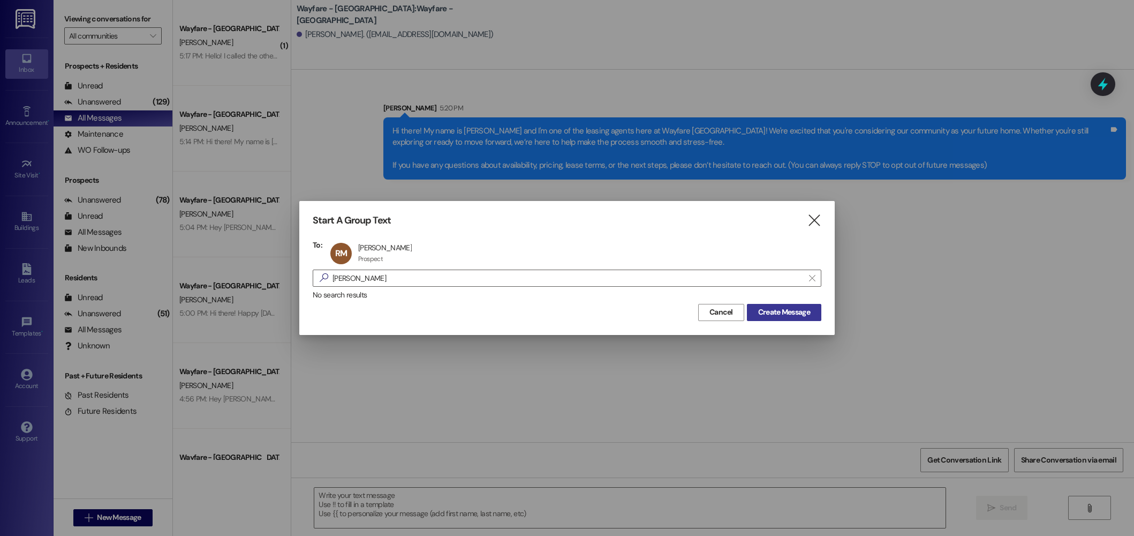
click at [784, 319] on button "Create Message" at bounding box center [784, 312] width 74 height 17
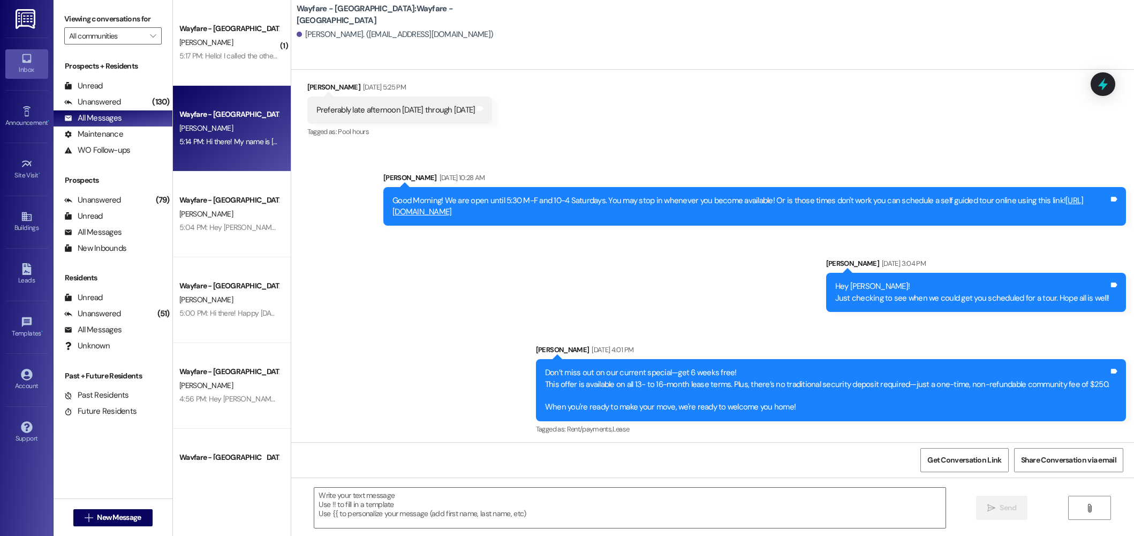
scroll to position [645, 0]
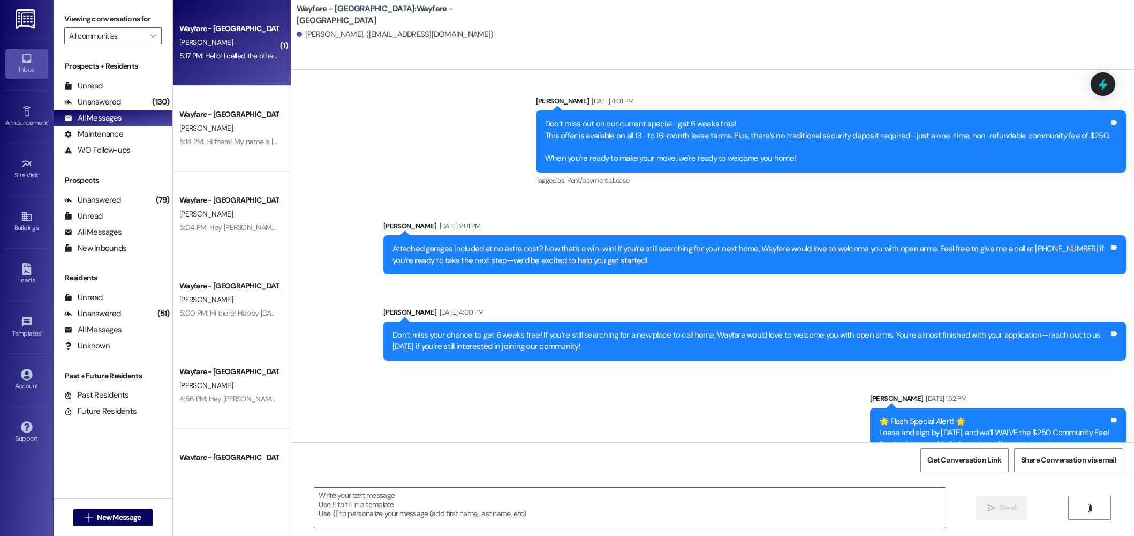
click at [240, 76] on div "Wayfare - Cibolo Hills Prospect T. Jackson 5:17 PM: Hello! I called the other d…" at bounding box center [232, 43] width 118 height 86
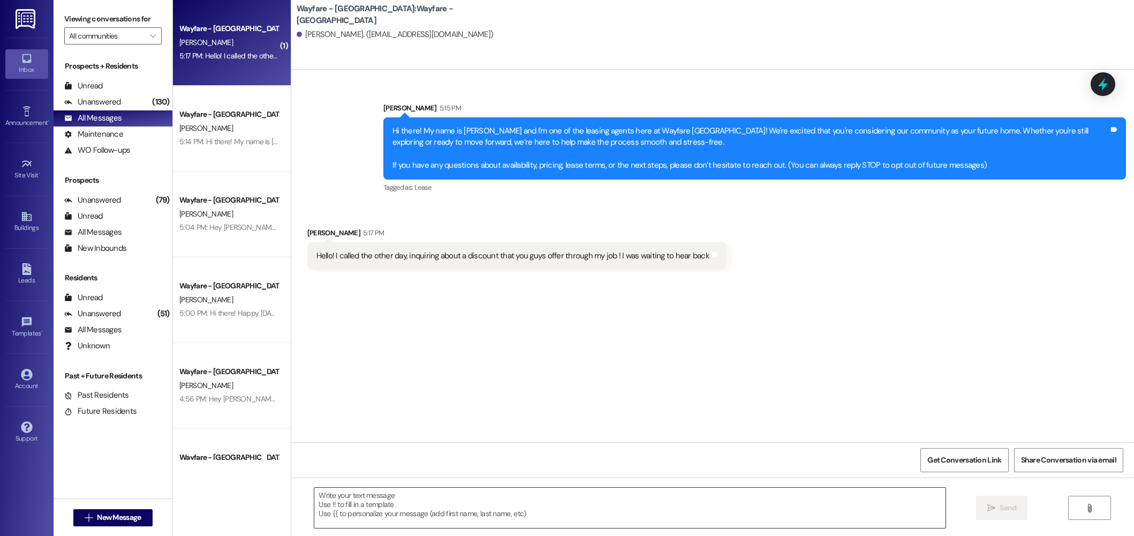
click at [433, 510] on textarea at bounding box center [629, 507] width 631 height 40
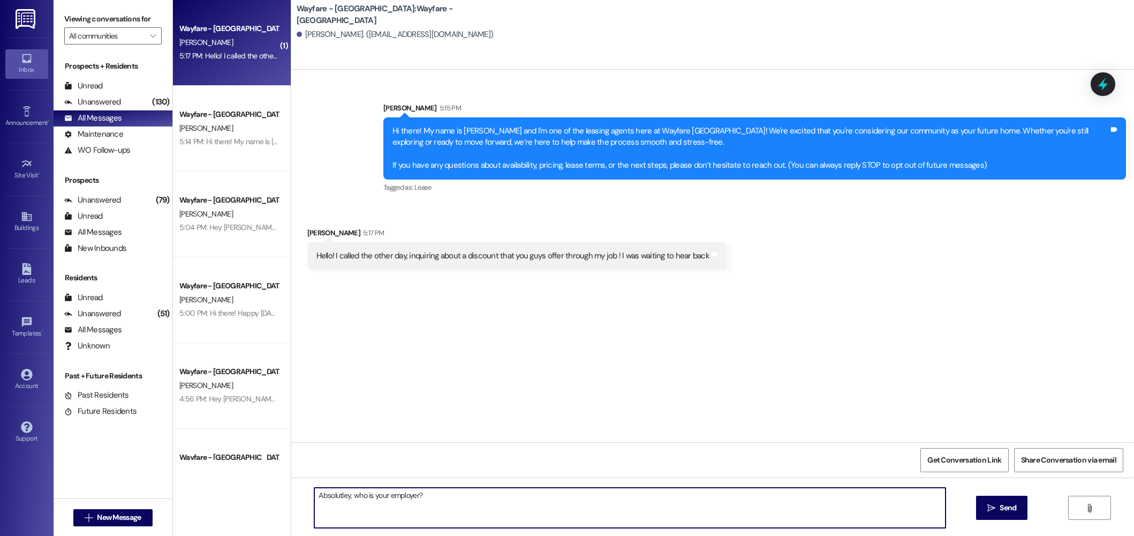
click at [318, 499] on textarea "Absolutley, who is your employer?" at bounding box center [629, 507] width 631 height 40
type textarea "Absolutely, who is your employer?"
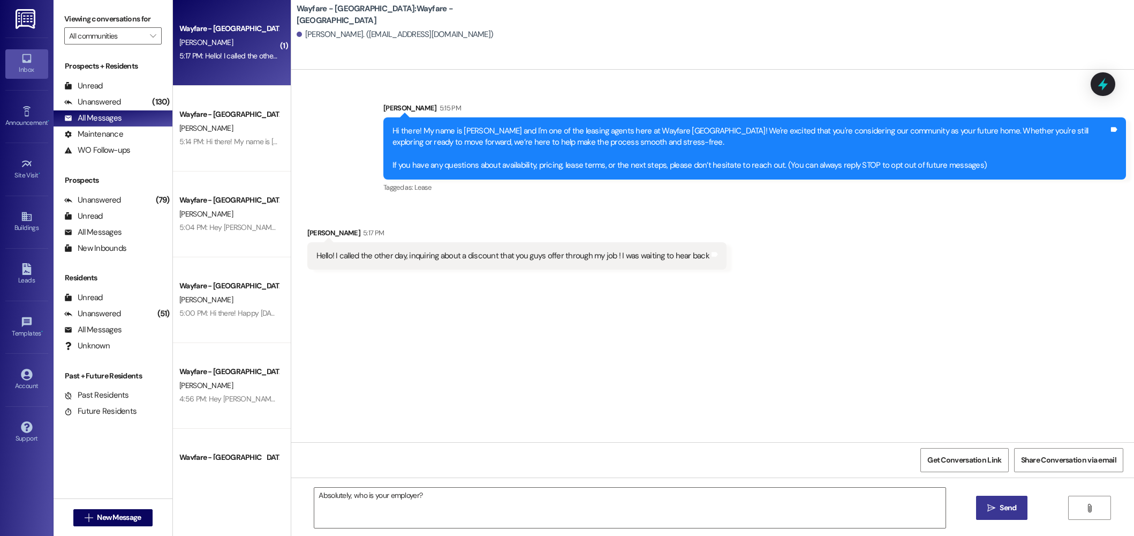
click at [992, 511] on icon "" at bounding box center [992, 507] width 8 height 9
